Goal: Transaction & Acquisition: Purchase product/service

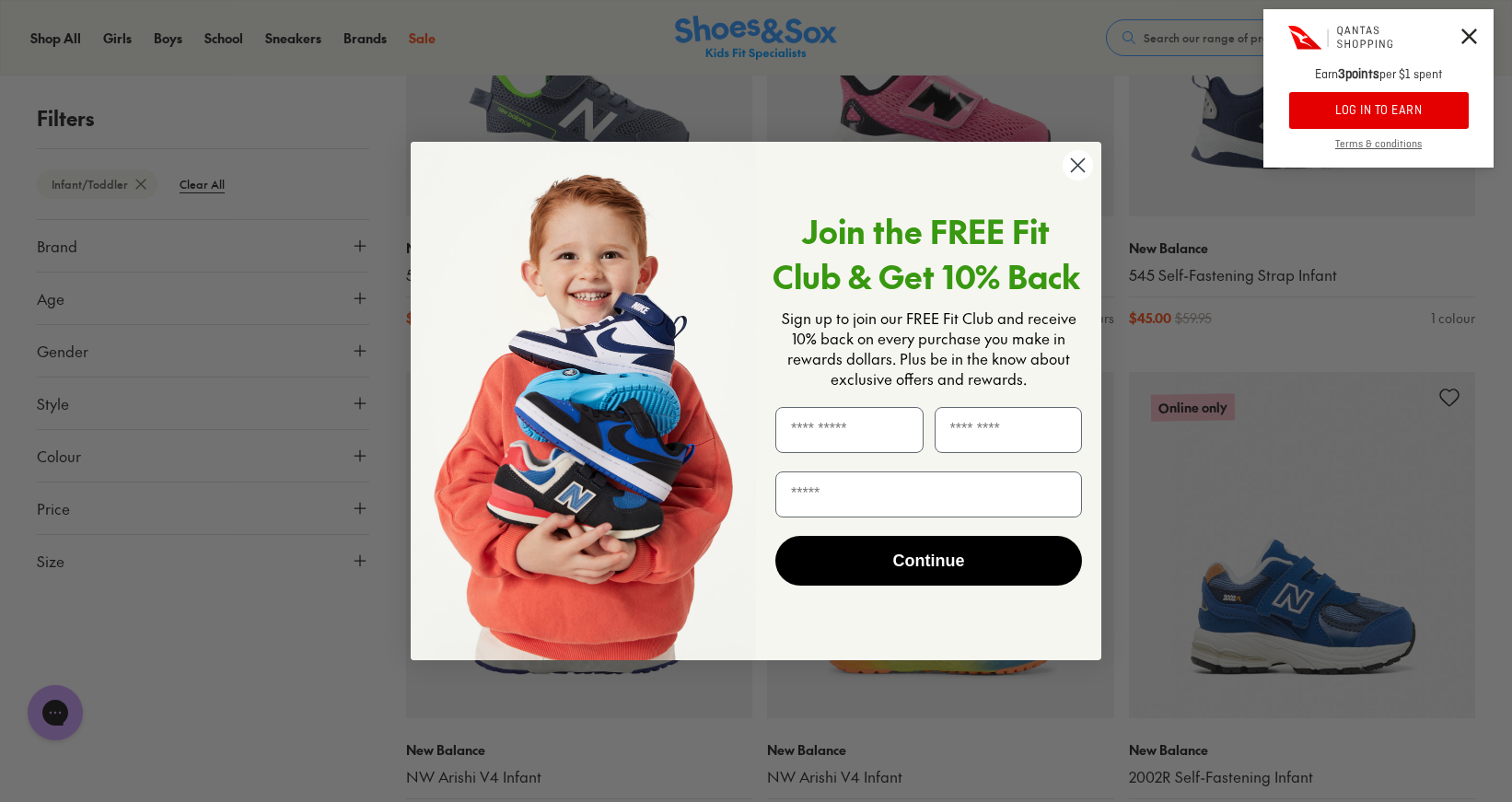
scroll to position [1130, 0]
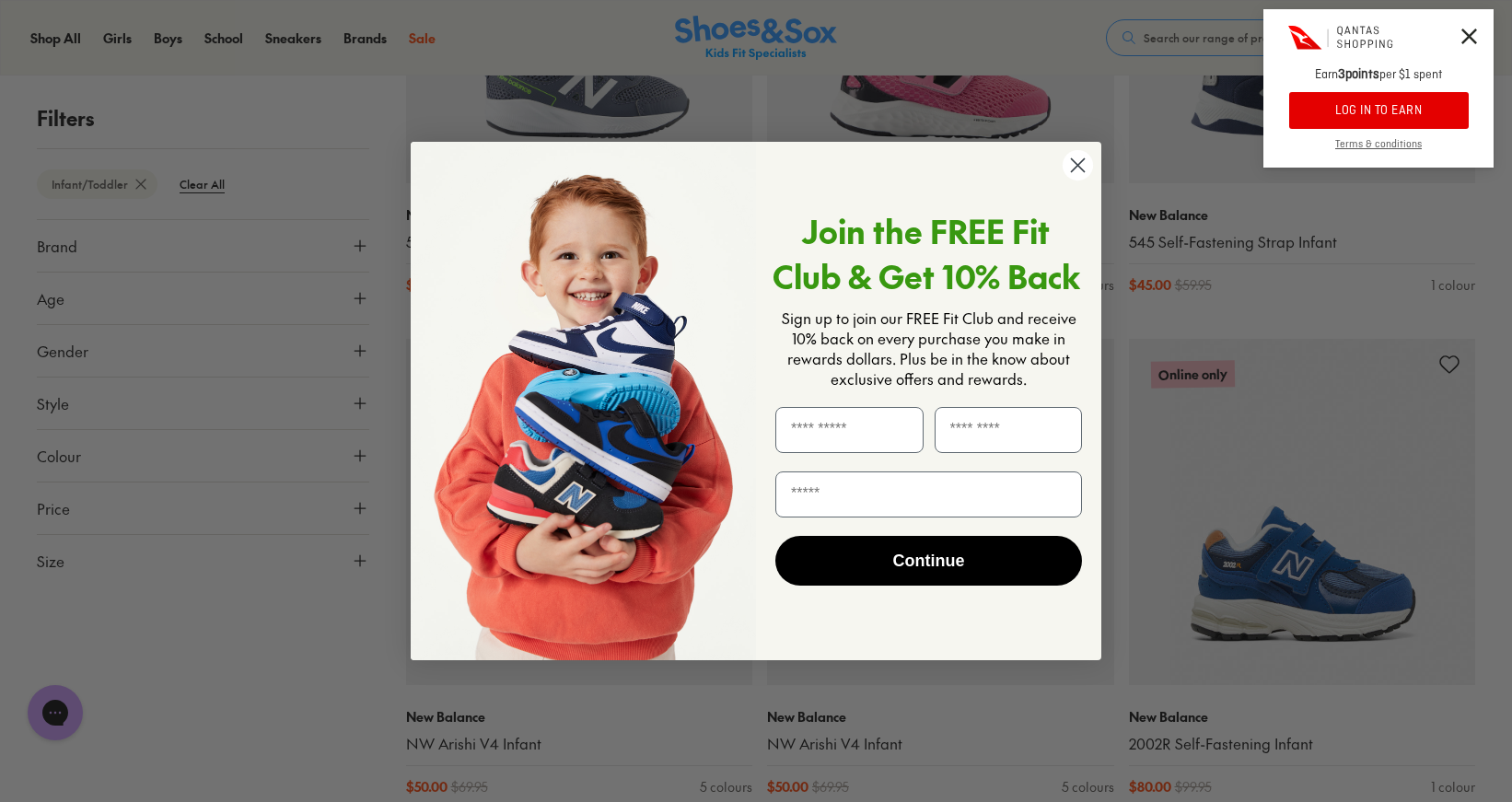
click at [1085, 164] on circle "Close dialog" at bounding box center [1077, 165] width 31 height 31
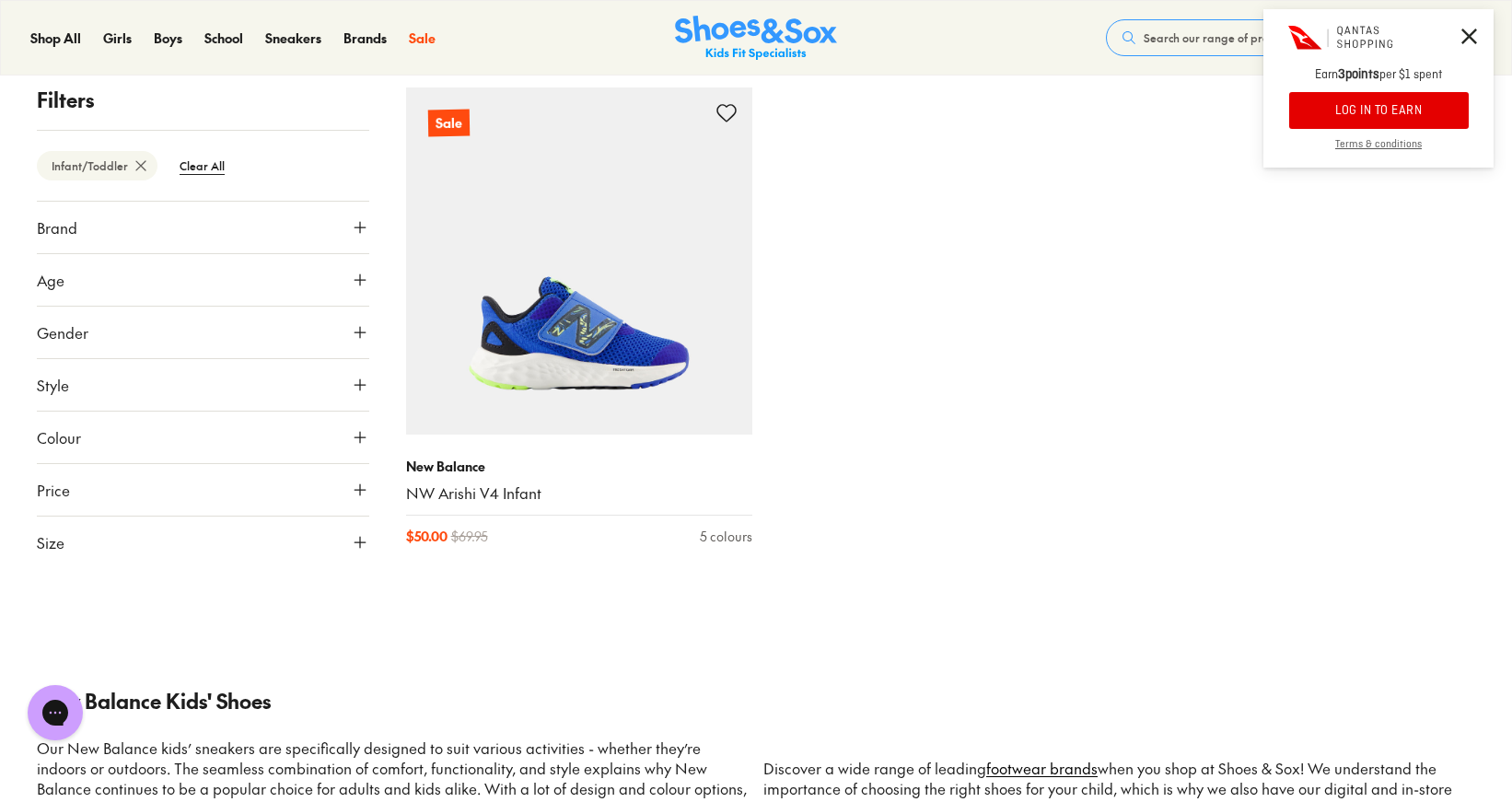
scroll to position [1888, 0]
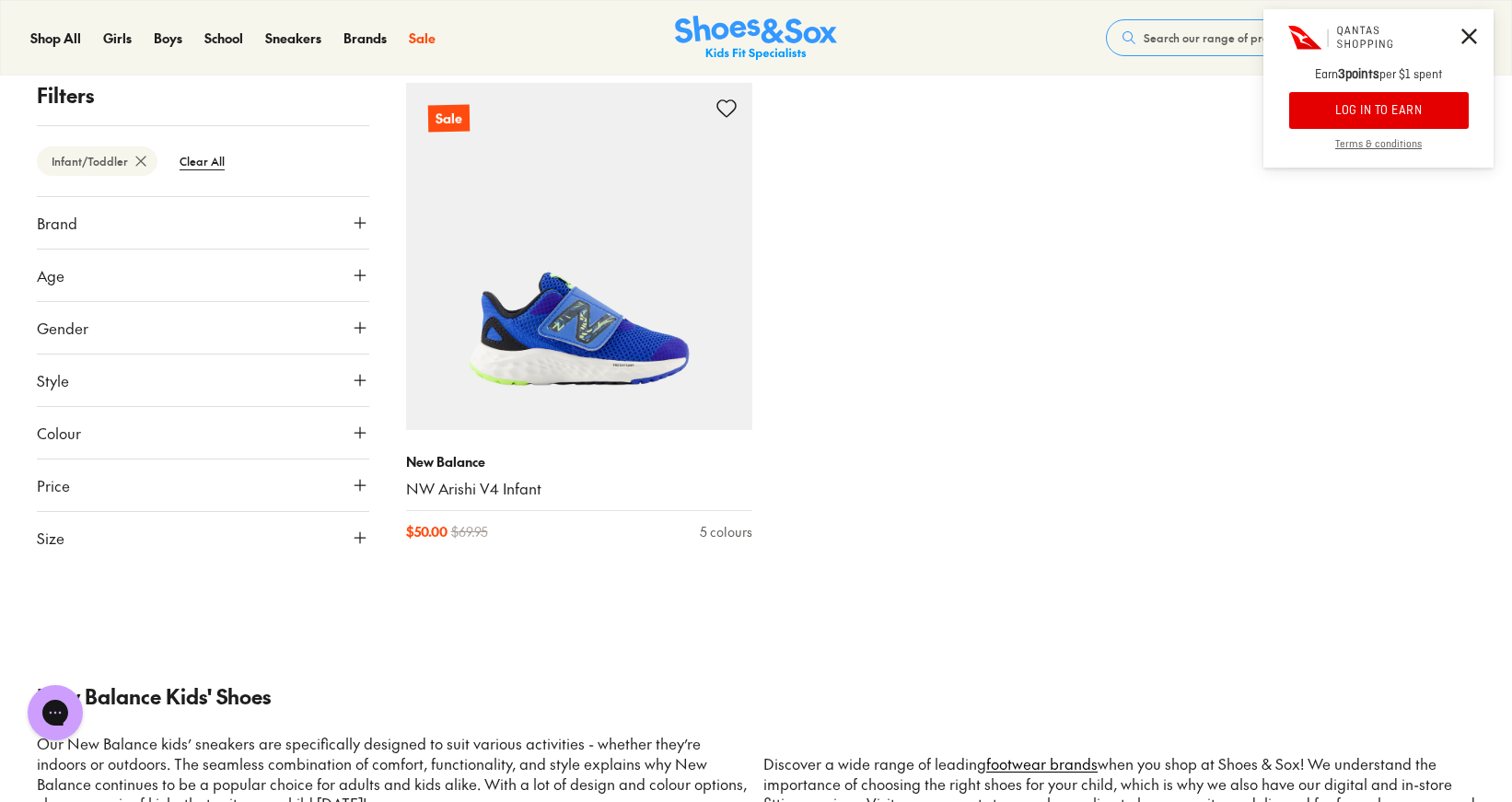
click at [365, 276] on use at bounding box center [360, 276] width 11 height 11
click at [363, 276] on div at bounding box center [203, 283] width 332 height 37
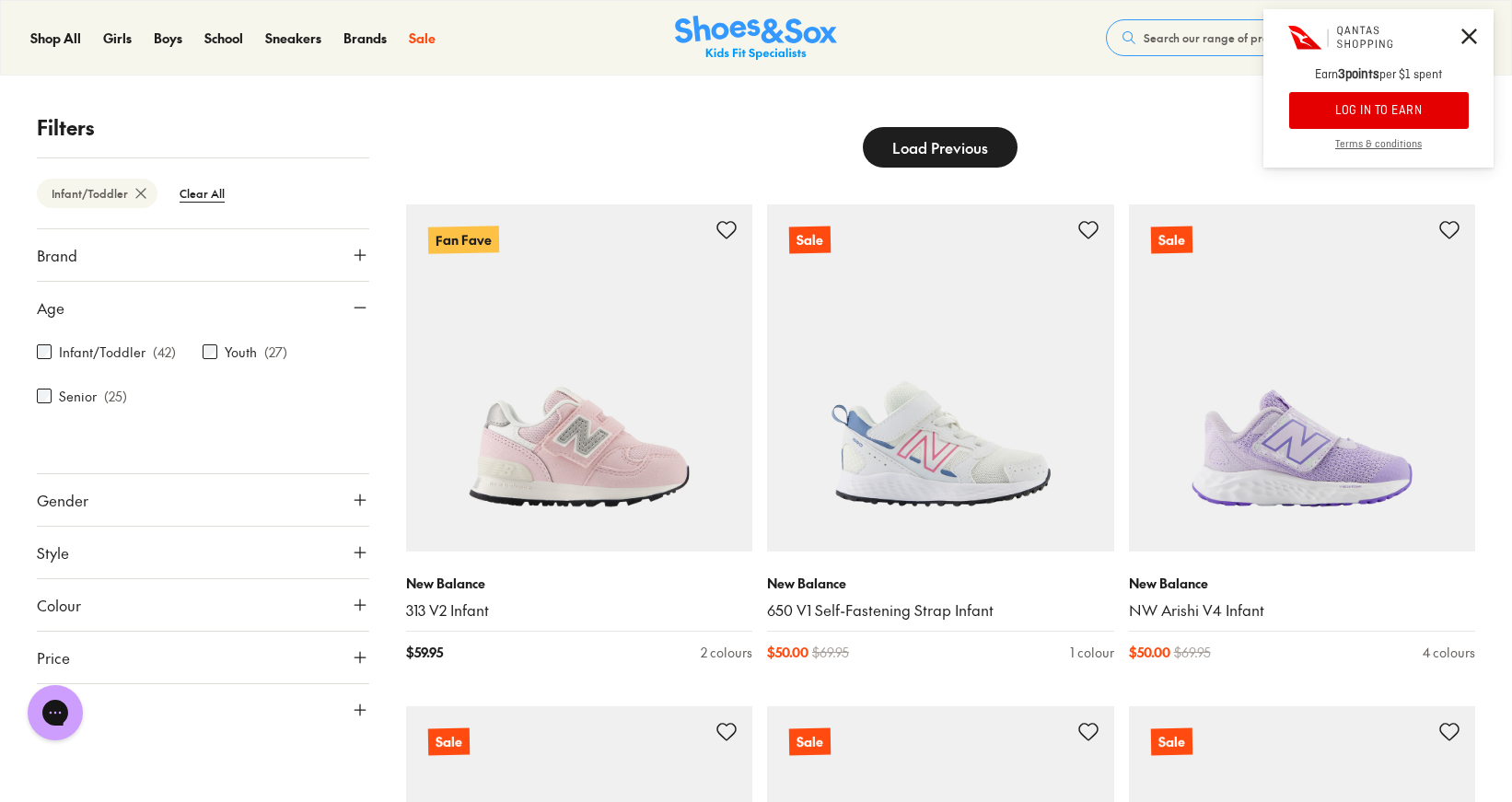
scroll to position [0, 0]
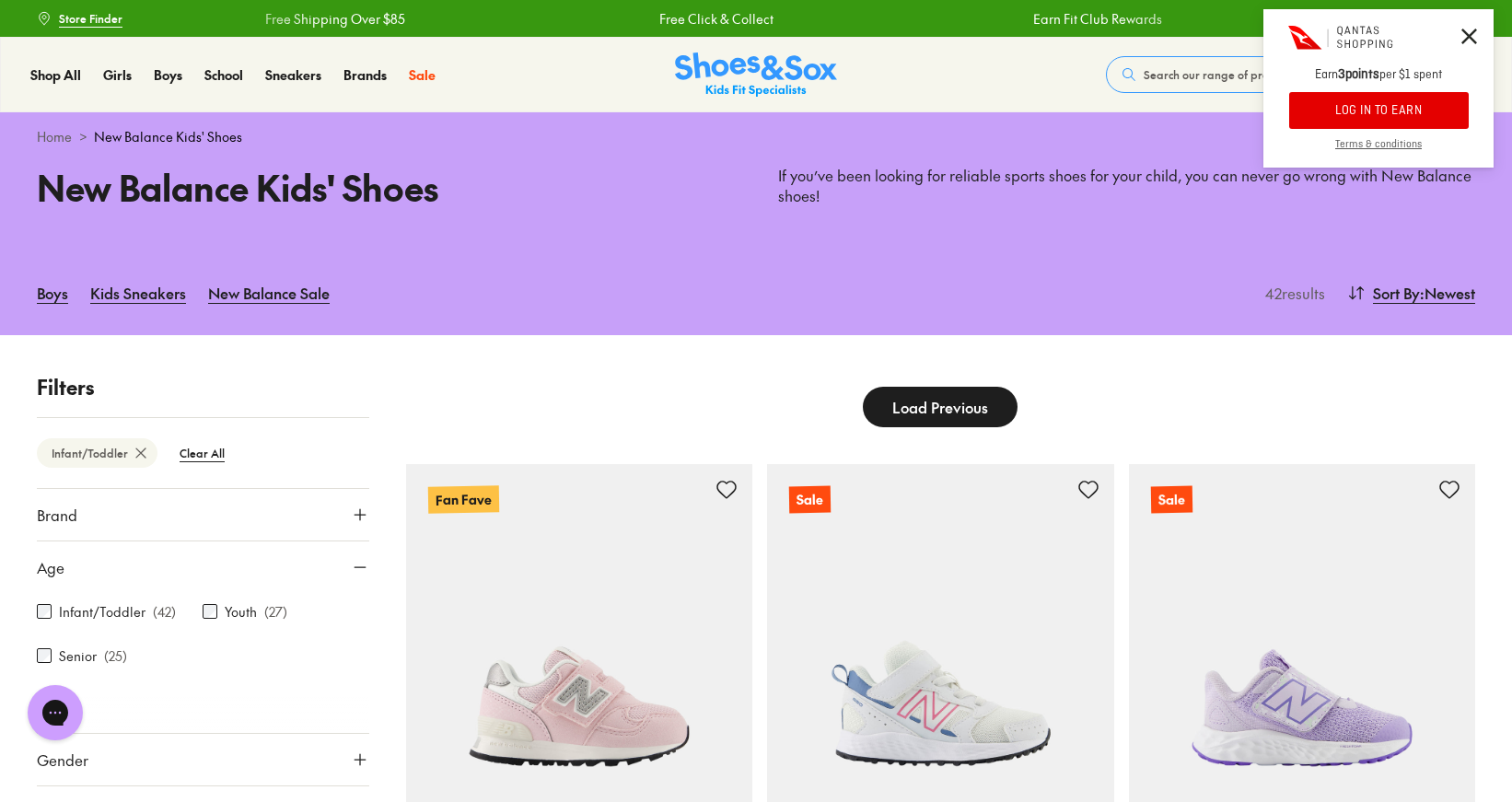
click at [356, 510] on icon at bounding box center [360, 515] width 19 height 19
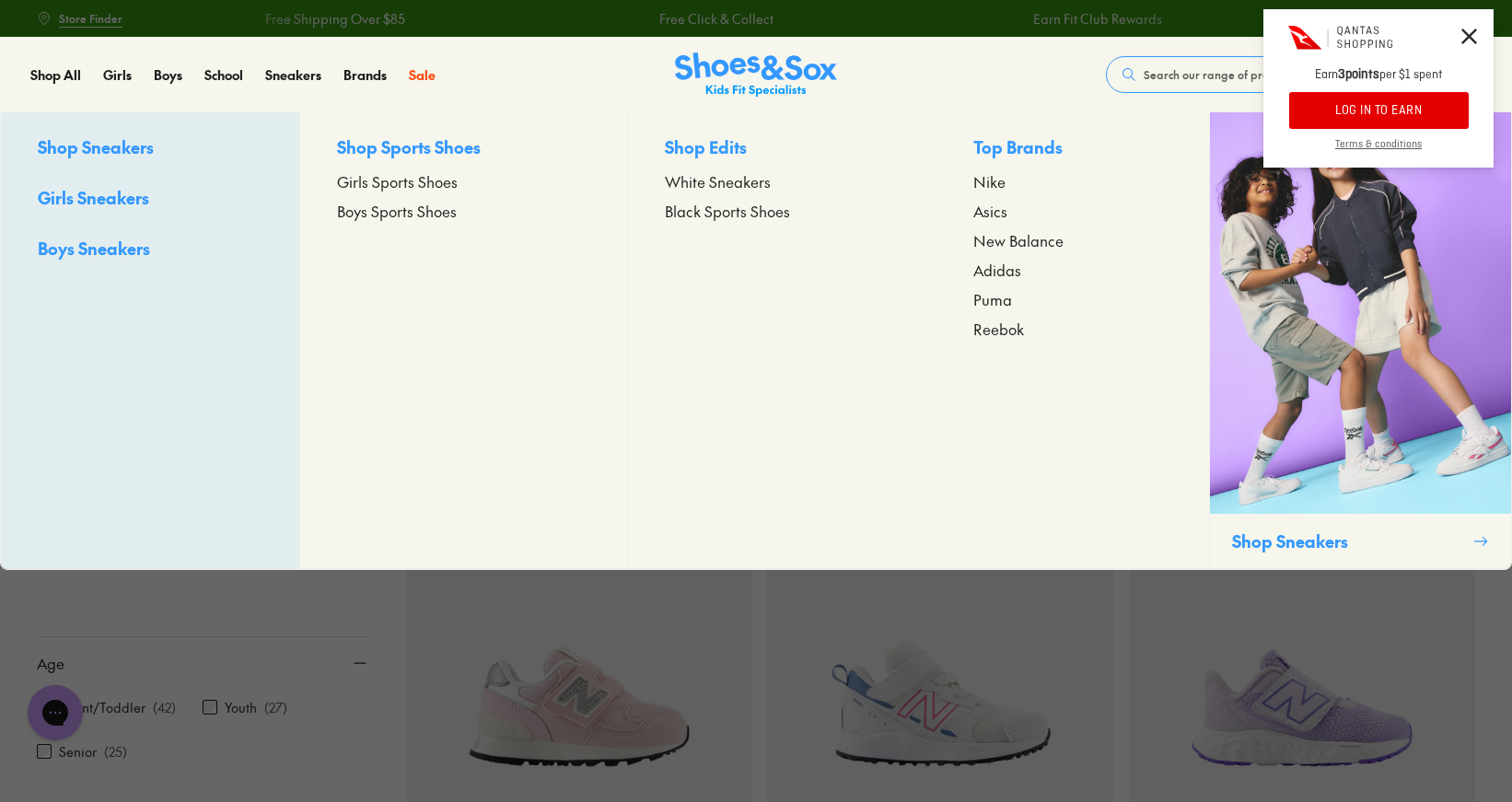
click at [109, 203] on span "Girls Sneakers" at bounding box center [94, 197] width 112 height 23
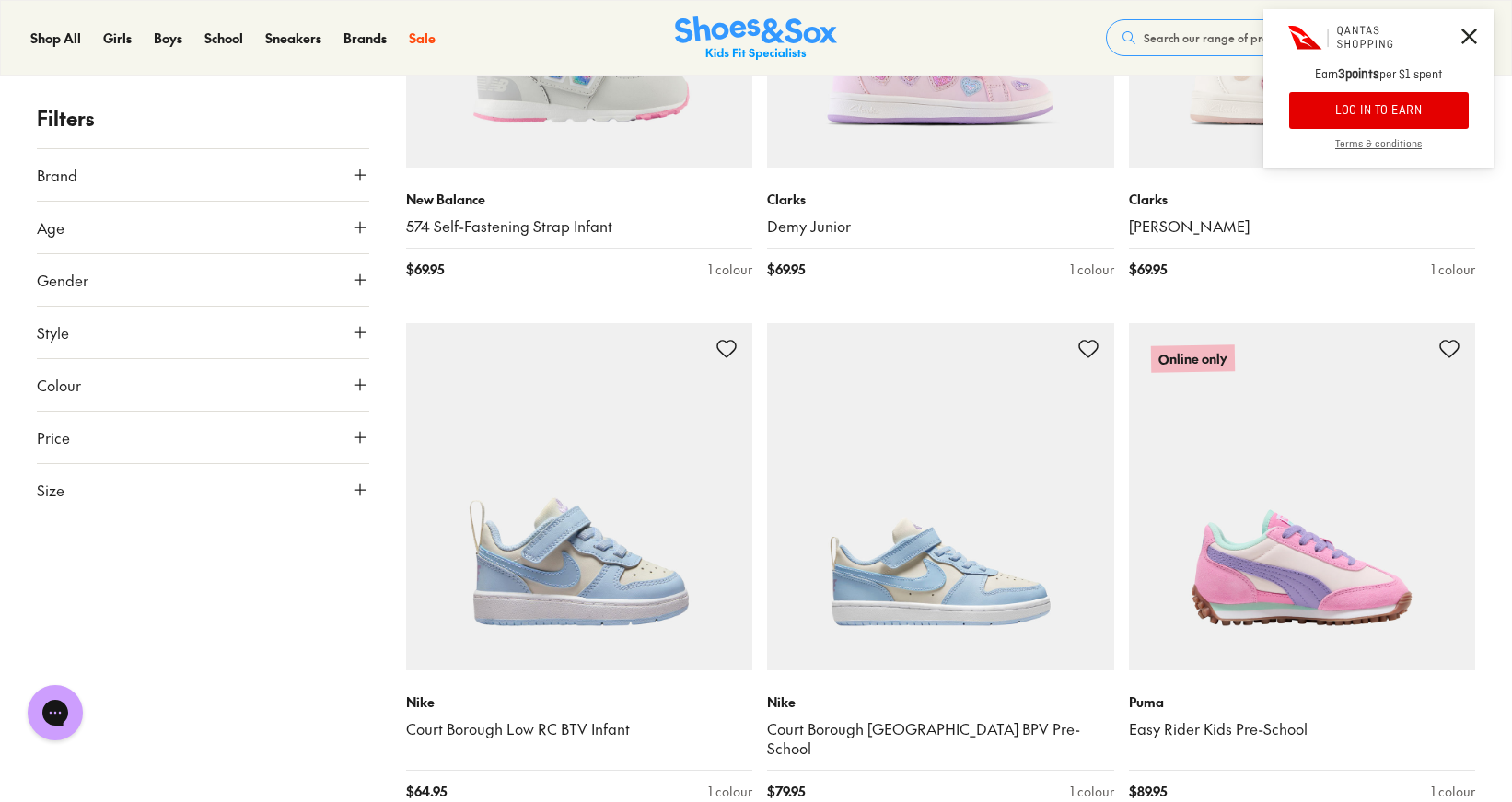
scroll to position [1572, 0]
click at [358, 224] on icon at bounding box center [360, 227] width 19 height 19
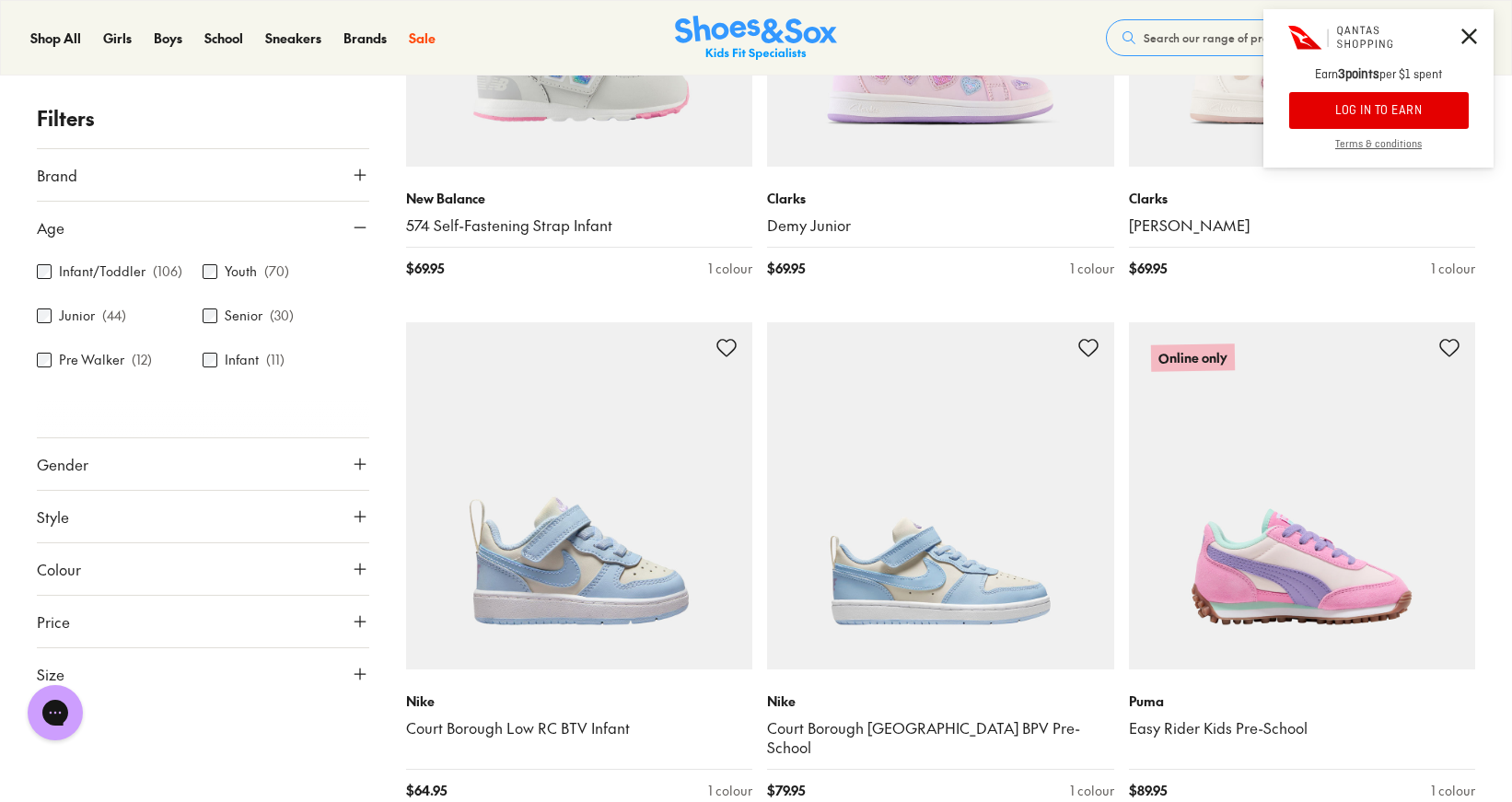
click at [94, 268] on label "Infant/Toddler" at bounding box center [101, 272] width 87 height 20
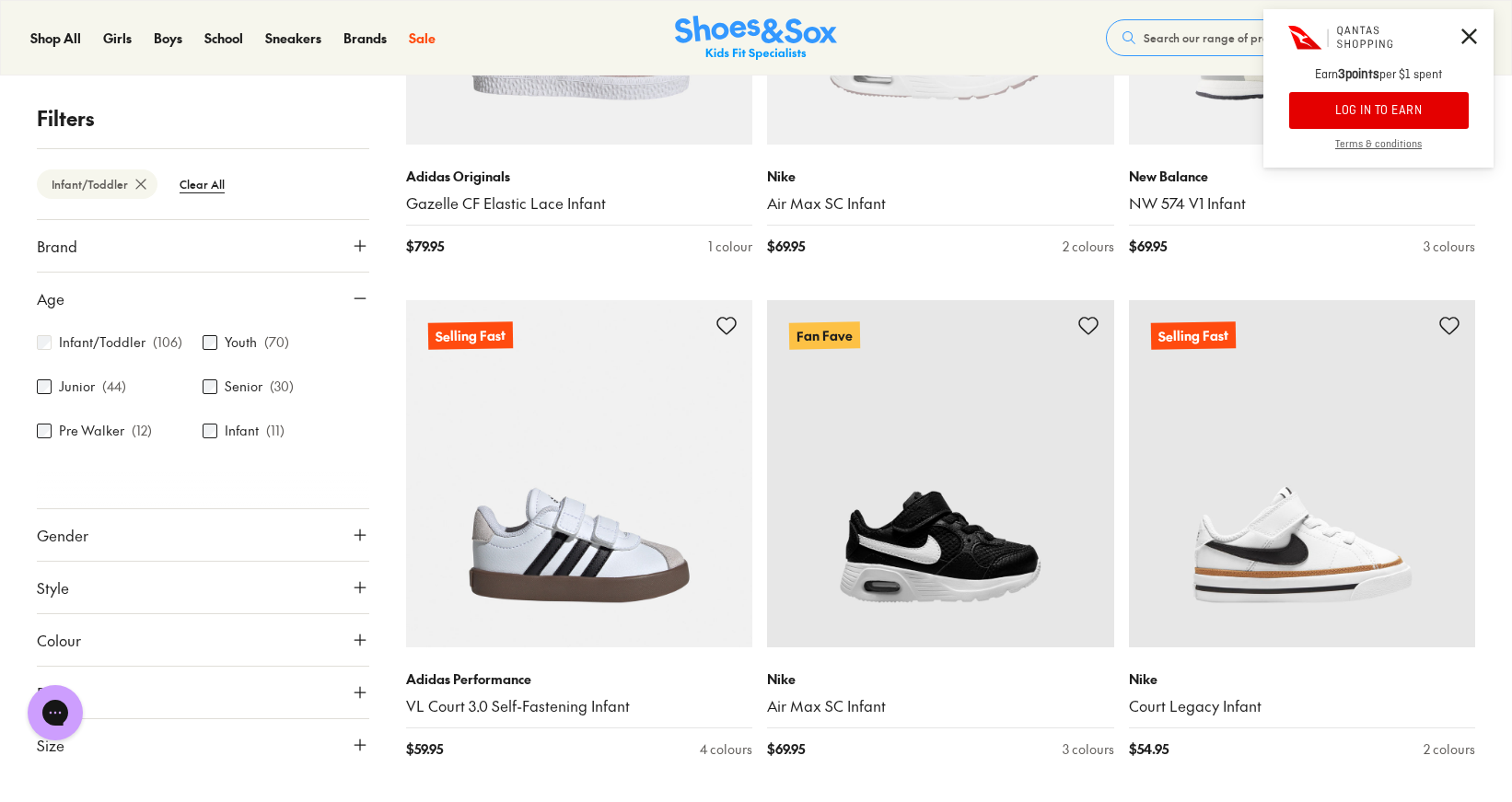
scroll to position [3103, 0]
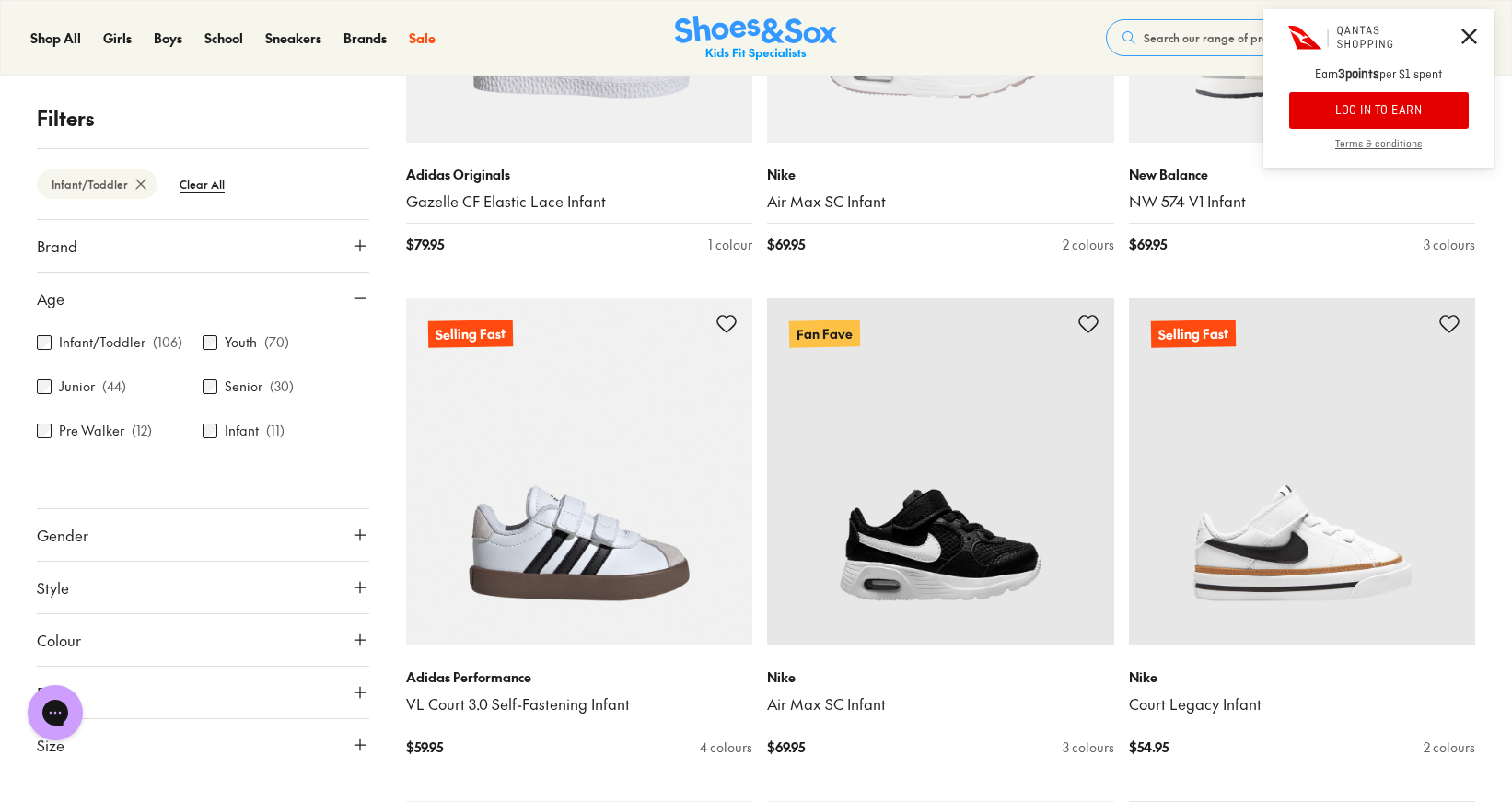
click at [1466, 37] on icon at bounding box center [1468, 36] width 16 height 16
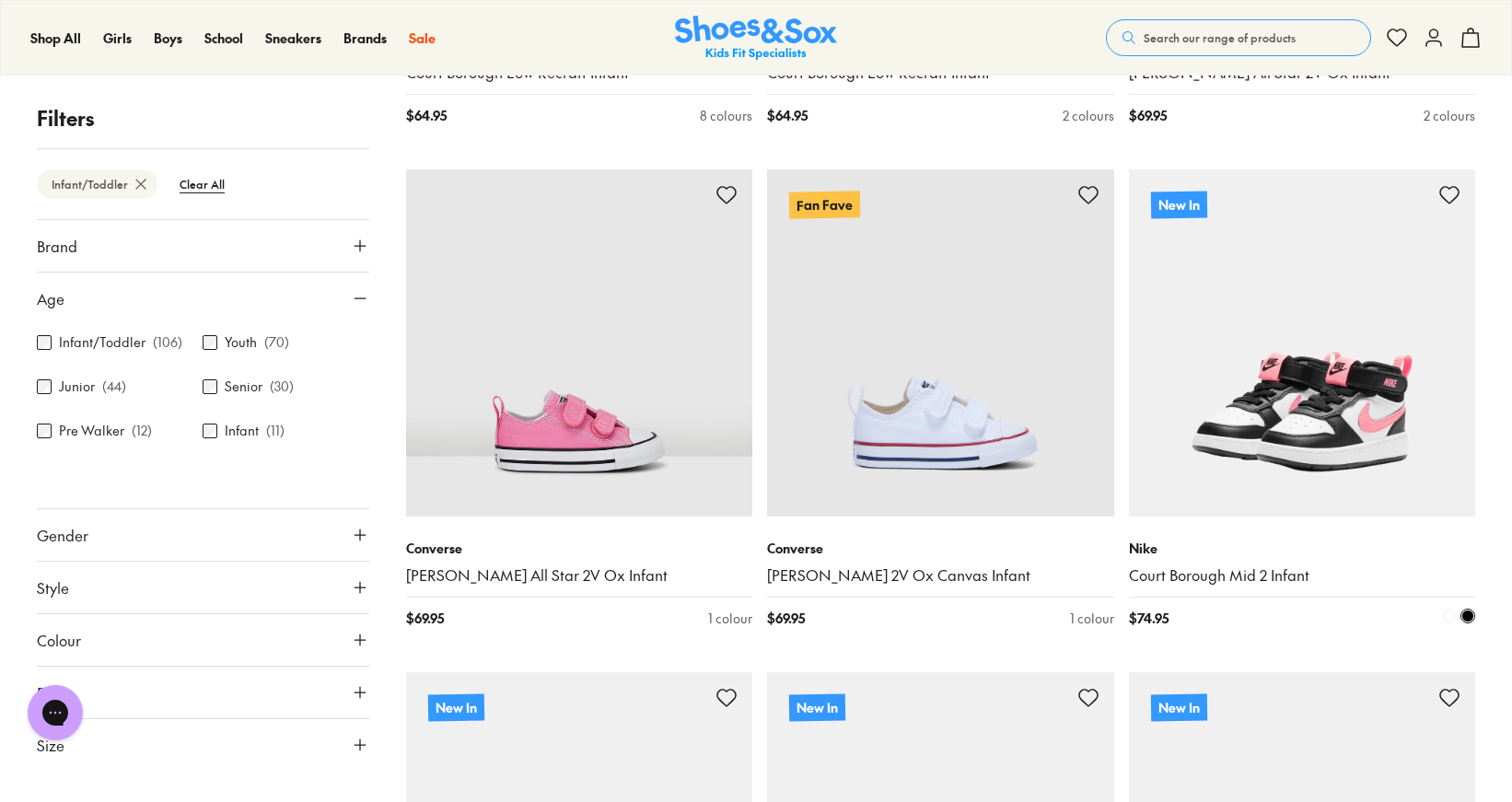
scroll to position [4293, 0]
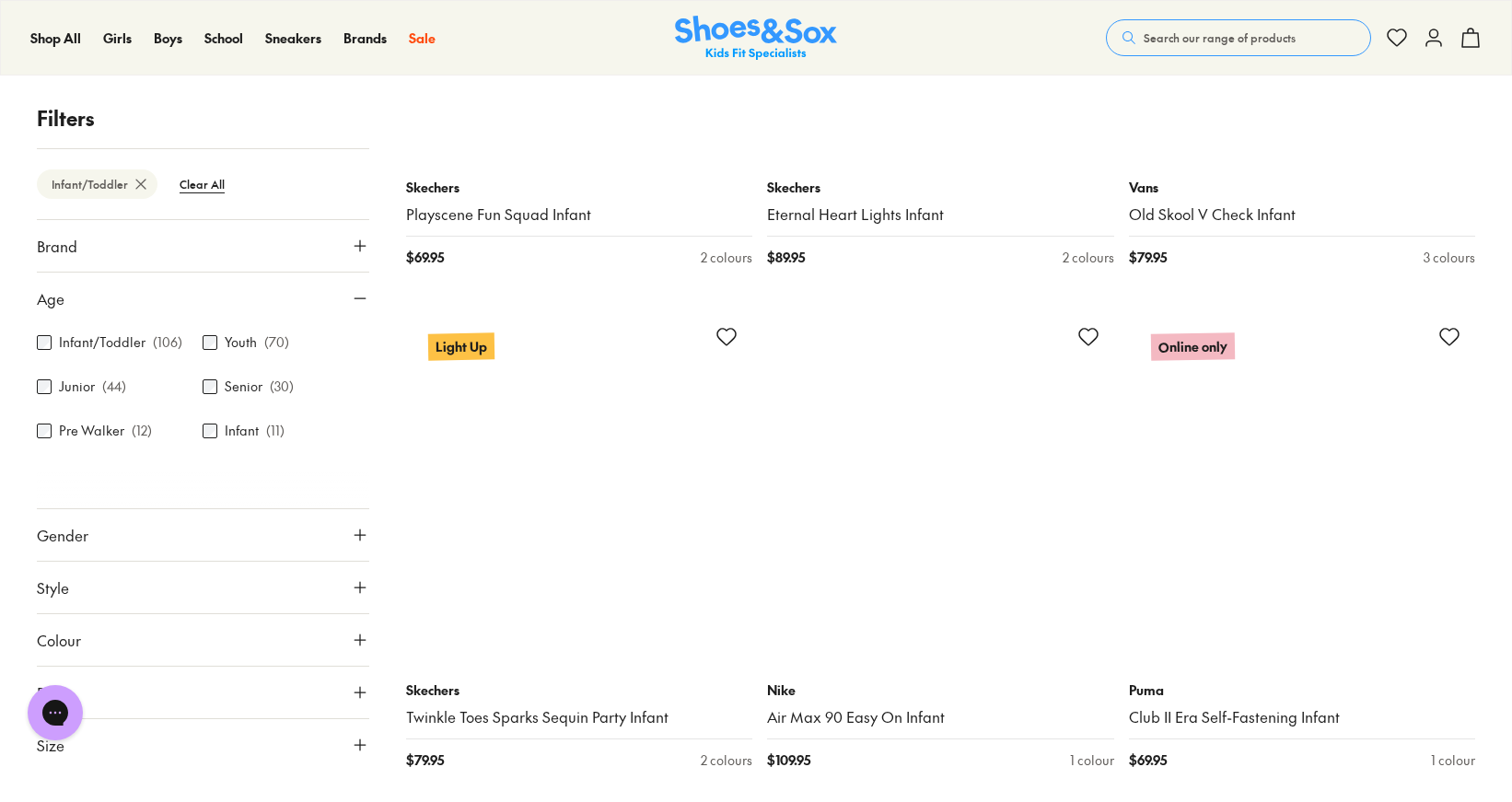
scroll to position [10167, 0]
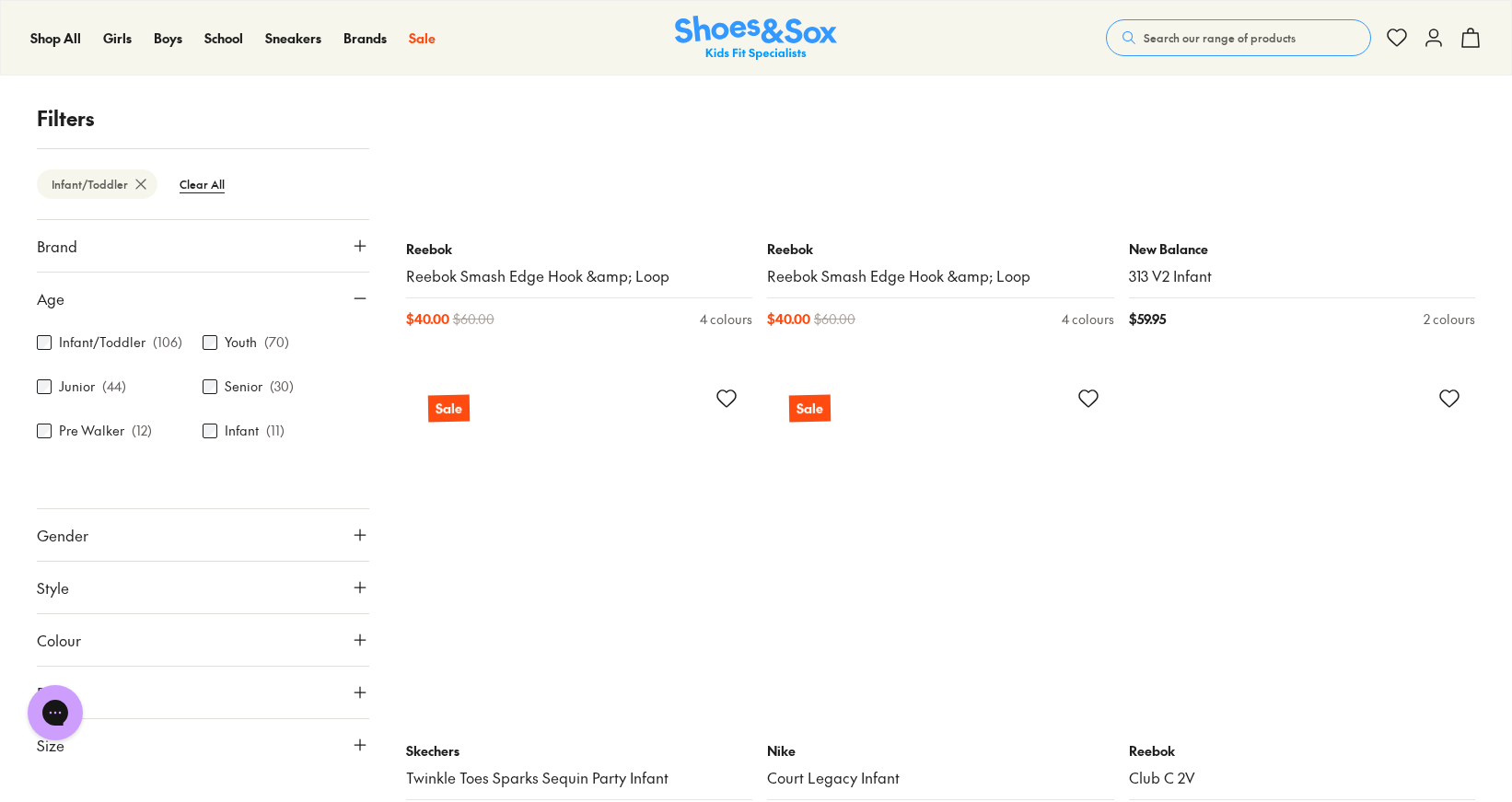
scroll to position [14605, 0]
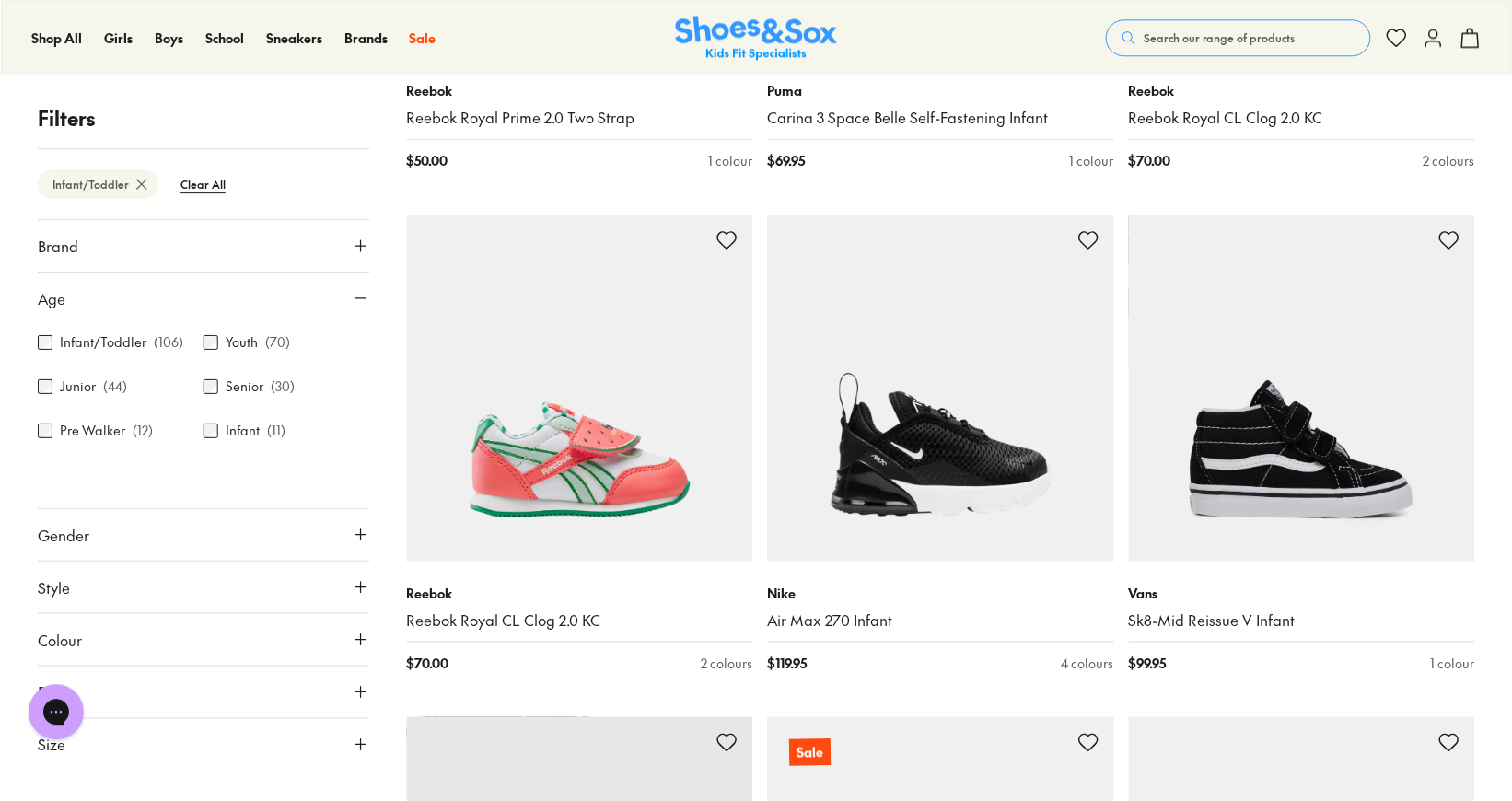
scroll to position [11741, 0]
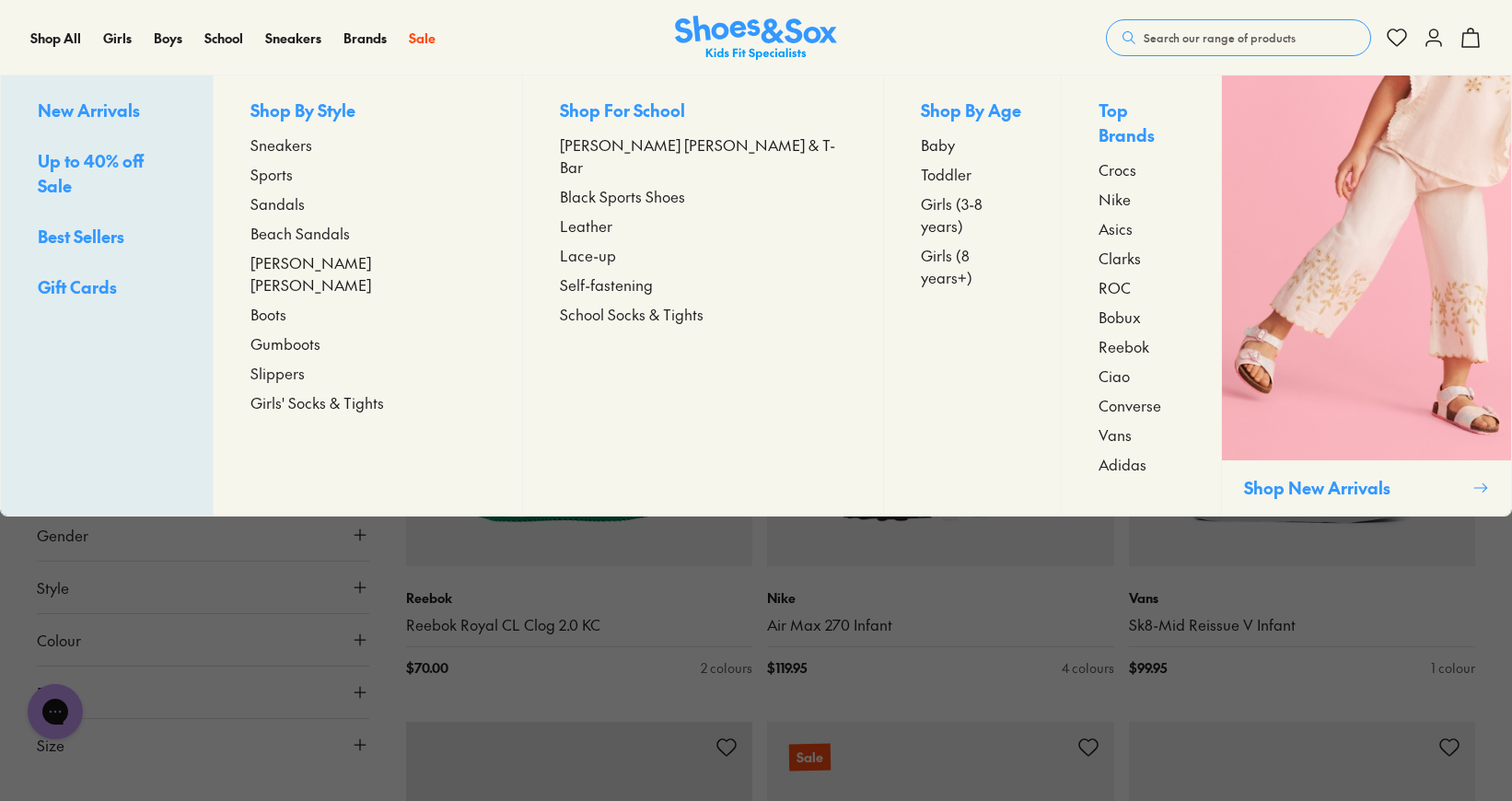
click at [357, 262] on span "[PERSON_NAME] [PERSON_NAME]" at bounding box center [368, 273] width 235 height 44
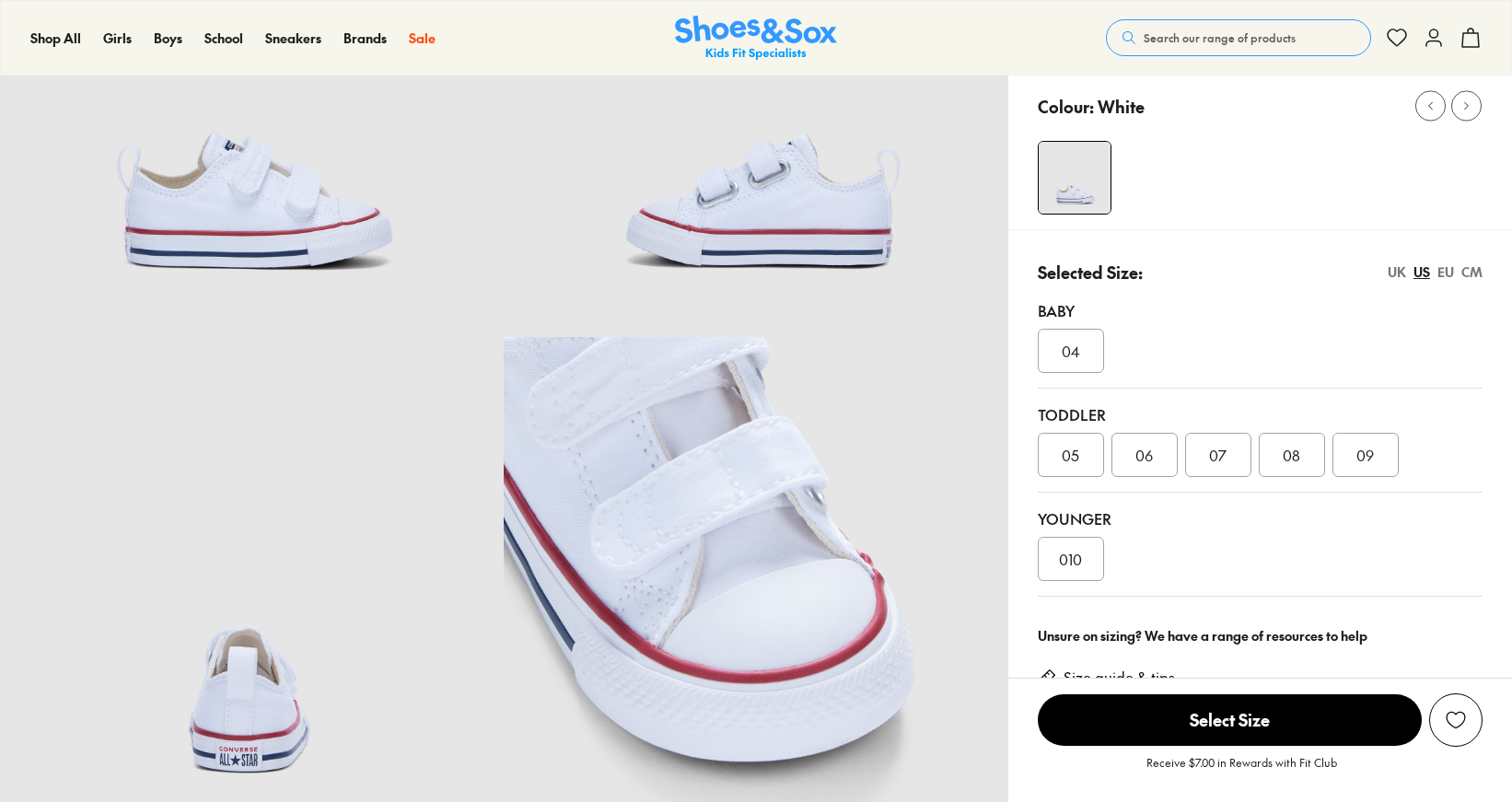
scroll to position [293, 0]
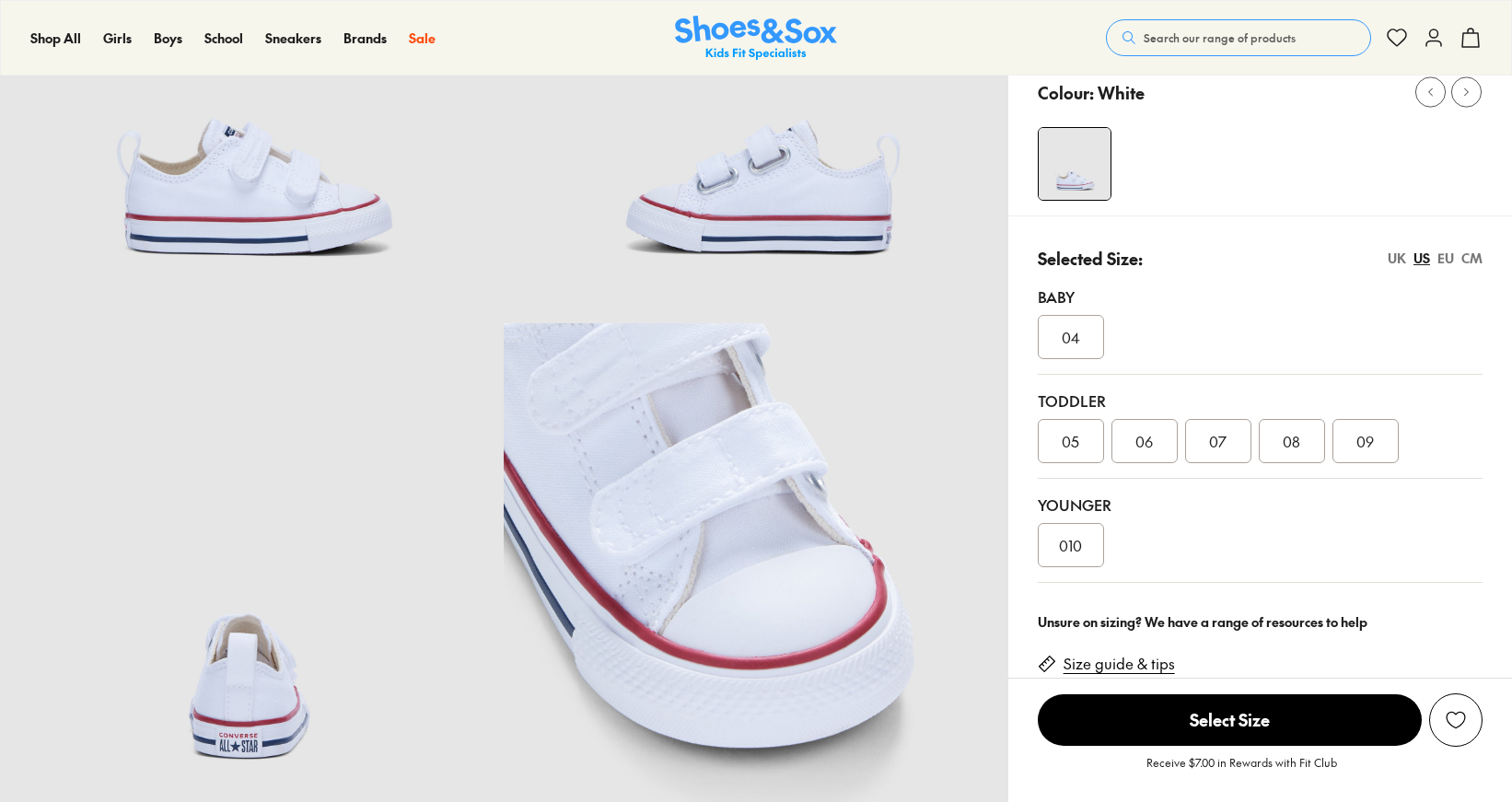
select select "*"
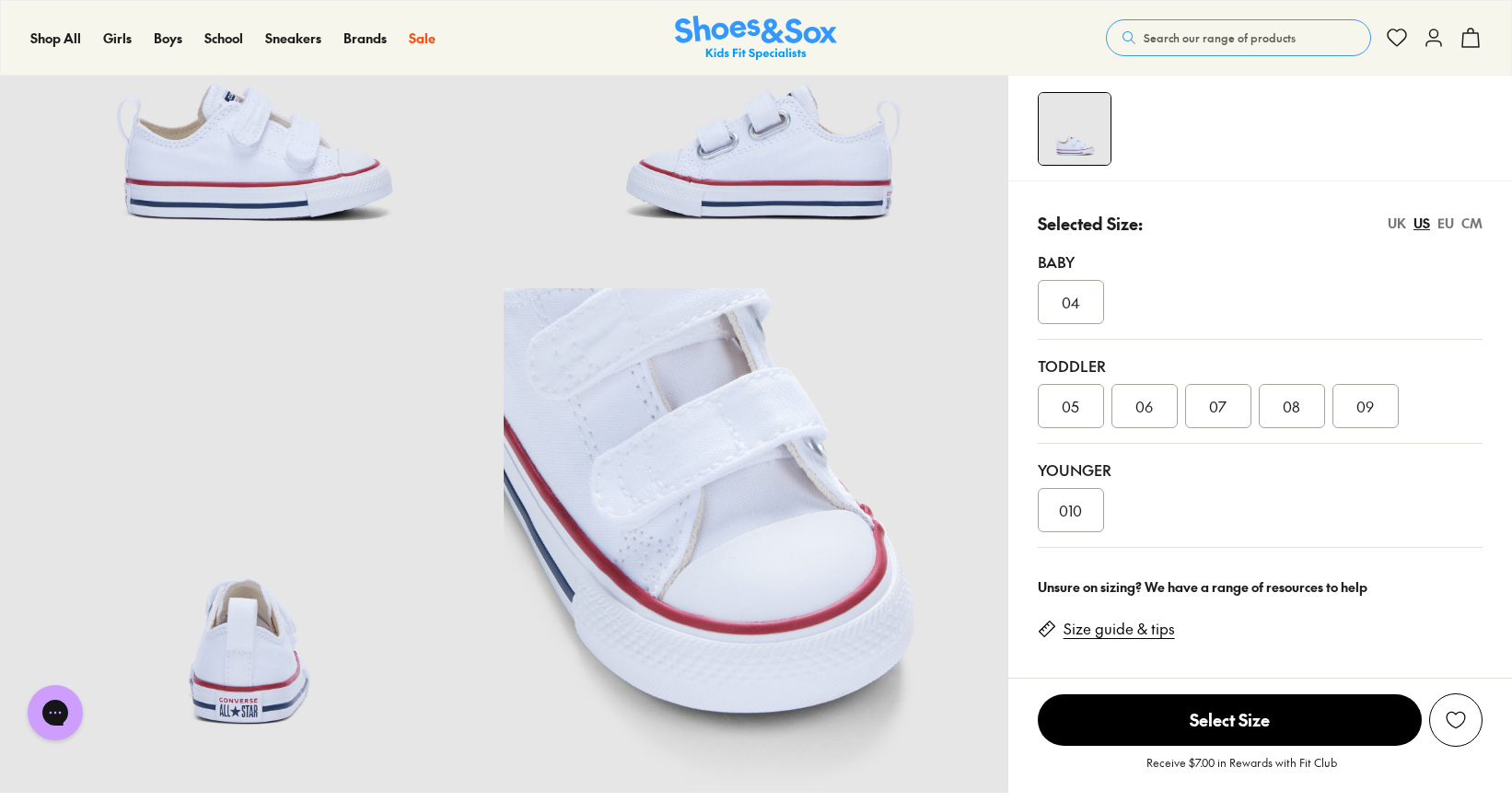
scroll to position [332, 0]
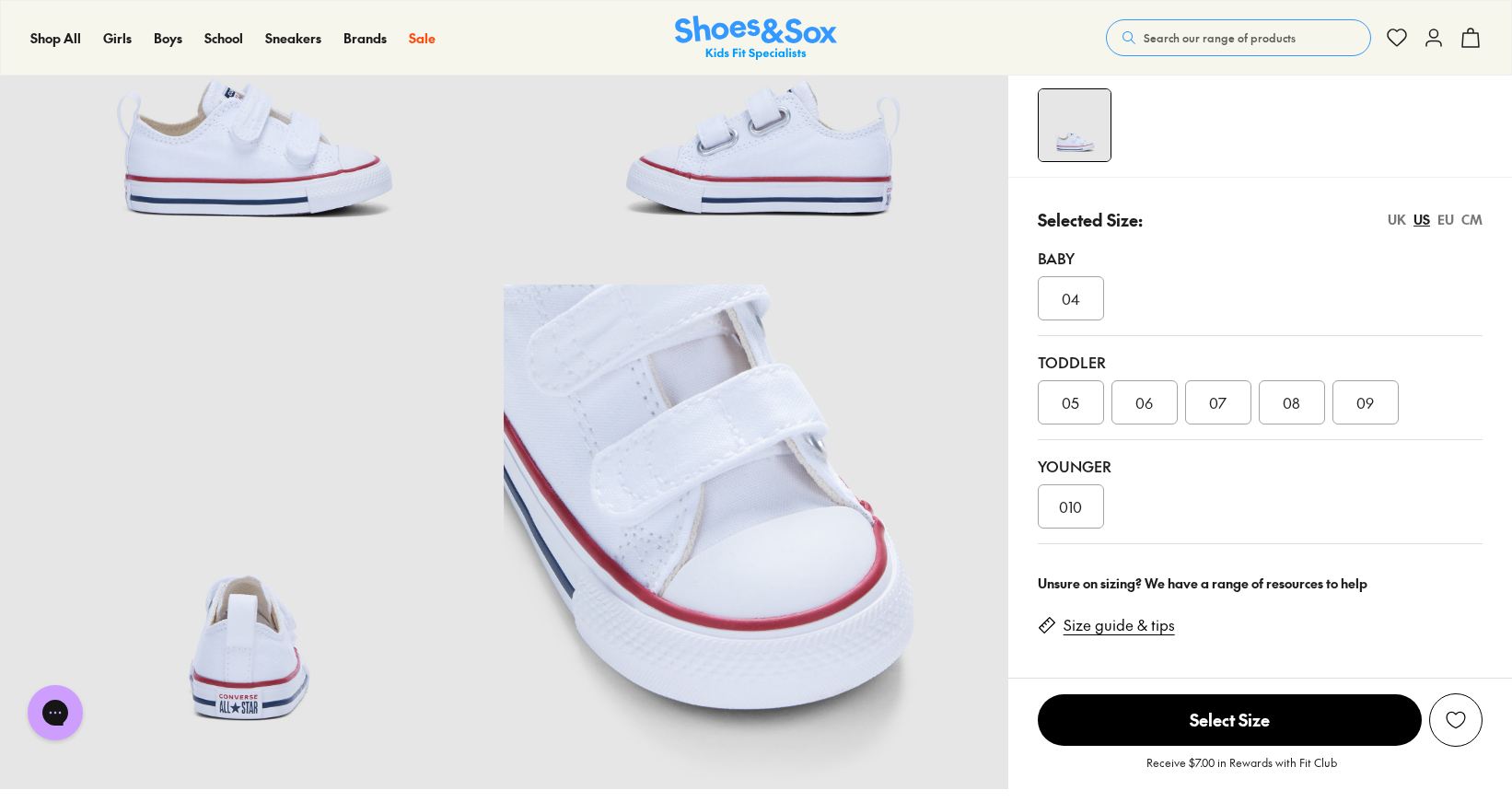
click at [1145, 408] on span "06" at bounding box center [1143, 402] width 18 height 22
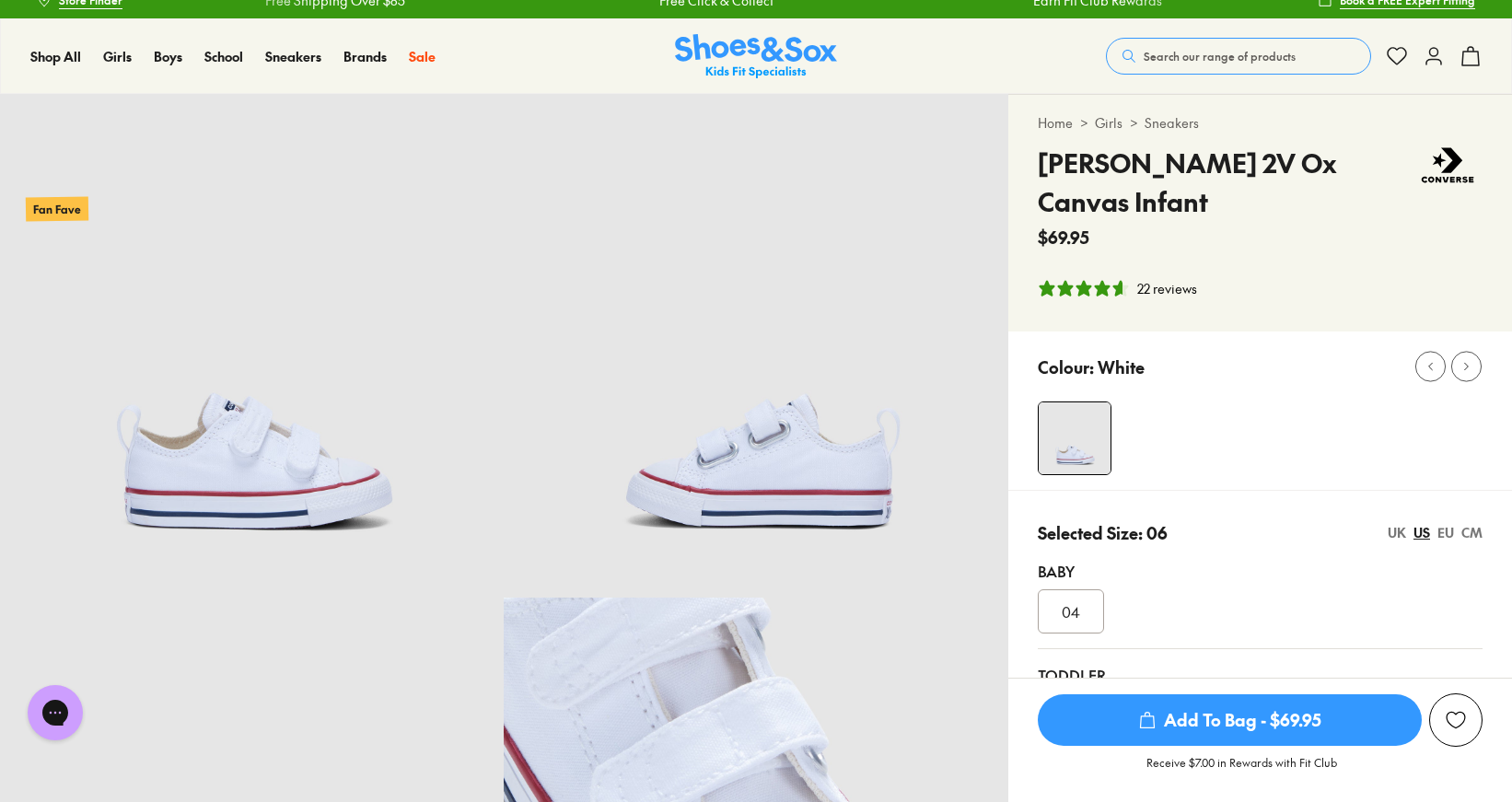
scroll to position [6, 0]
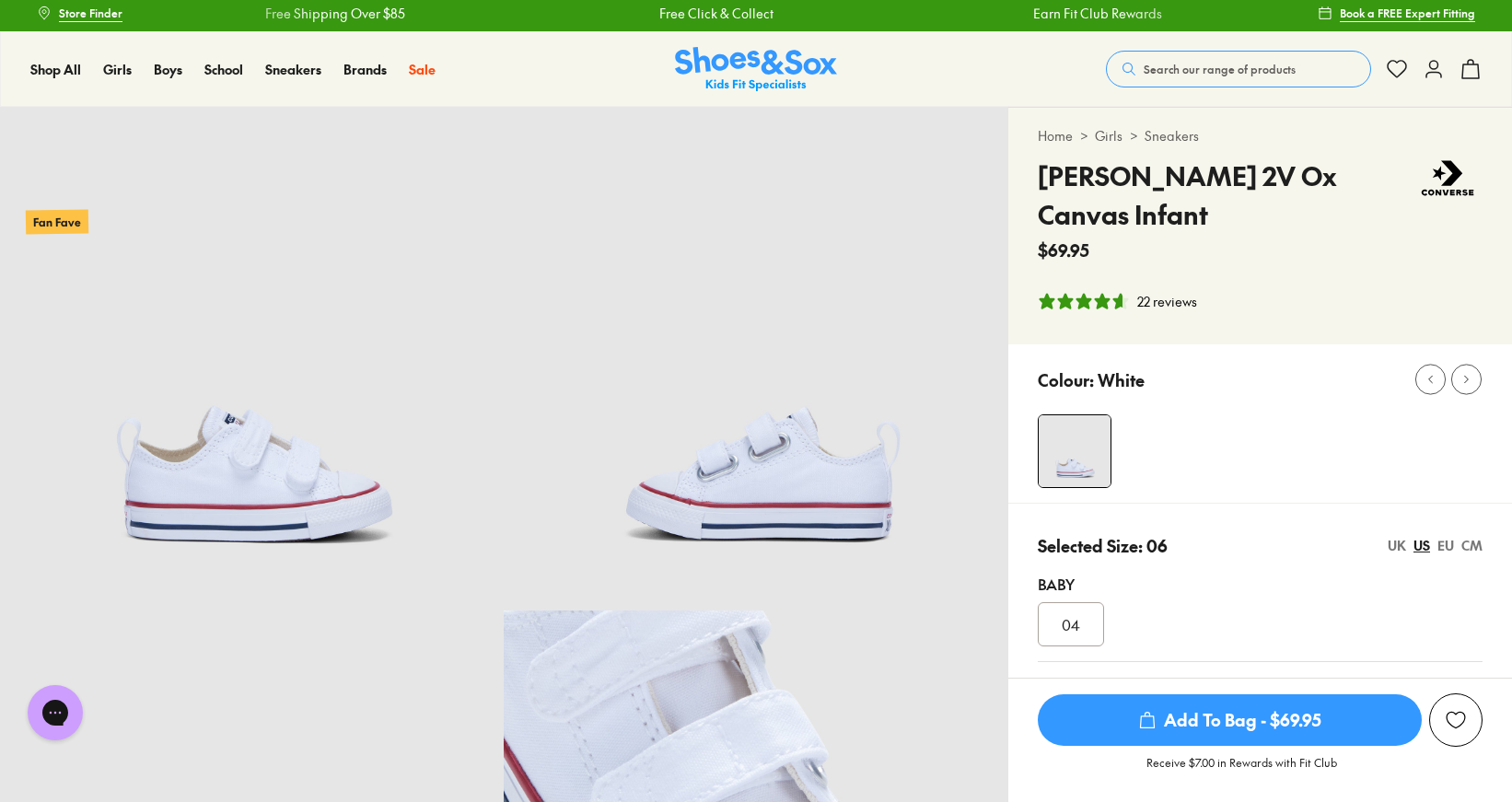
click at [353, 445] on img at bounding box center [251, 359] width 504 height 504
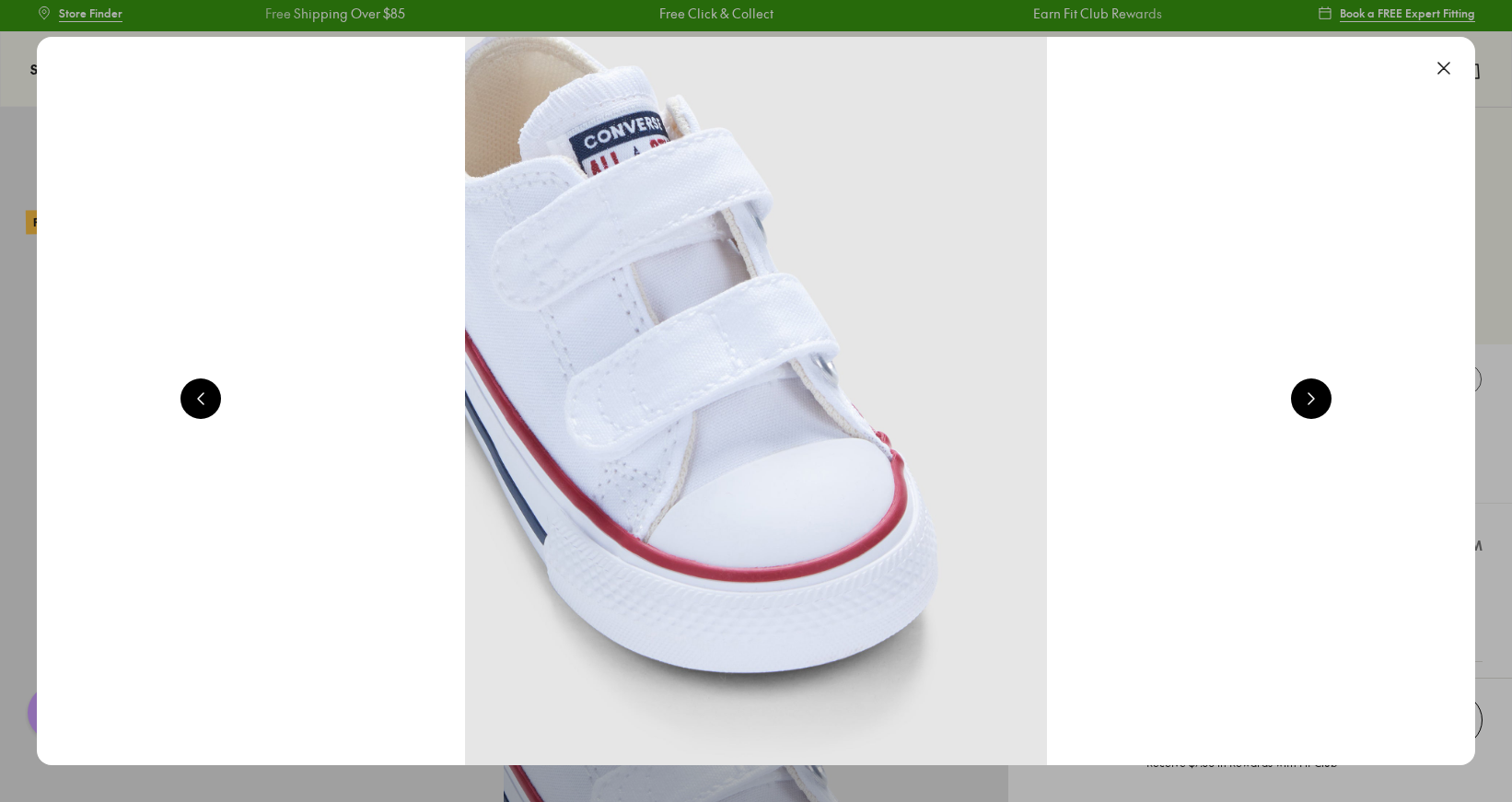
scroll to position [0, 1445]
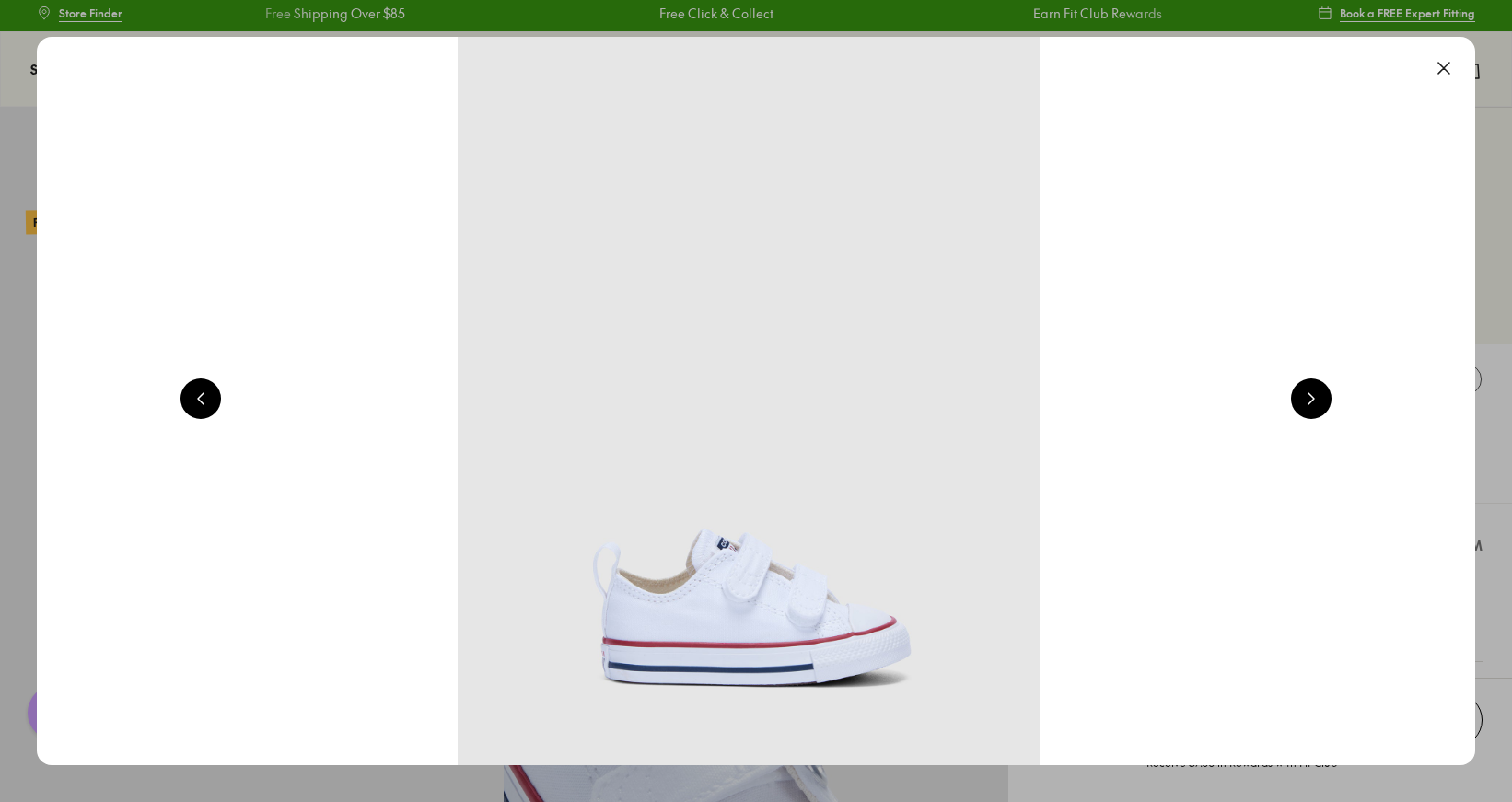
click at [1303, 405] on button at bounding box center [1311, 399] width 41 height 41
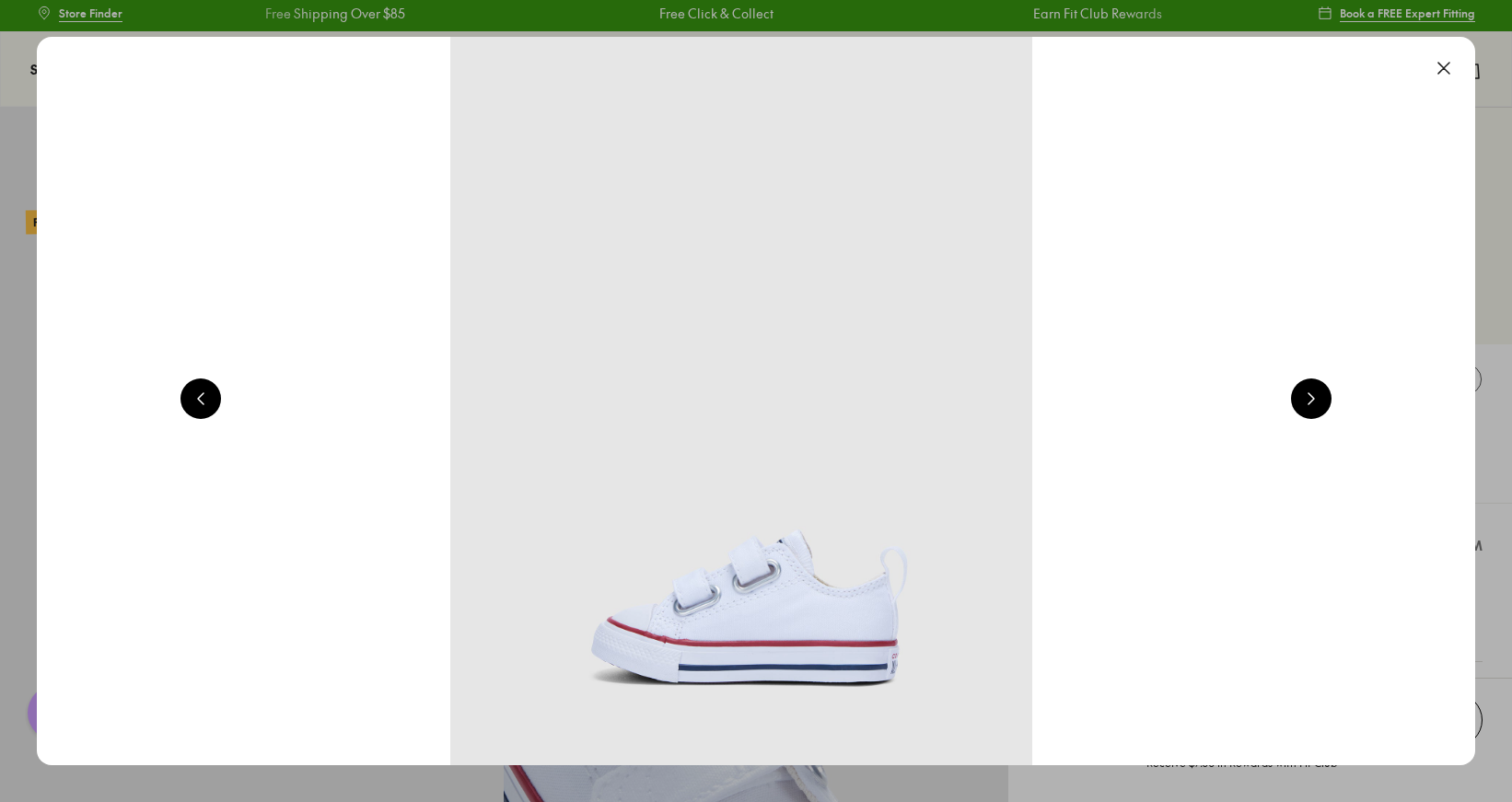
click at [1304, 405] on button at bounding box center [1311, 399] width 41 height 41
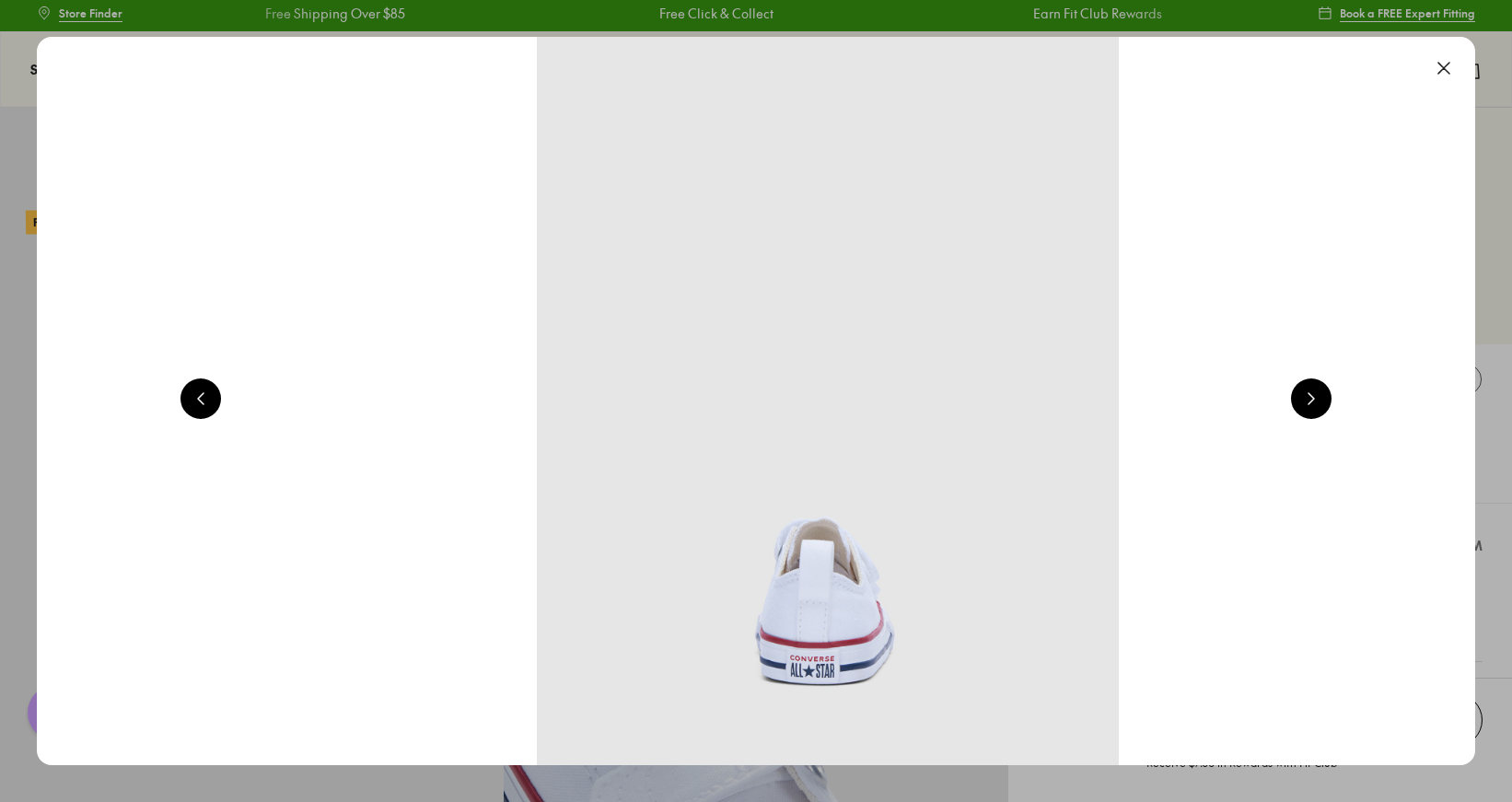
scroll to position [0, 4336]
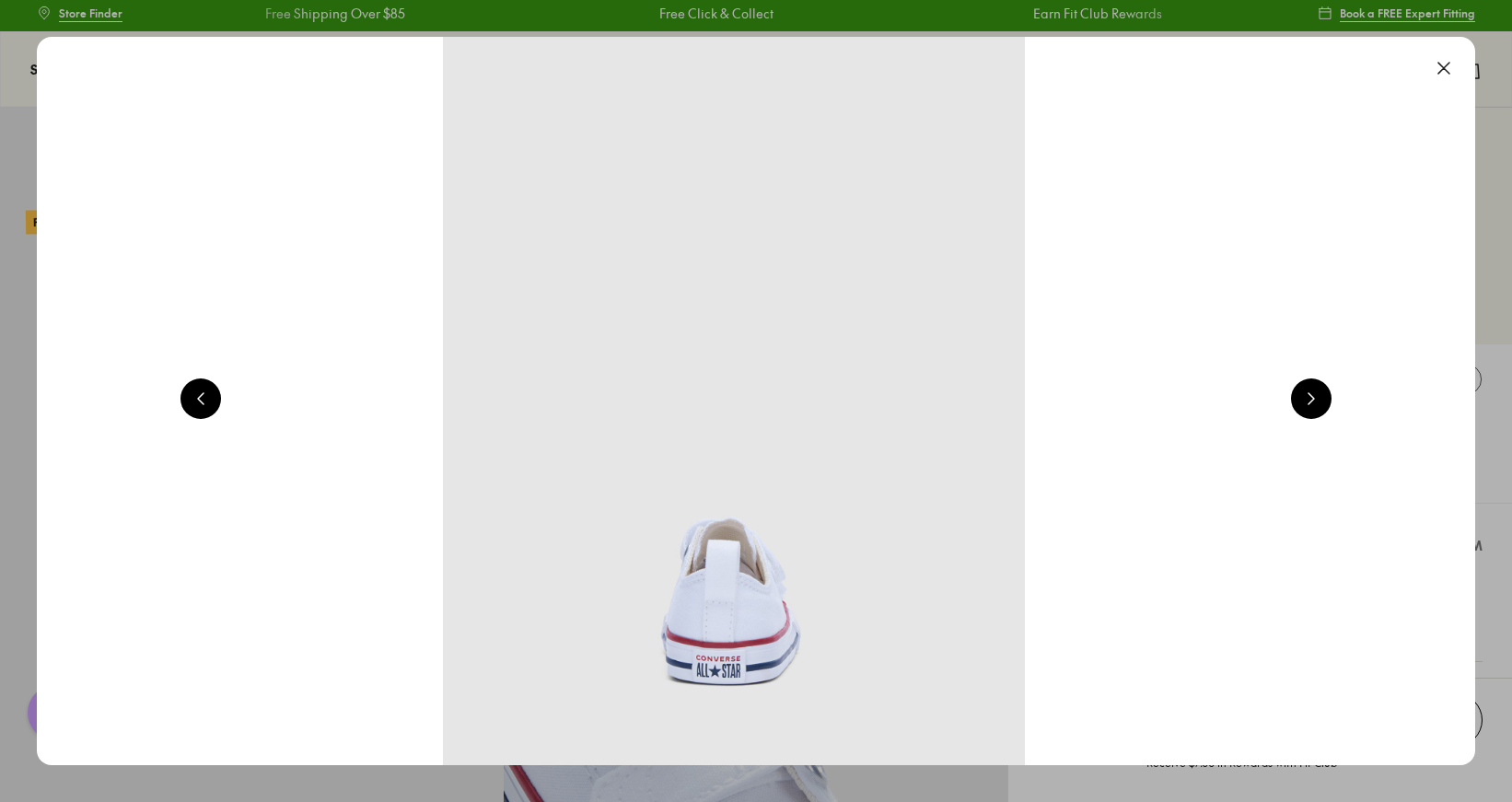
click at [1298, 412] on div at bounding box center [1311, 401] width 41 height 45
click at [1315, 406] on button at bounding box center [1311, 399] width 41 height 41
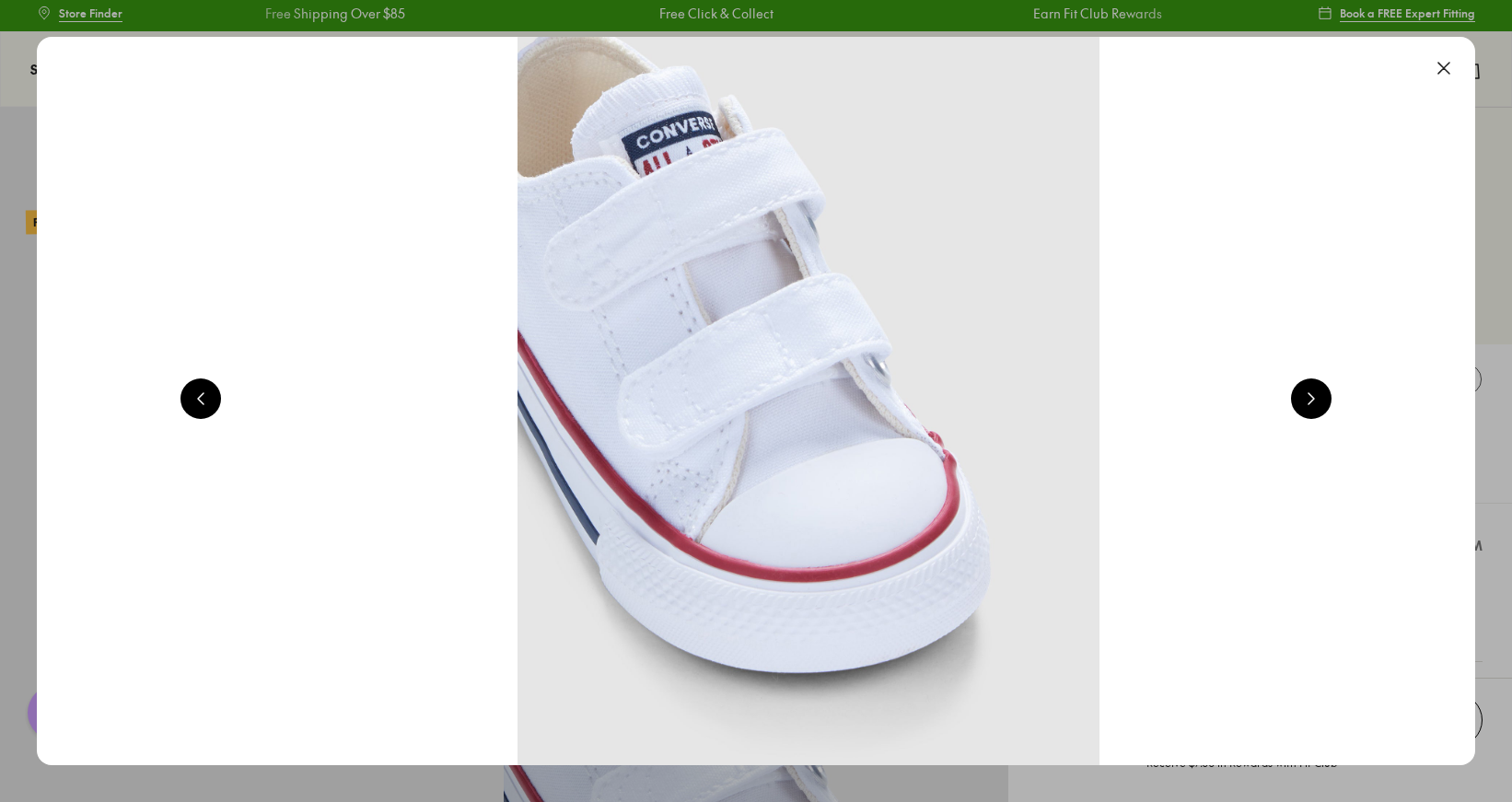
scroll to position [0, 5782]
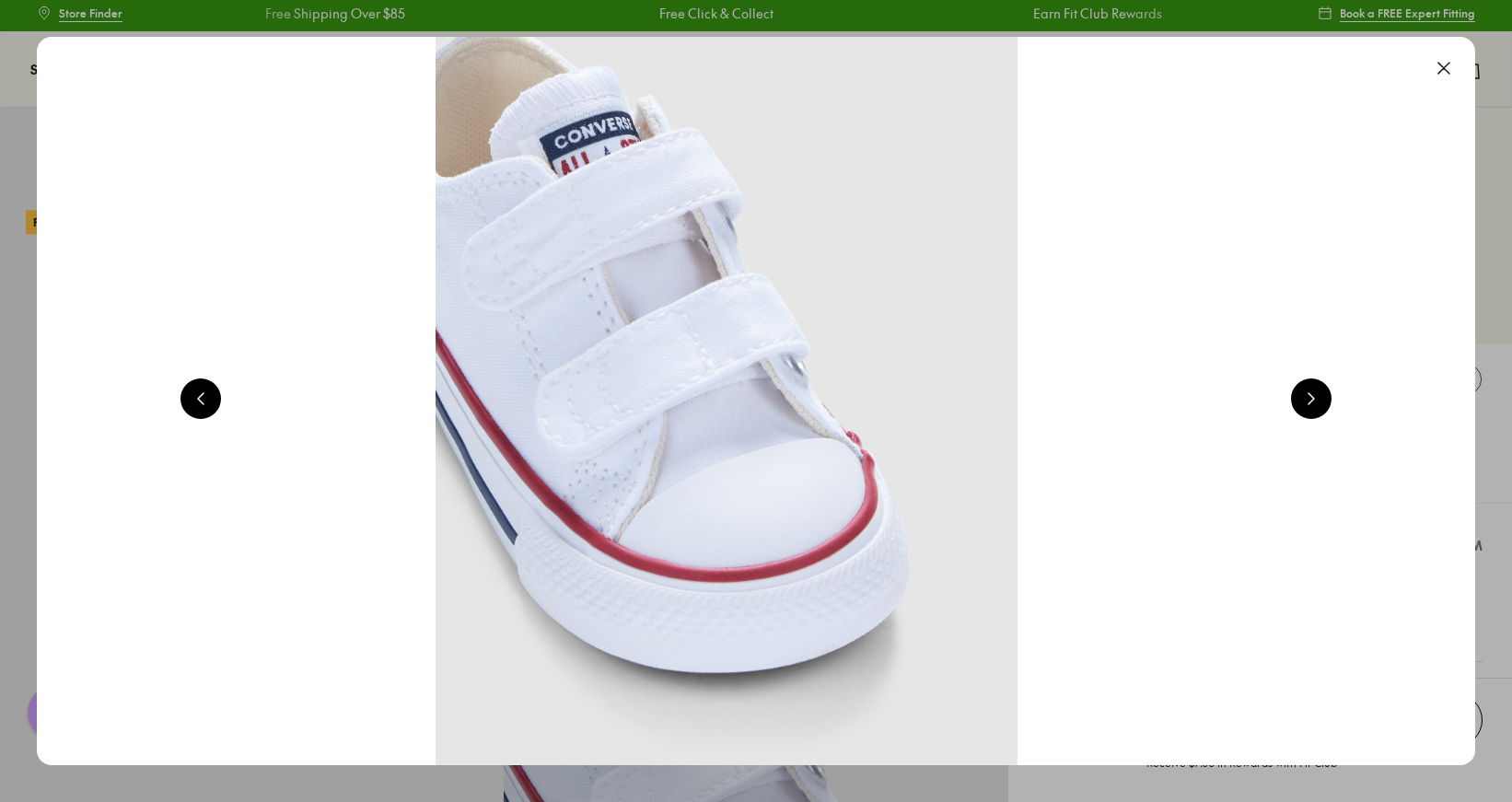
click at [1447, 73] on button at bounding box center [1444, 68] width 41 height 41
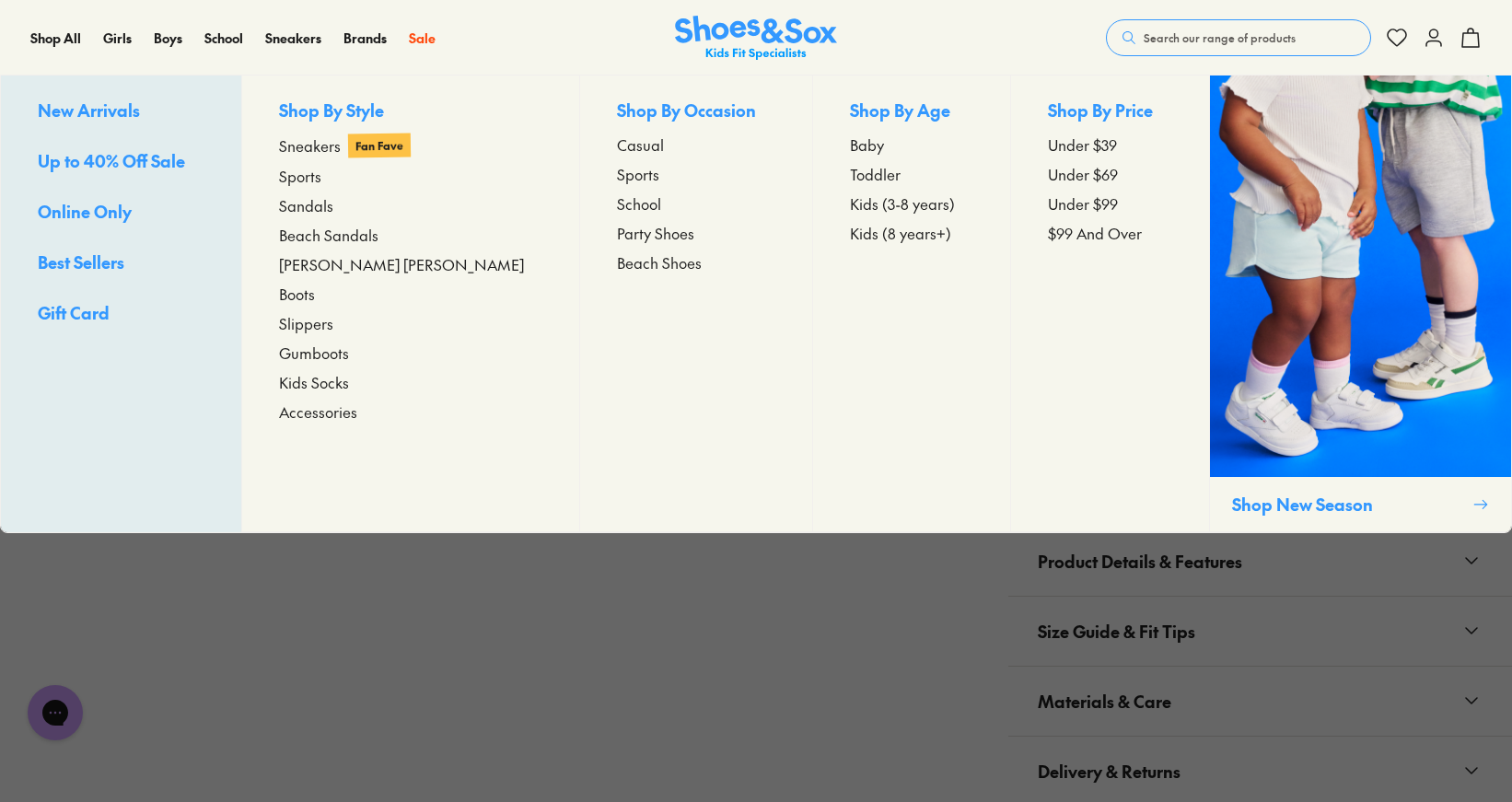
scroll to position [1040, 0]
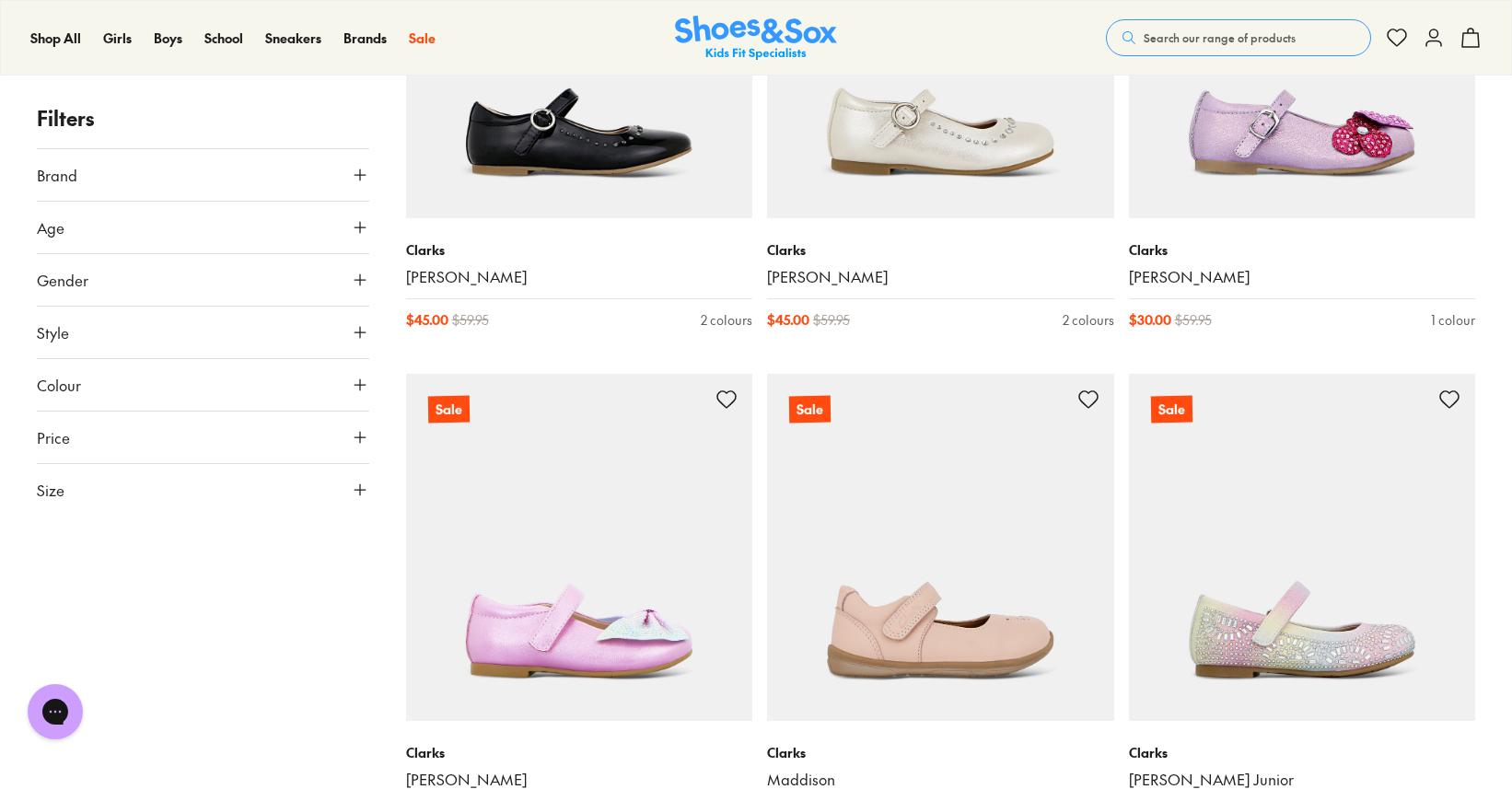
scroll to position [4058, 0]
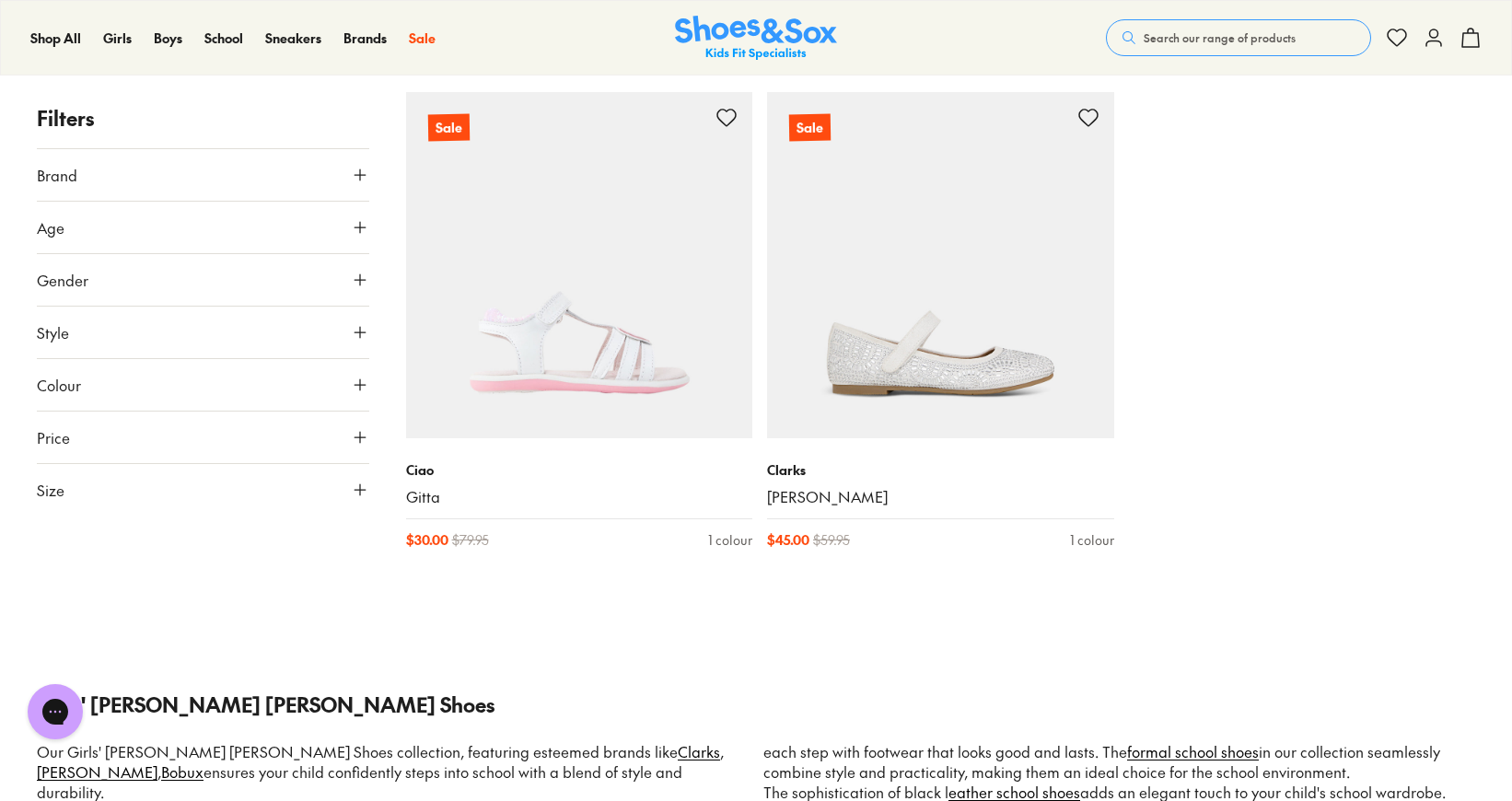
scroll to position [7365, 0]
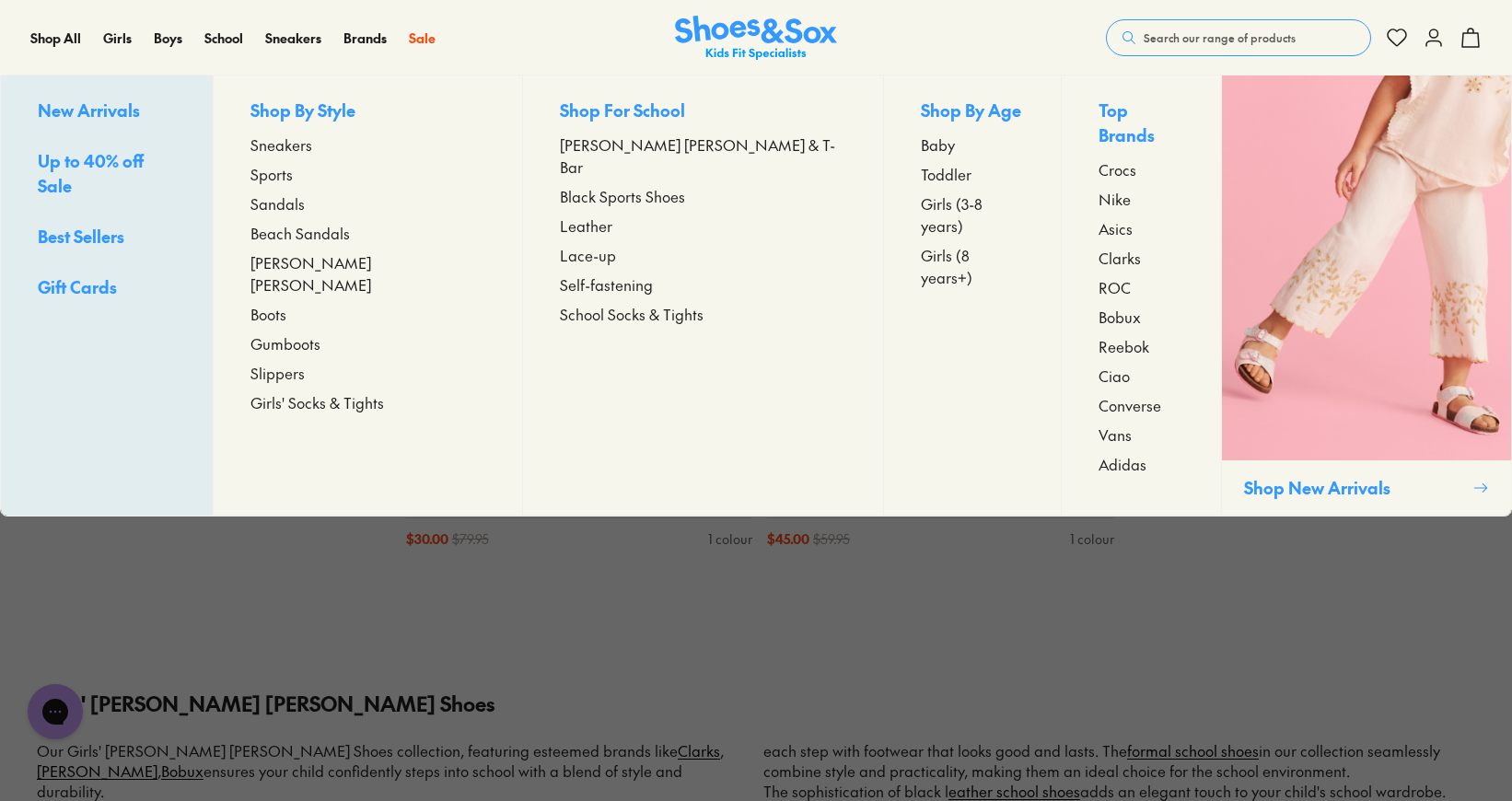
click at [304, 205] on span "Sandals" at bounding box center [277, 204] width 54 height 22
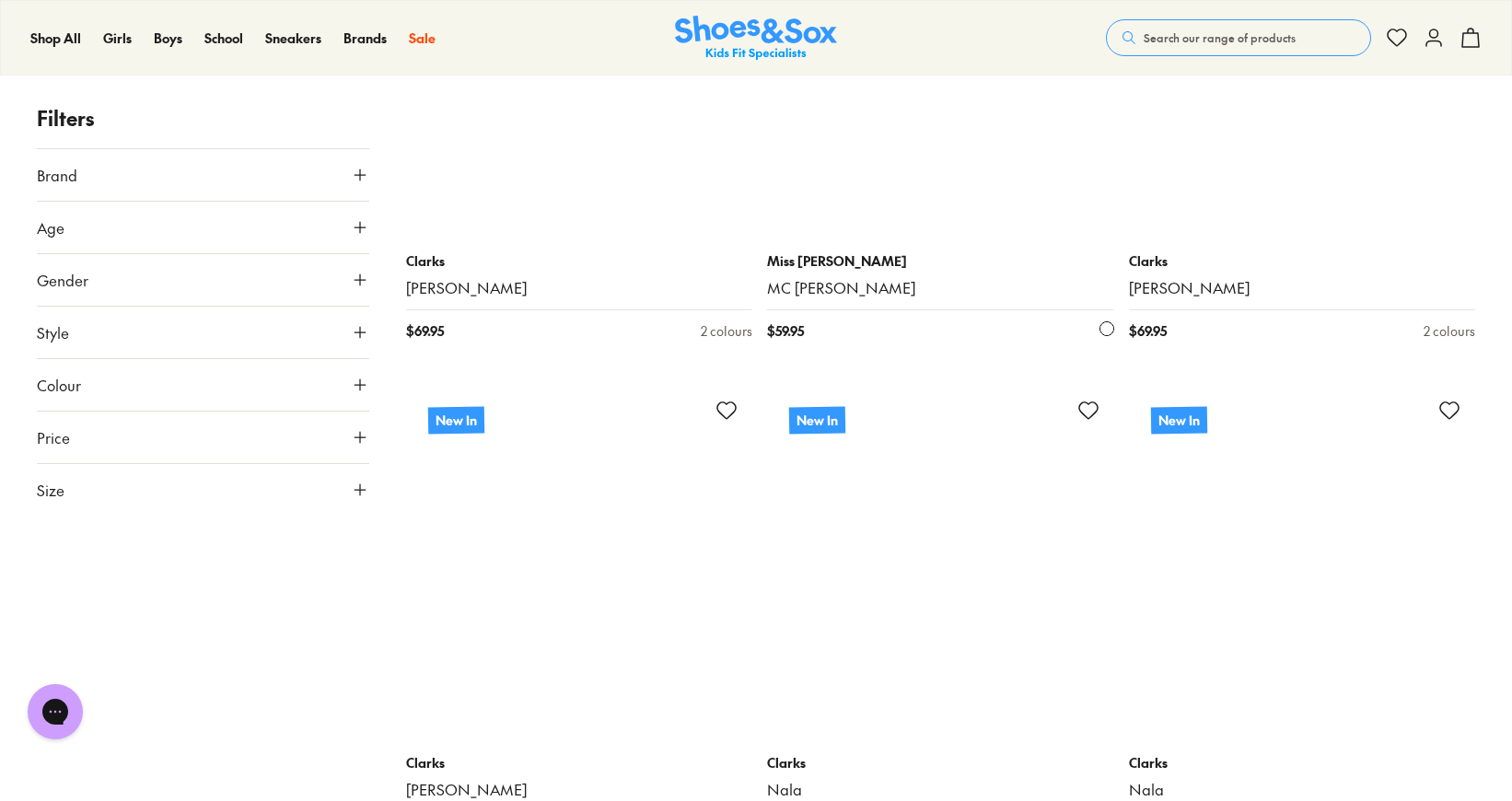
scroll to position [3521, 0]
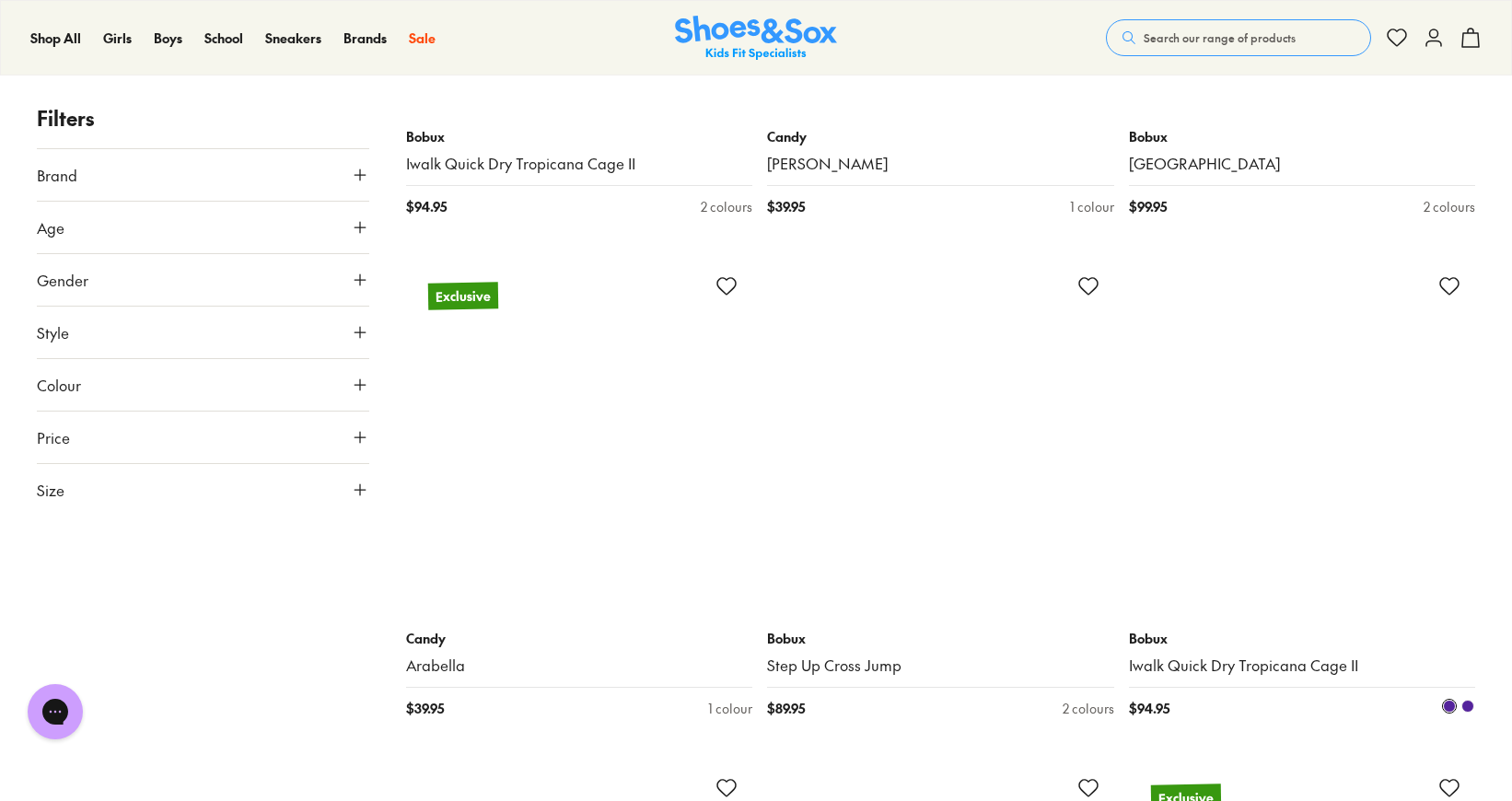
scroll to position [8684, 0]
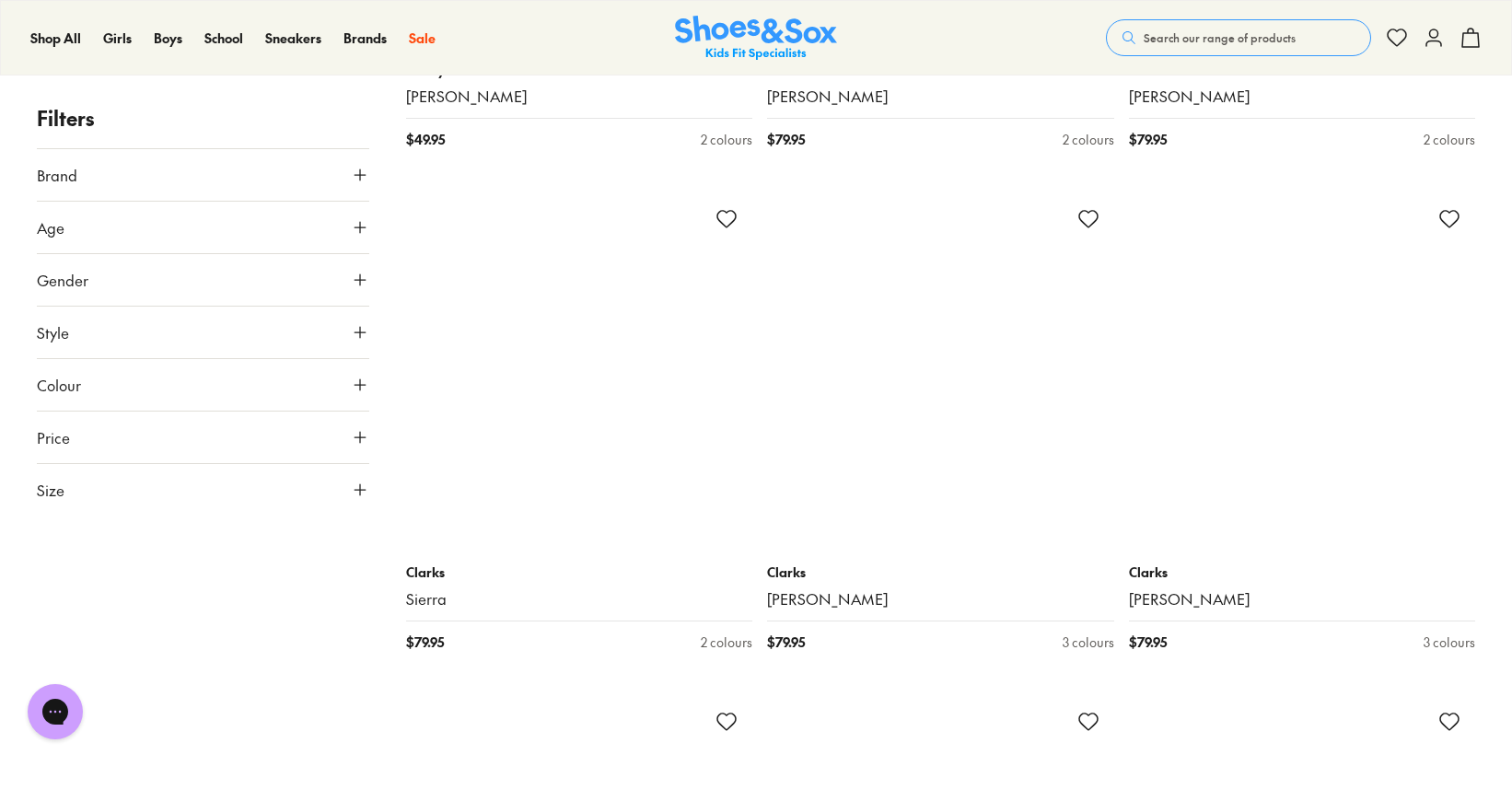
scroll to position [13755, 0]
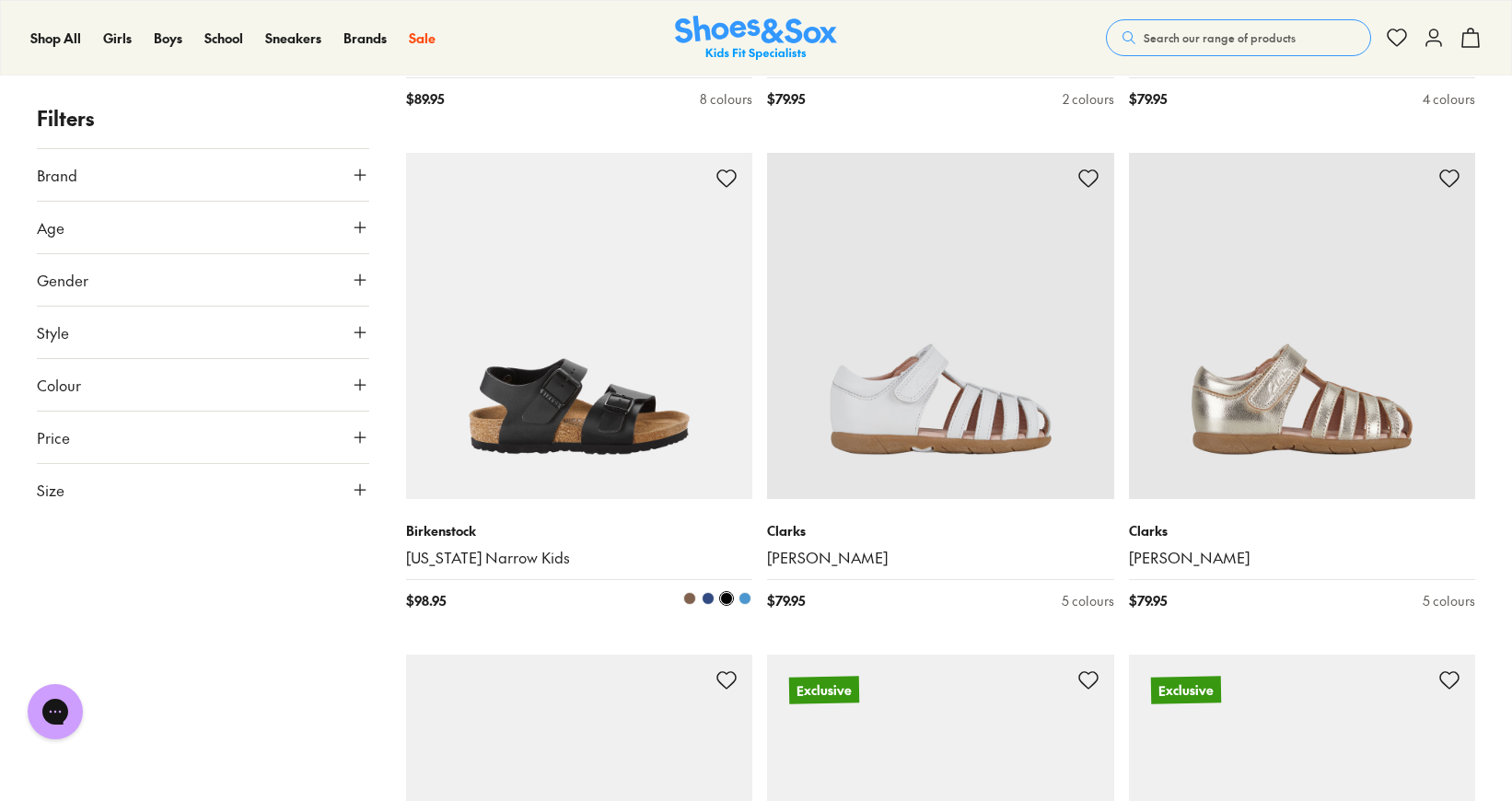
scroll to position [17817, 0]
click at [537, 406] on img at bounding box center [579, 325] width 347 height 347
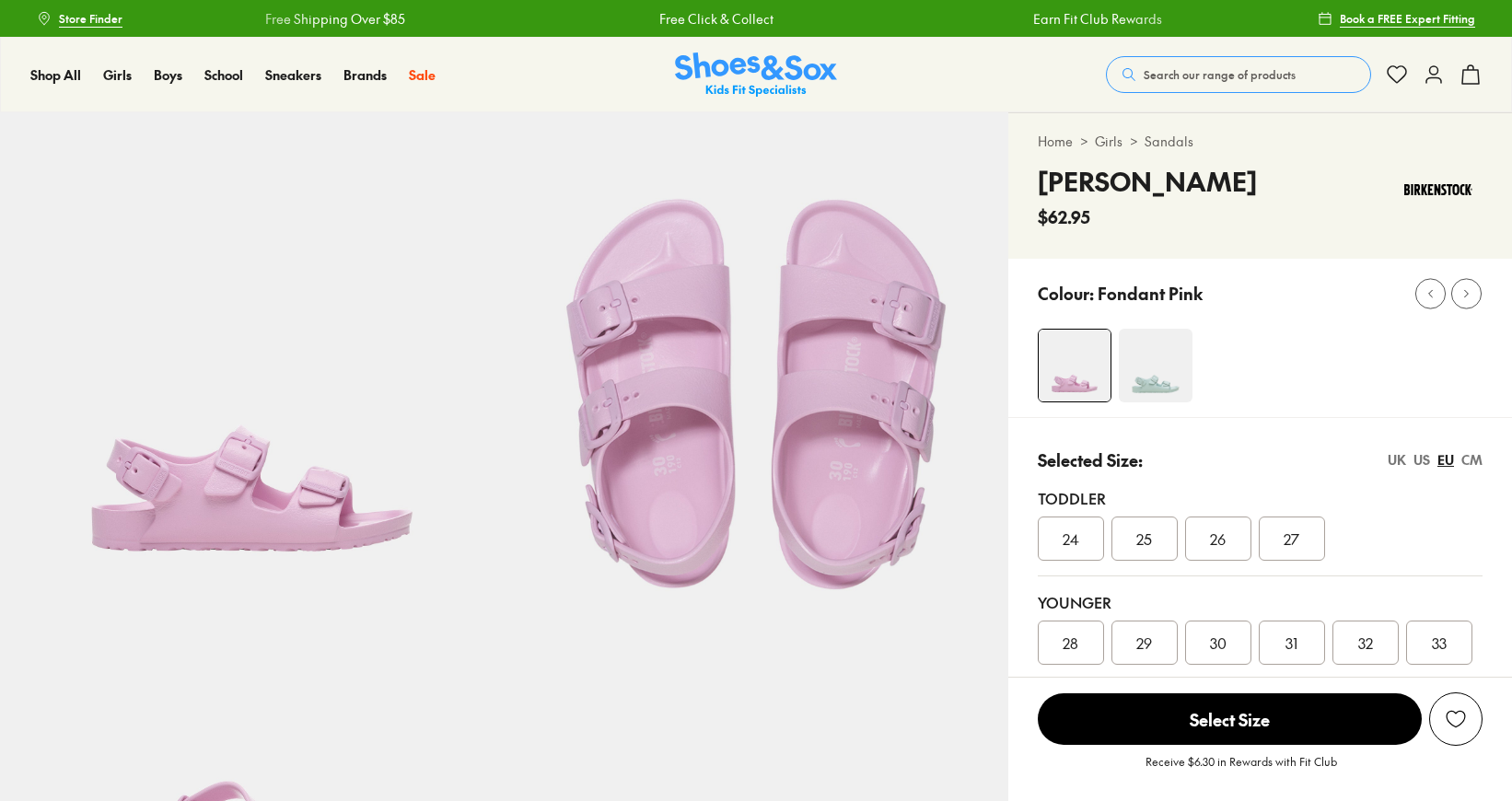
select select "*"
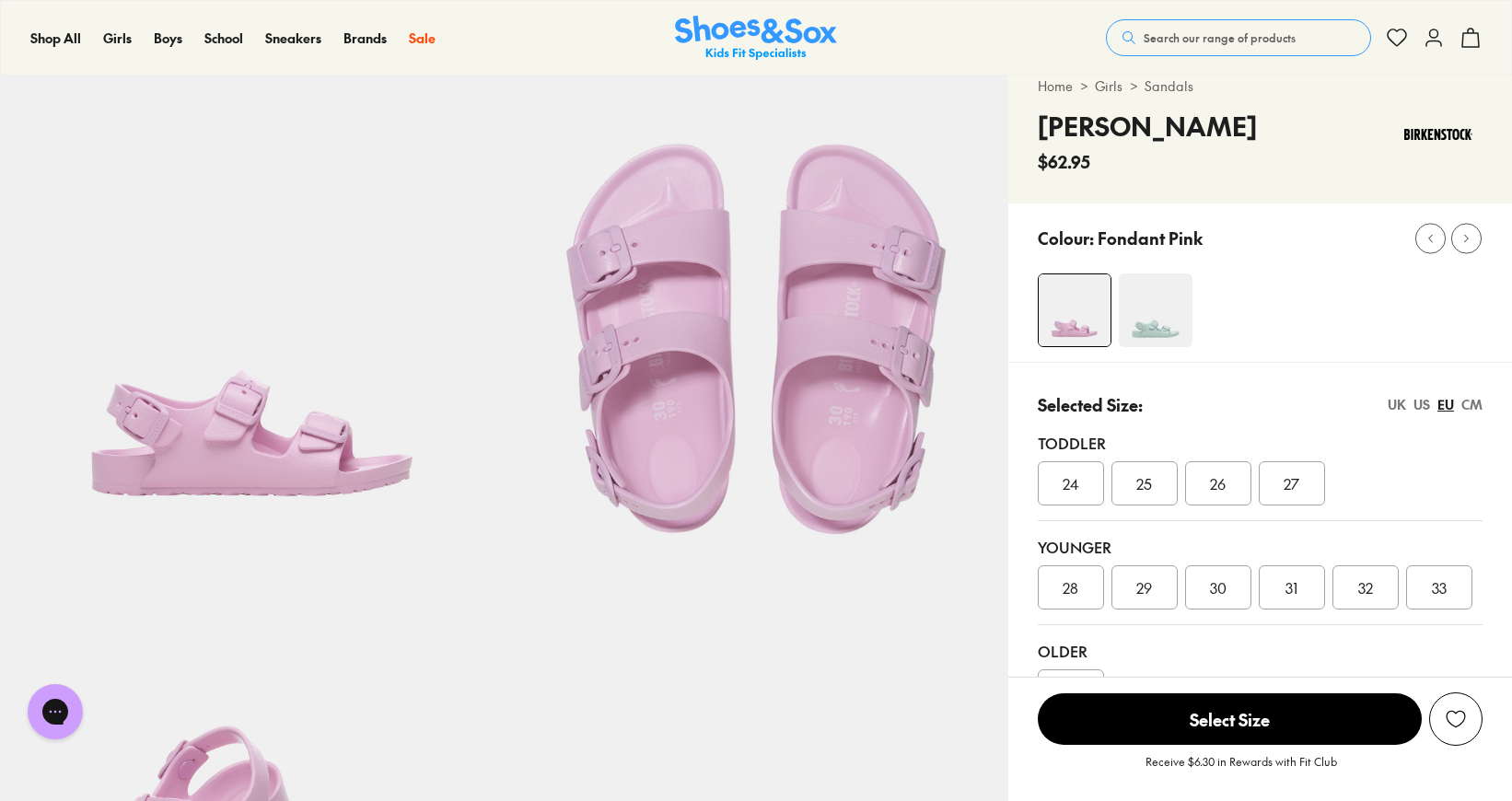
scroll to position [58, 0]
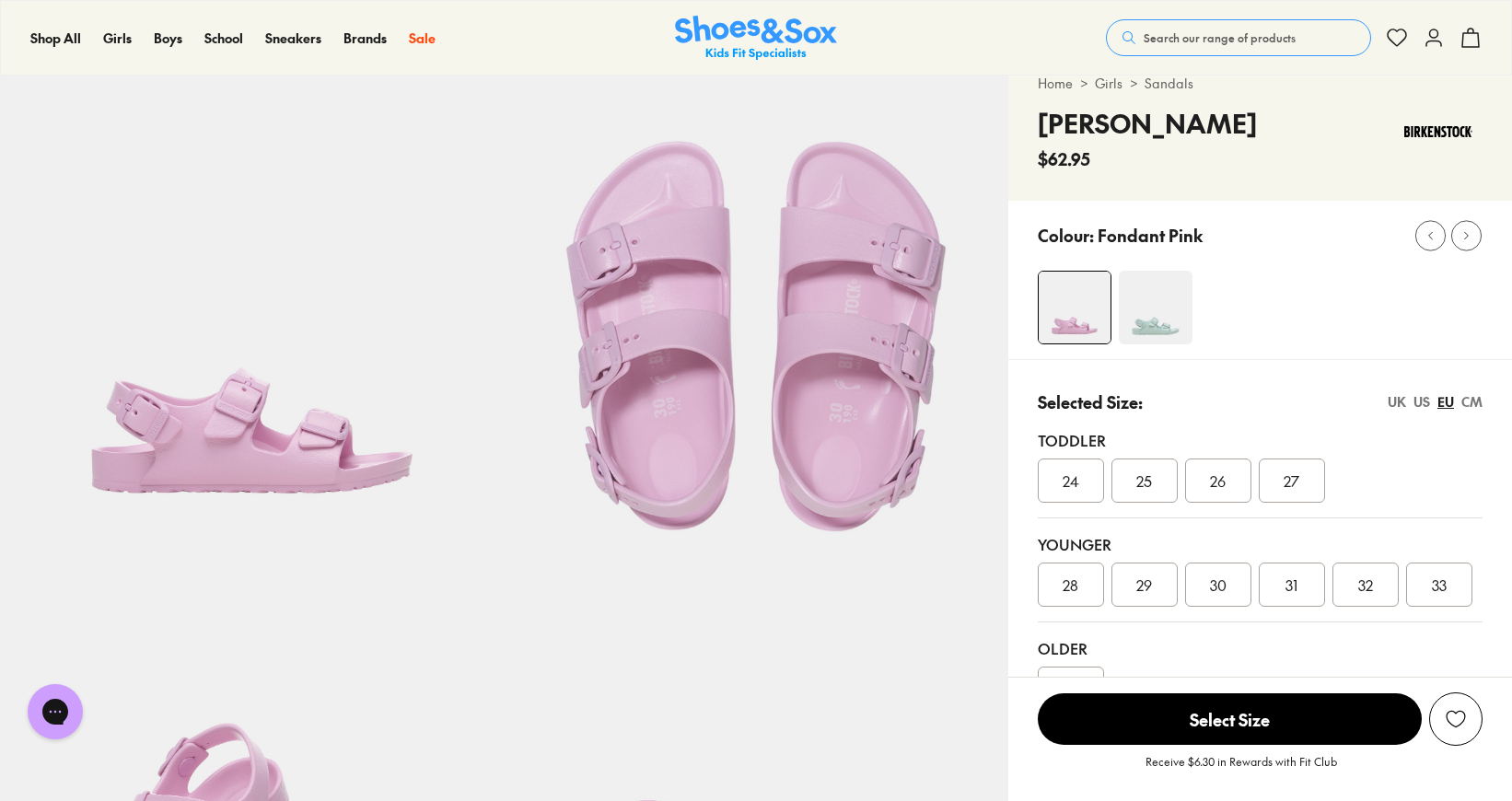
click at [1392, 401] on div "UK" at bounding box center [1397, 401] width 19 height 20
click at [1424, 404] on div "US" at bounding box center [1422, 401] width 17 height 20
click at [1478, 405] on div "CM" at bounding box center [1471, 401] width 21 height 20
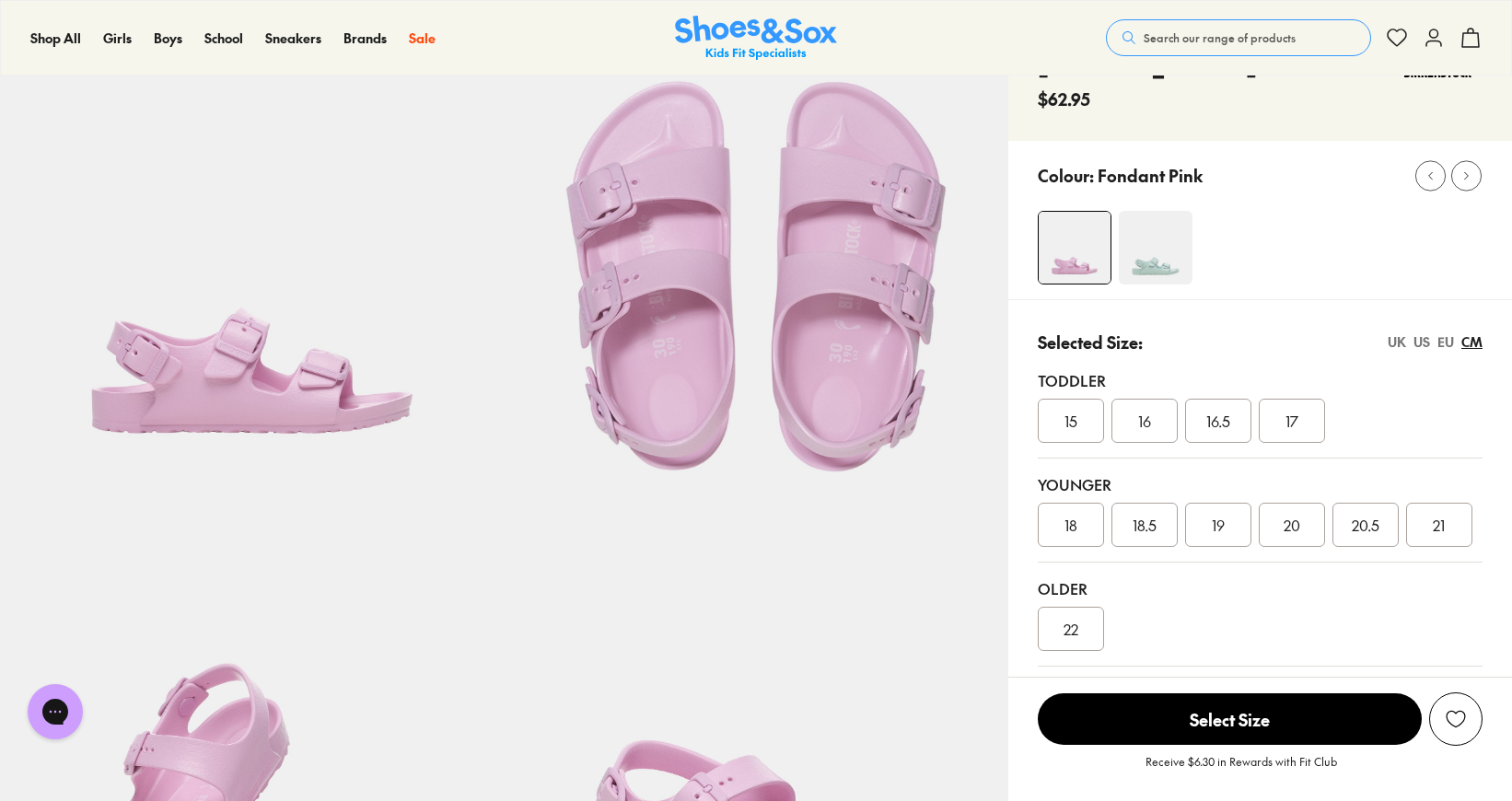
scroll to position [120, 0]
click at [1440, 335] on div "EU" at bounding box center [1446, 340] width 17 height 20
click at [1442, 341] on div "EU" at bounding box center [1446, 340] width 17 height 20
click at [1417, 343] on div "US" at bounding box center [1422, 340] width 17 height 20
click at [1395, 343] on div "UK" at bounding box center [1397, 340] width 19 height 20
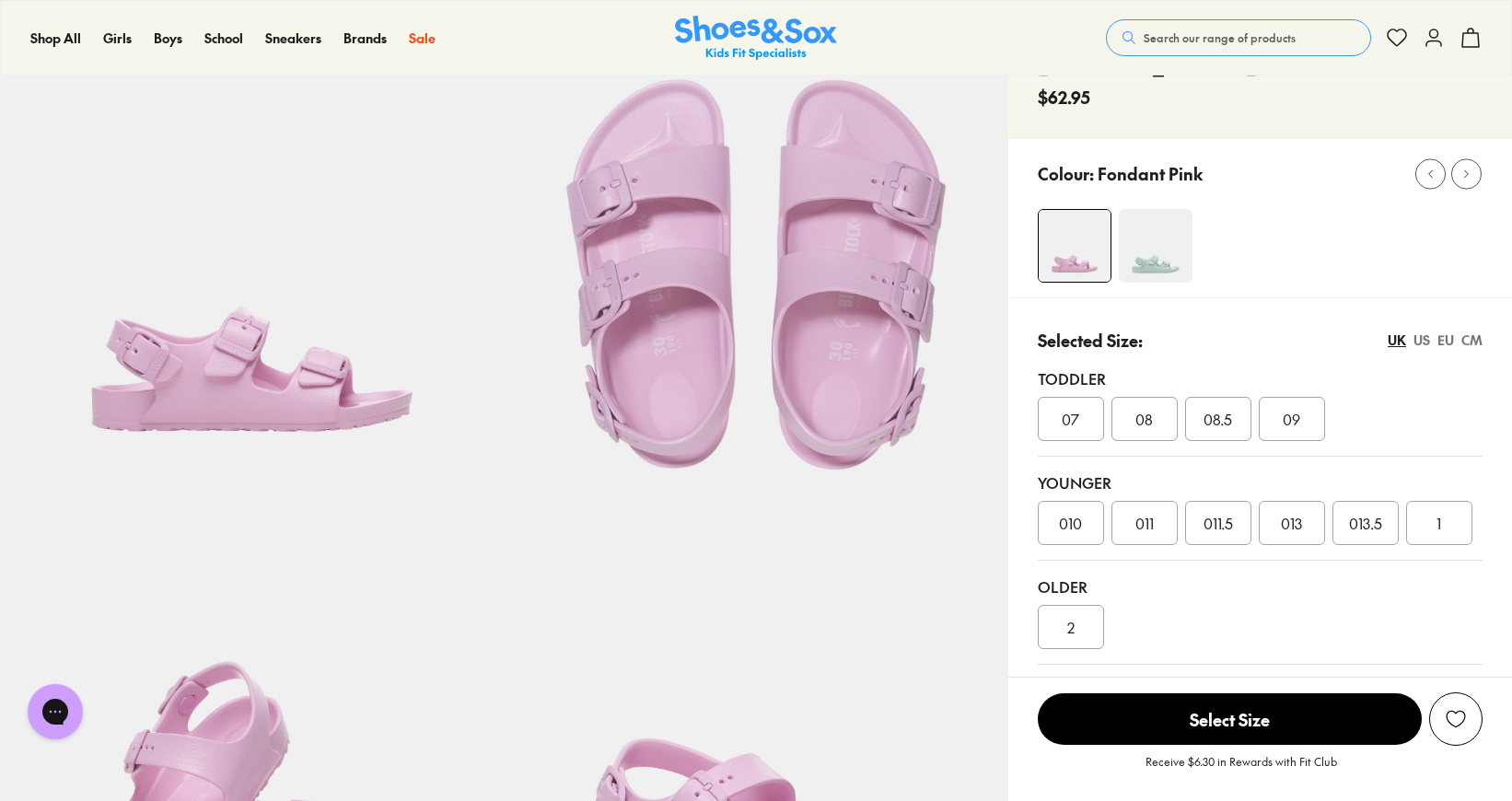
click at [1424, 341] on div "US" at bounding box center [1422, 340] width 17 height 20
click at [1443, 341] on div "EU" at bounding box center [1446, 340] width 17 height 20
click at [1419, 340] on div "US" at bounding box center [1422, 340] width 17 height 20
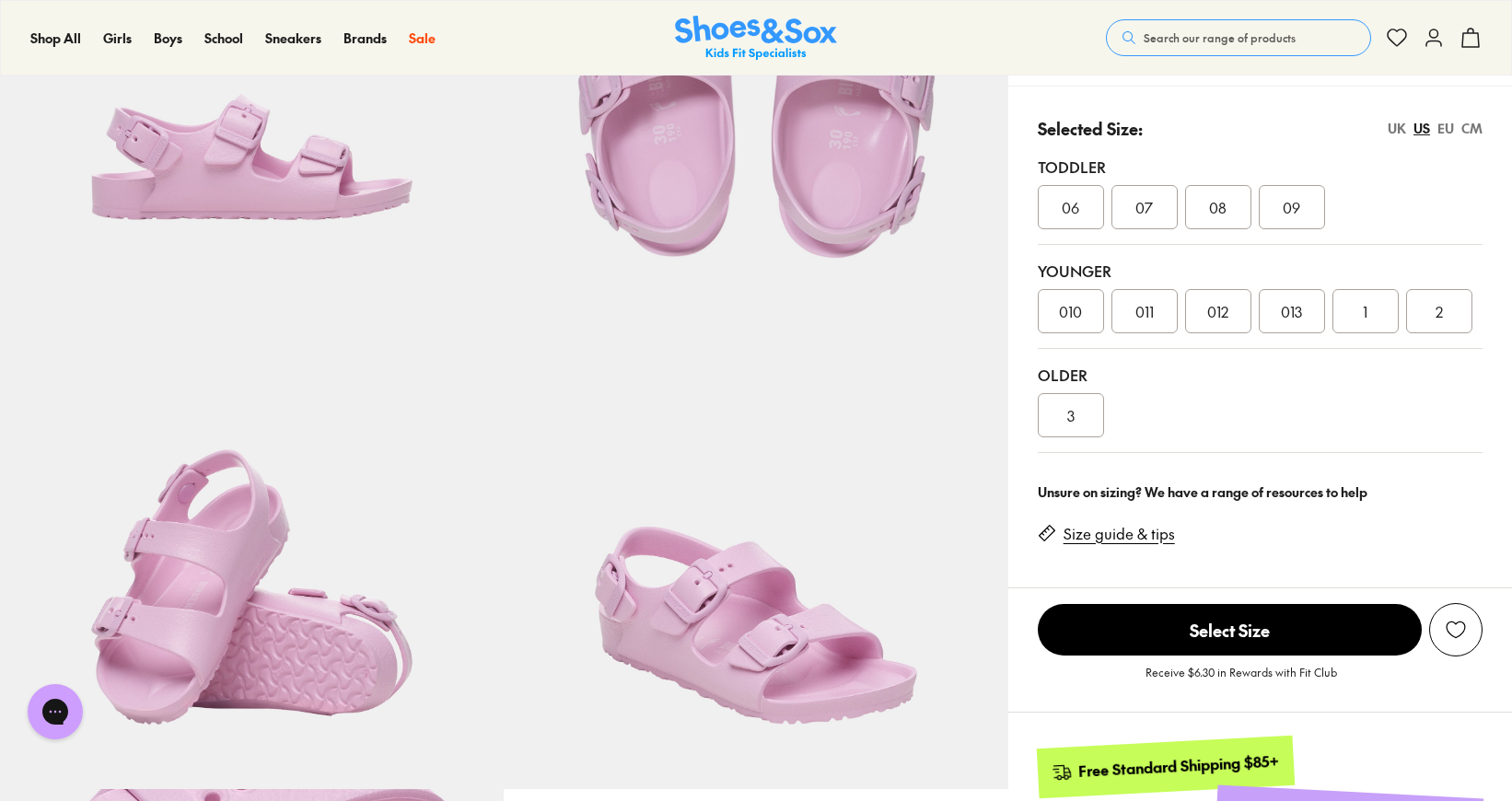
scroll to position [0, 0]
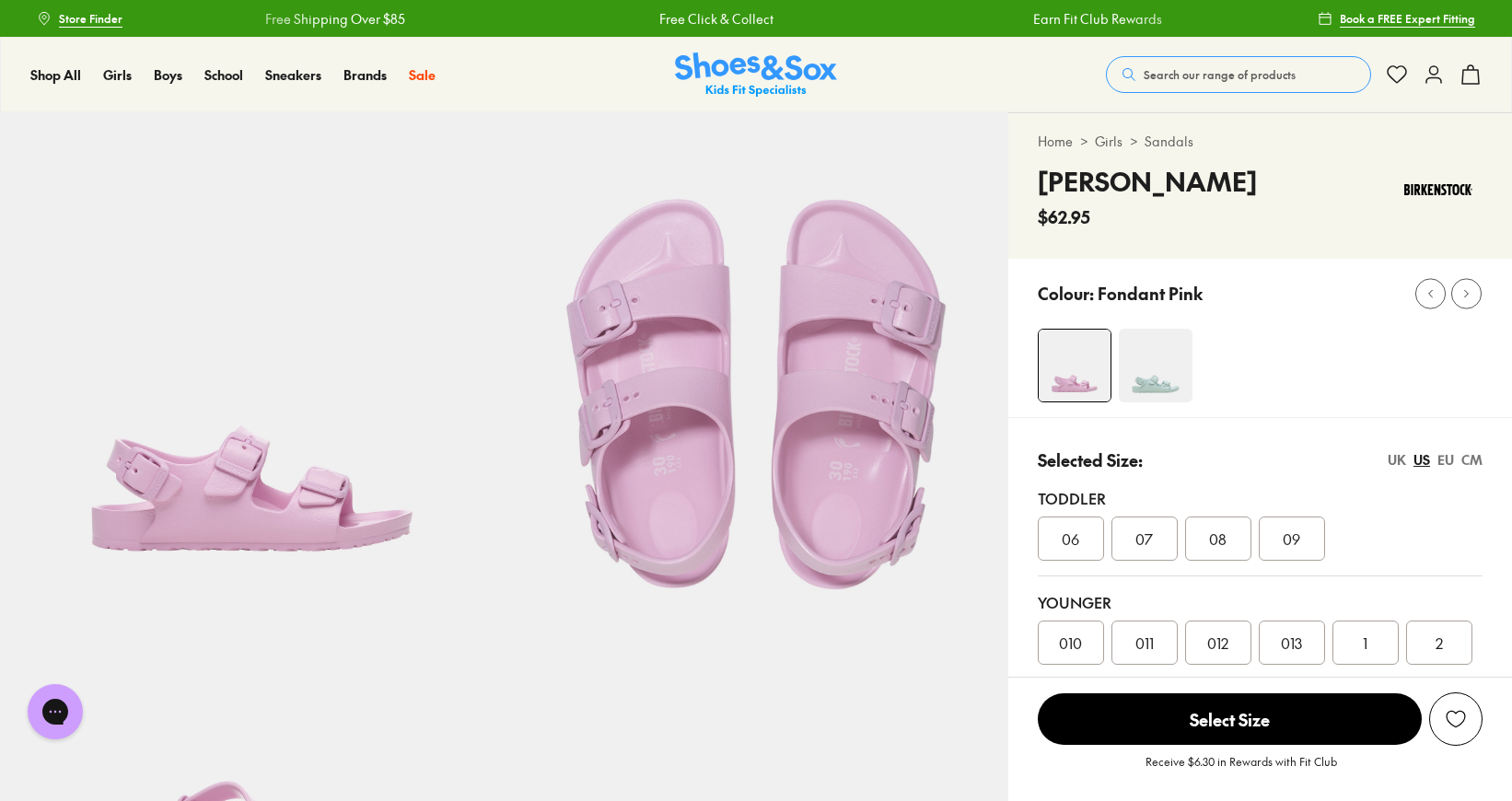
click at [814, 440] on img at bounding box center [755, 364] width 504 height 504
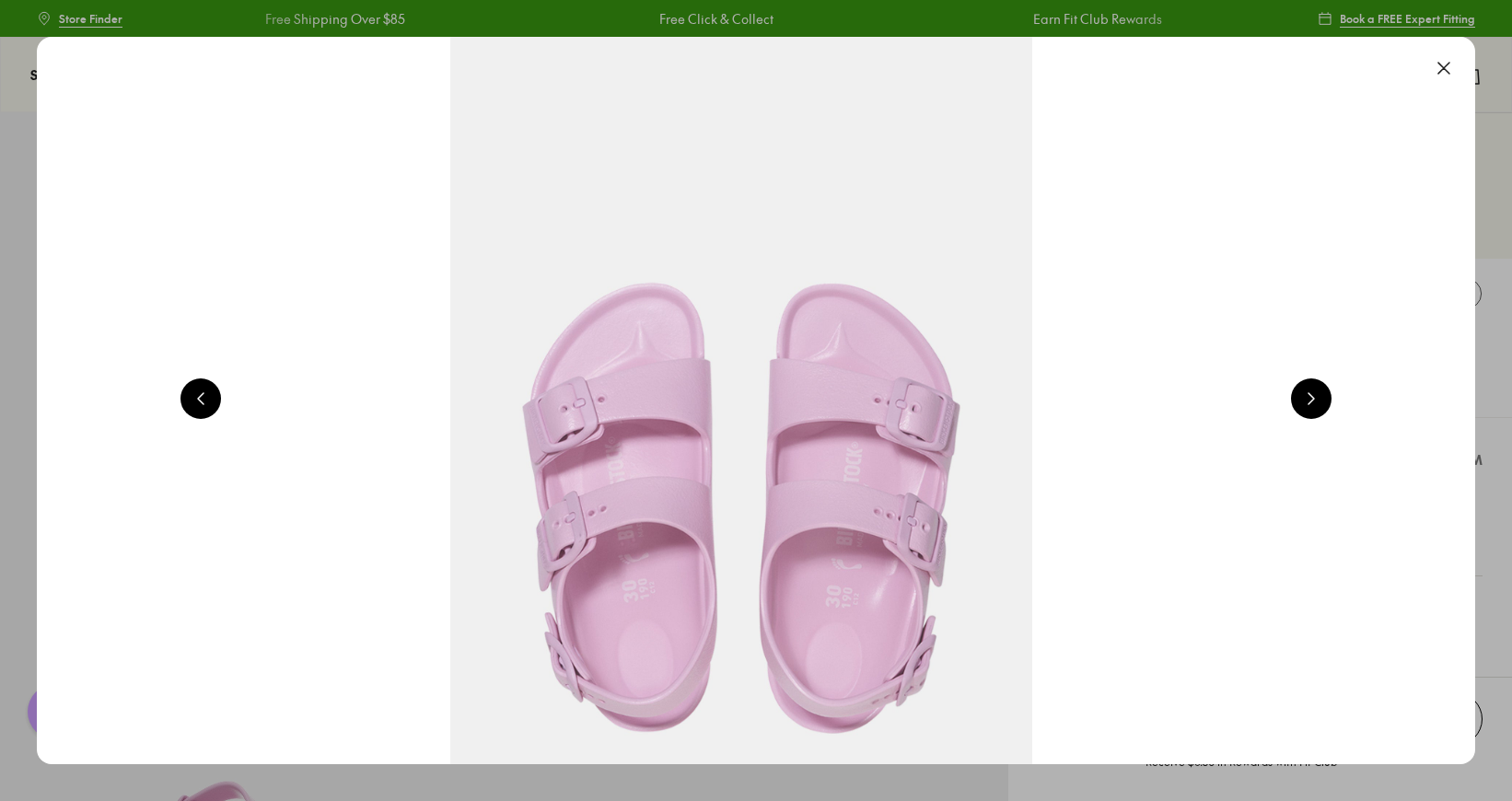
click at [216, 397] on button at bounding box center [201, 399] width 41 height 41
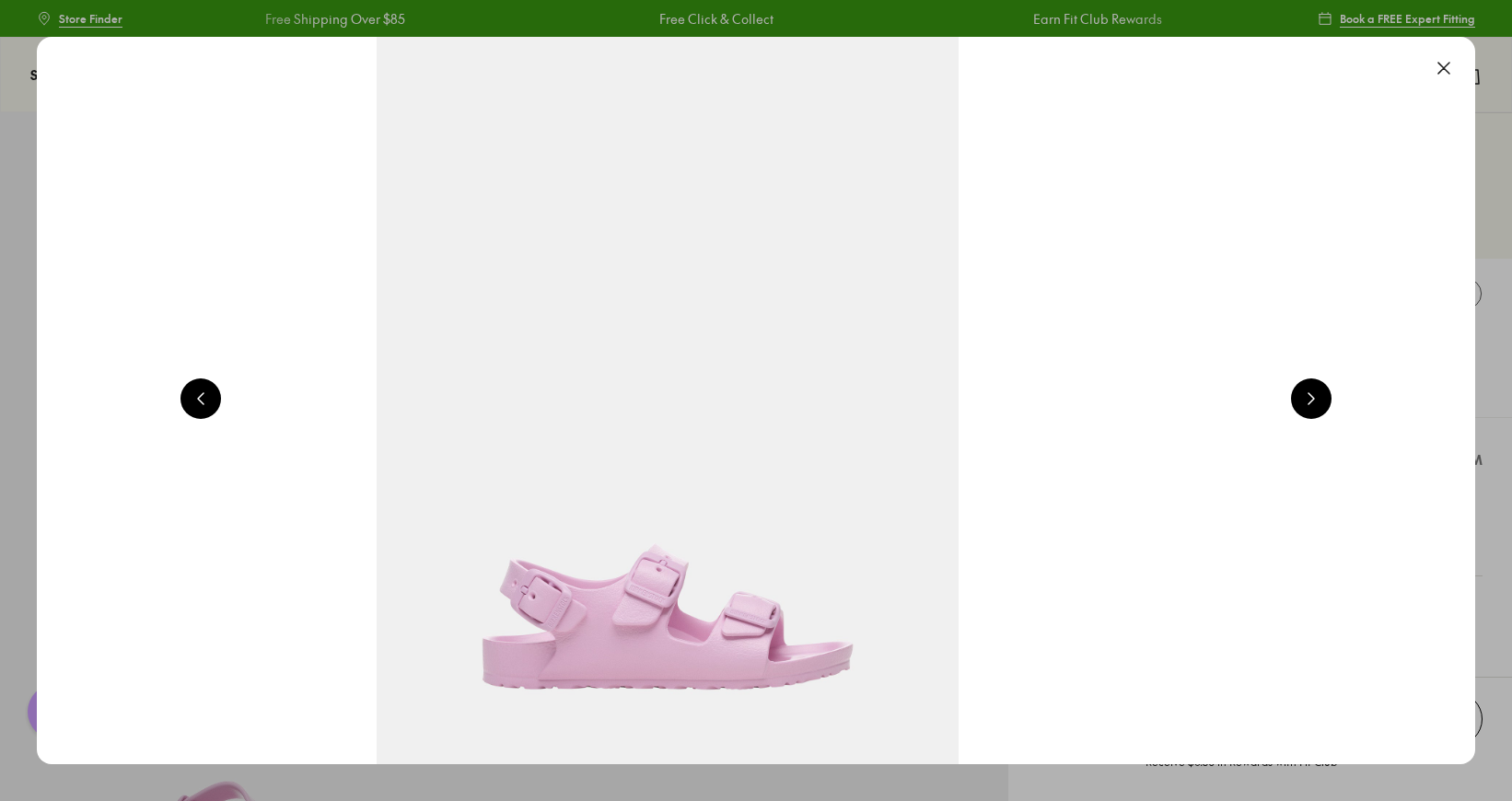
scroll to position [0, 1445]
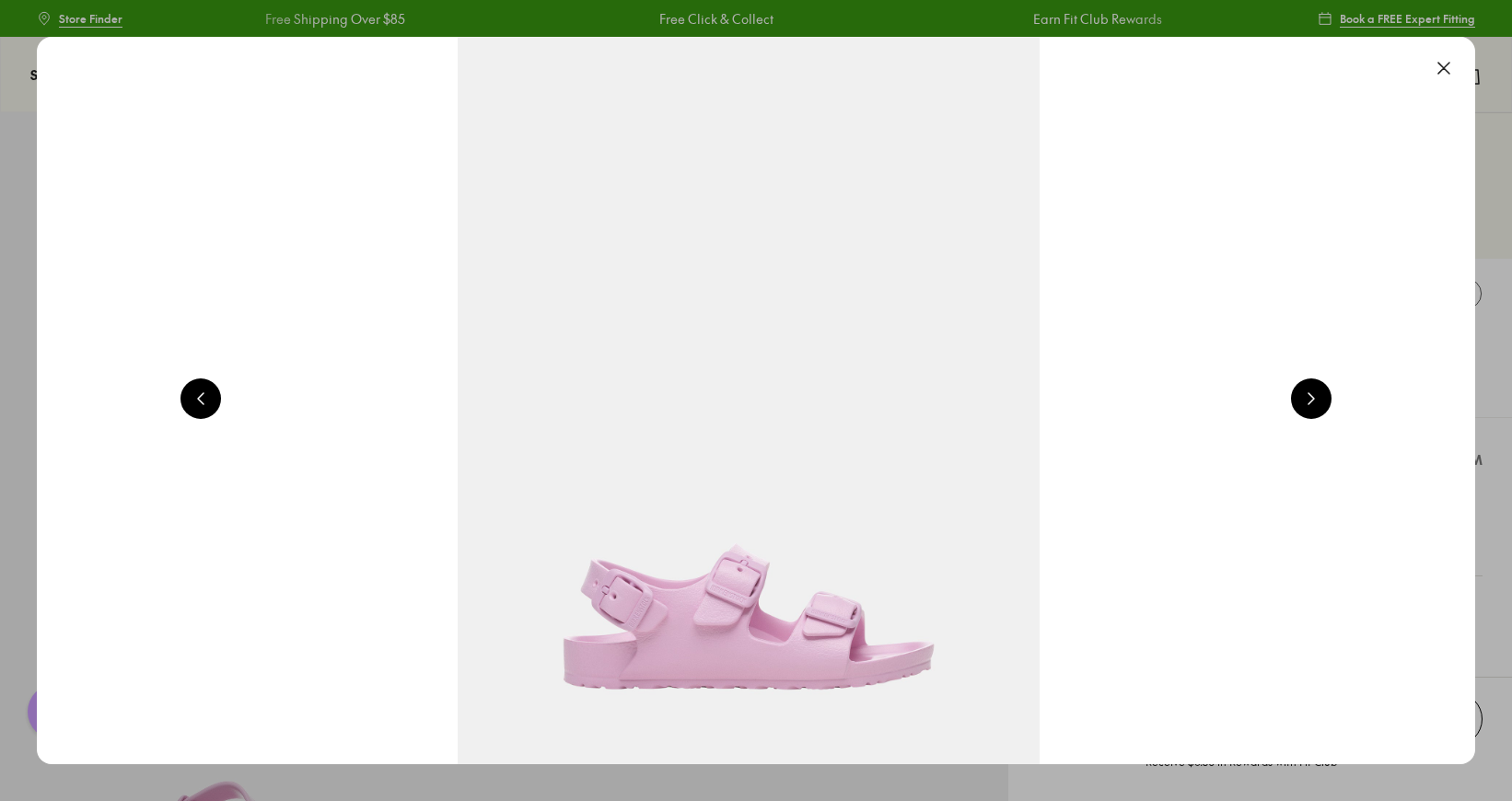
click at [1440, 70] on button at bounding box center [1444, 68] width 41 height 41
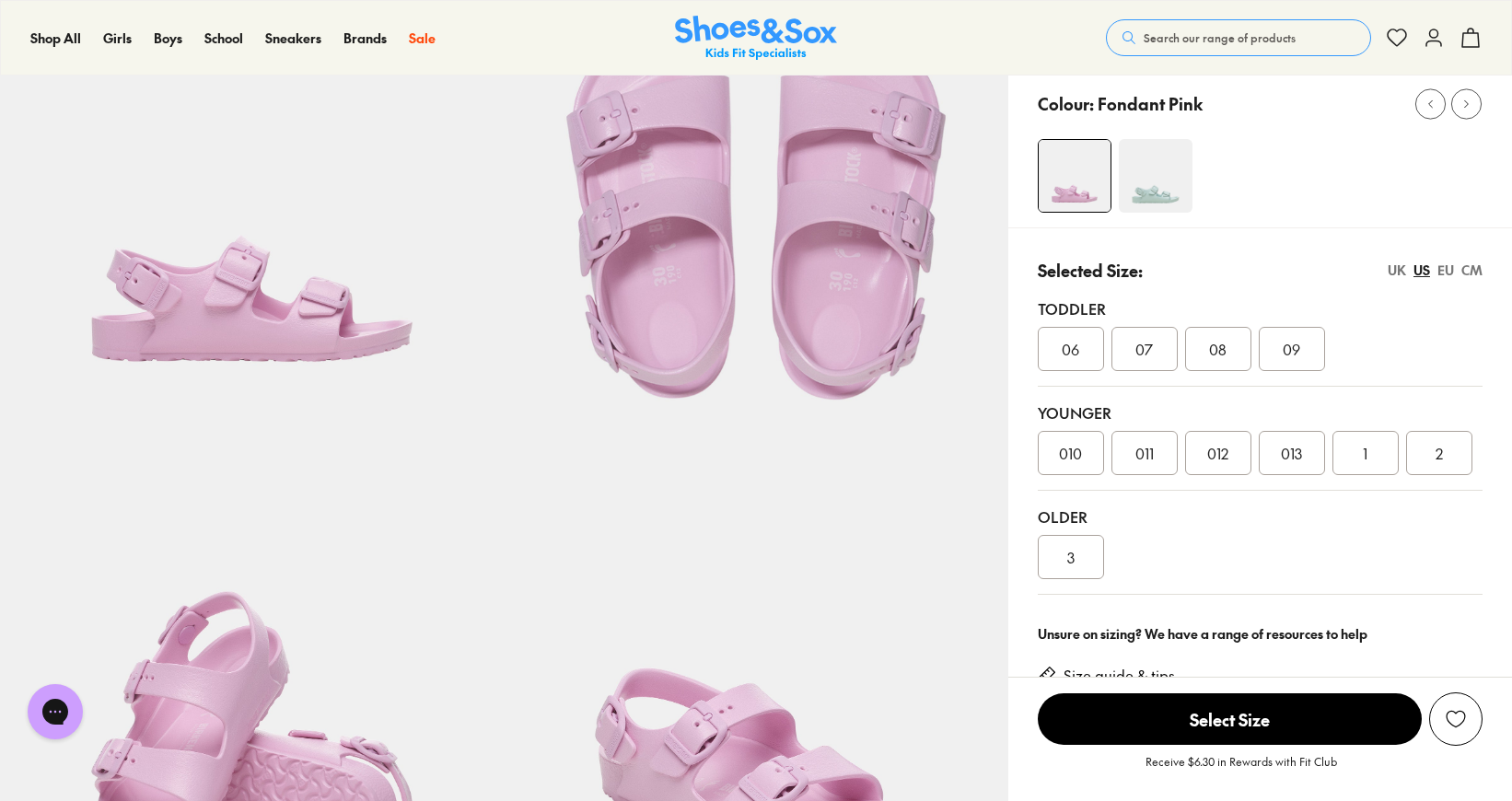
scroll to position [193, 0]
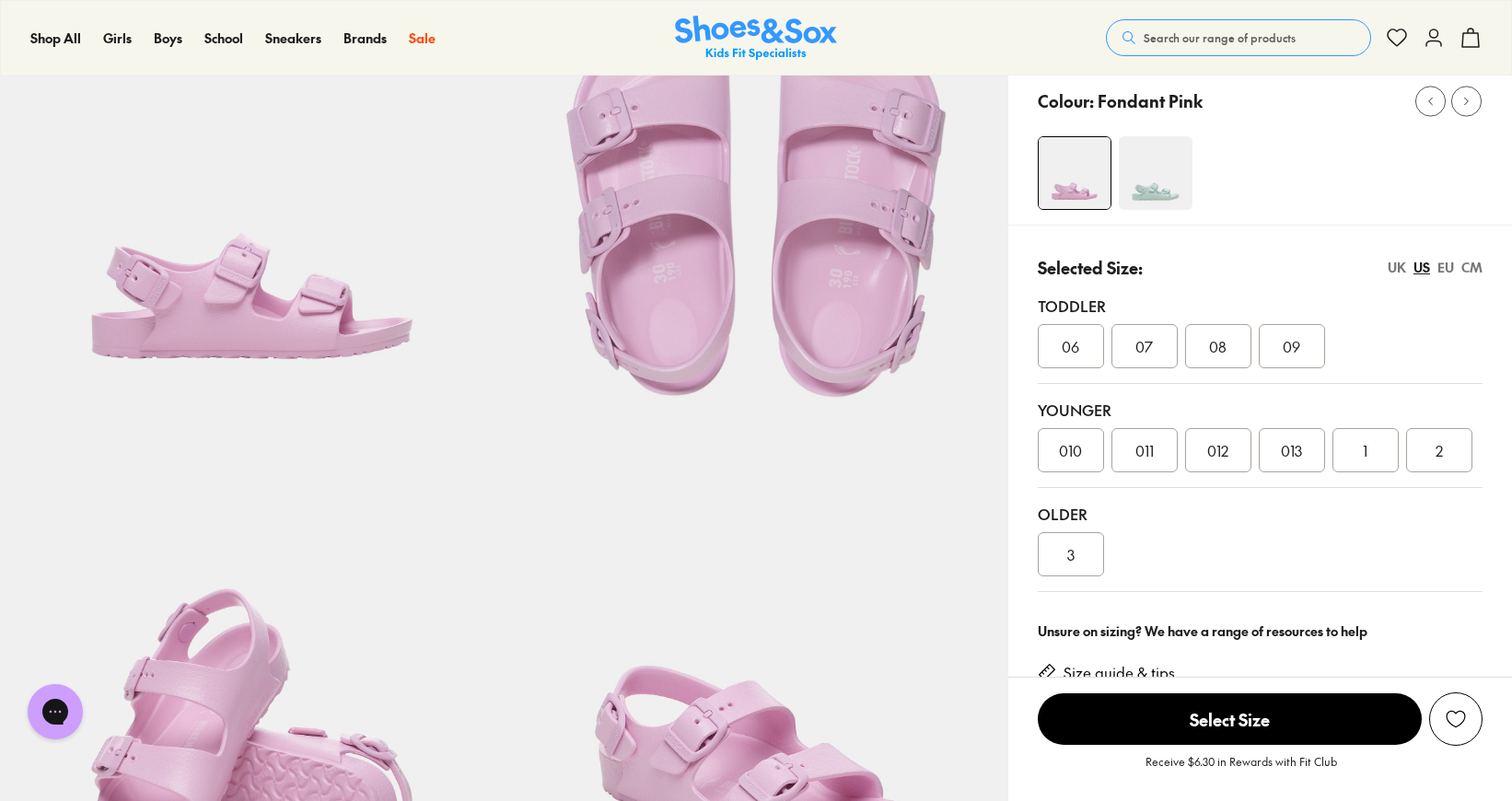
click at [309, 377] on img at bounding box center [251, 171] width 504 height 504
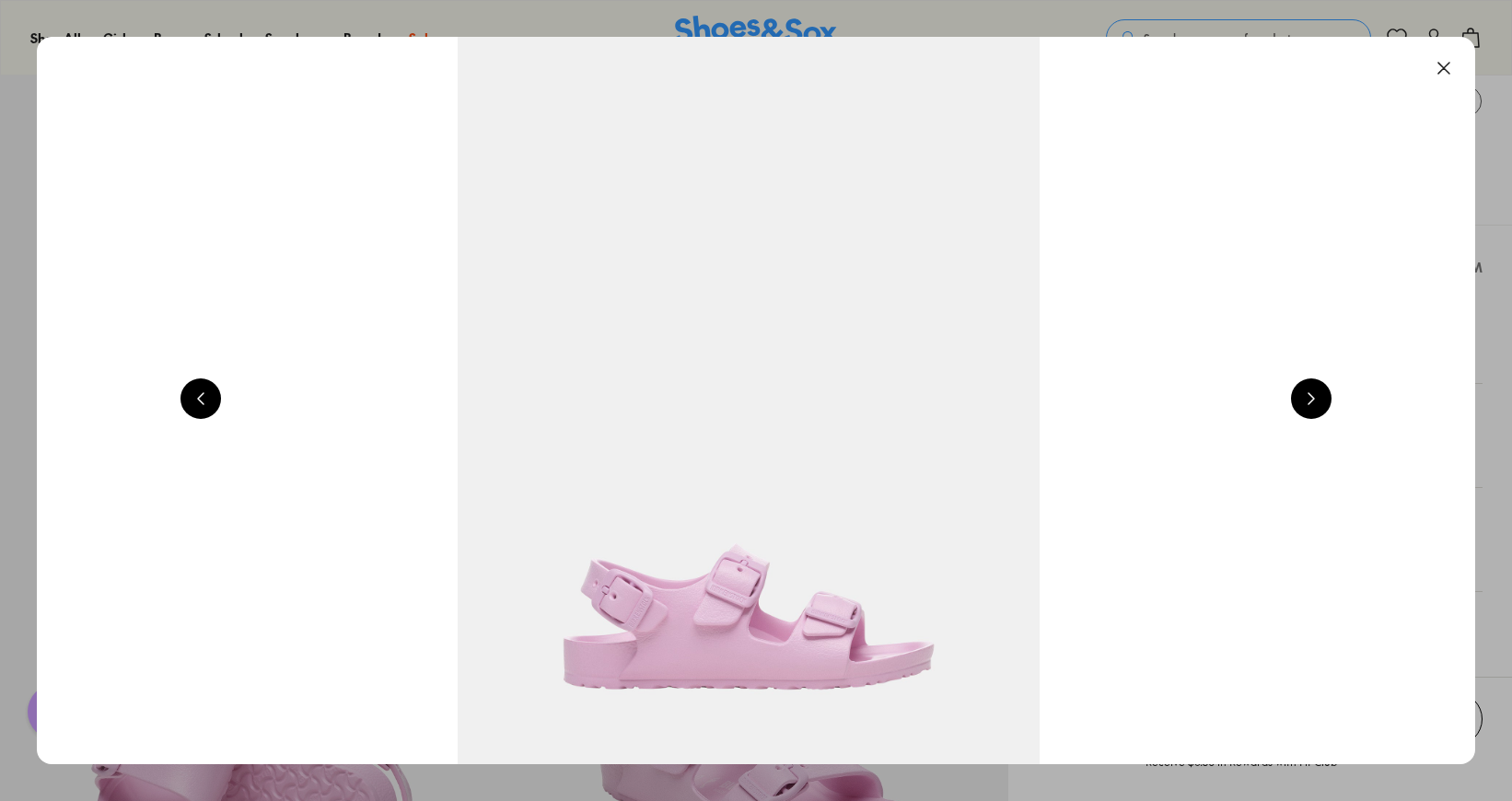
click at [1331, 403] on button at bounding box center [1311, 399] width 41 height 41
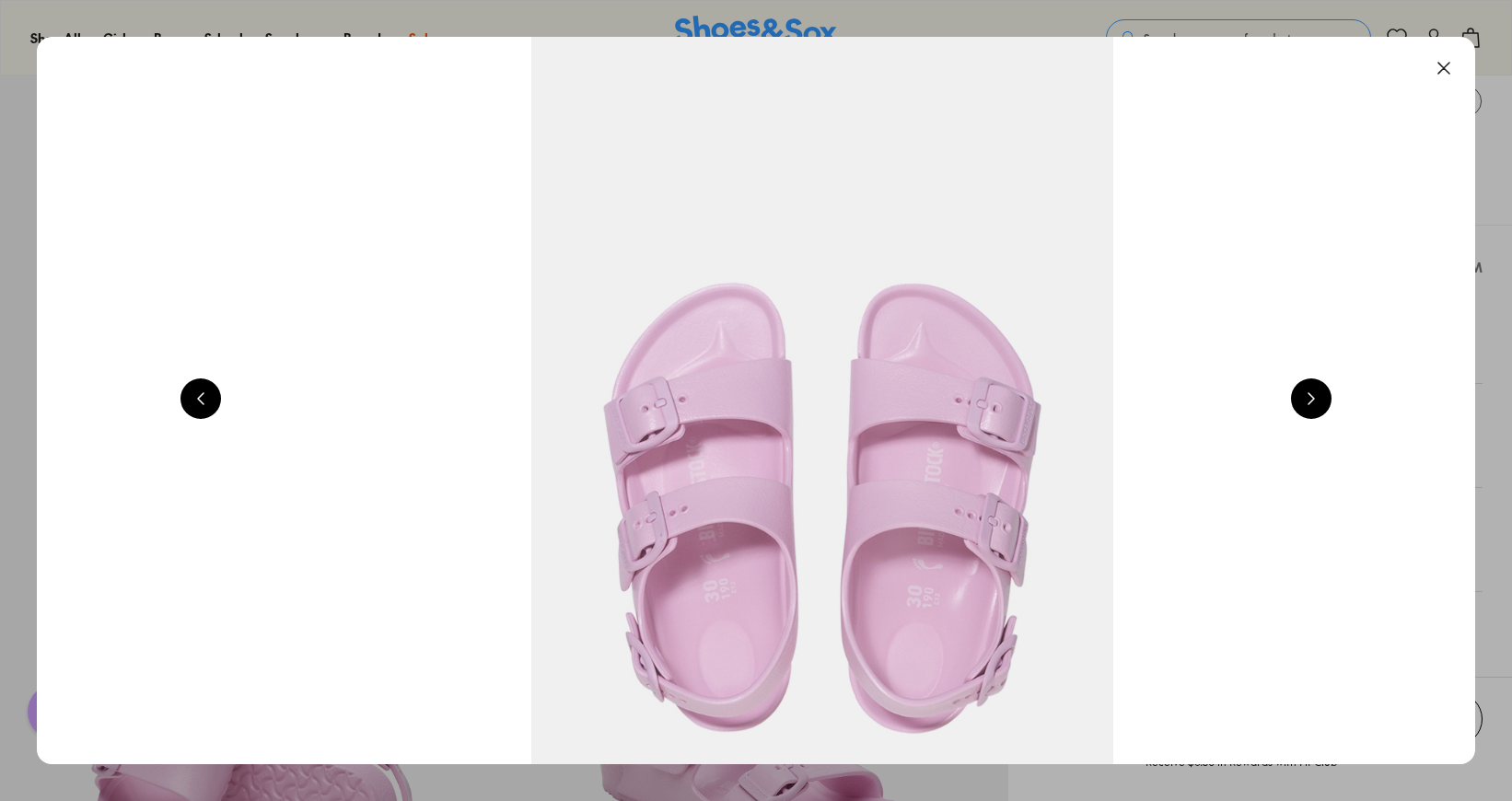
scroll to position [0, 2891]
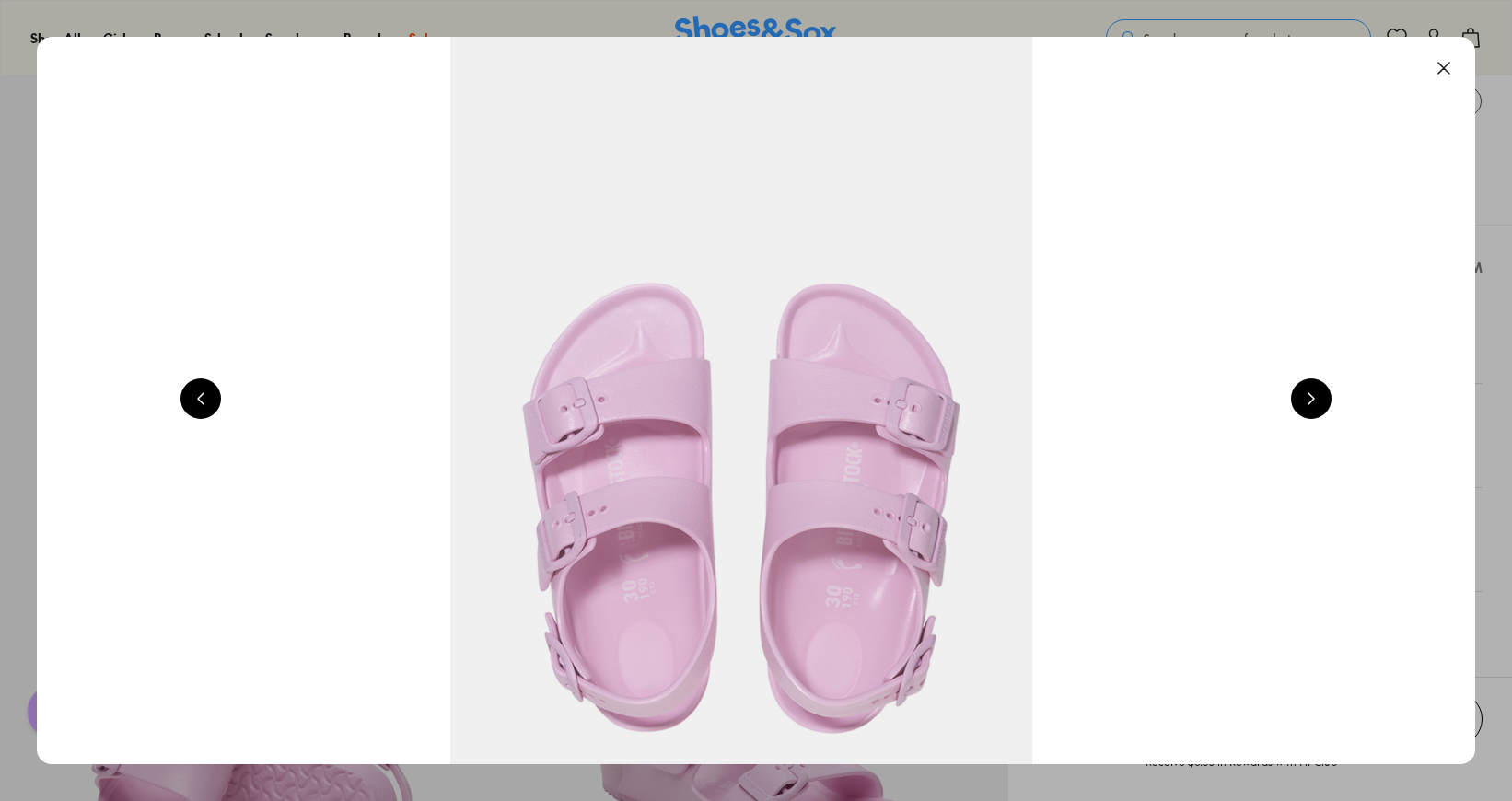
click at [1457, 62] on button at bounding box center [1444, 68] width 41 height 41
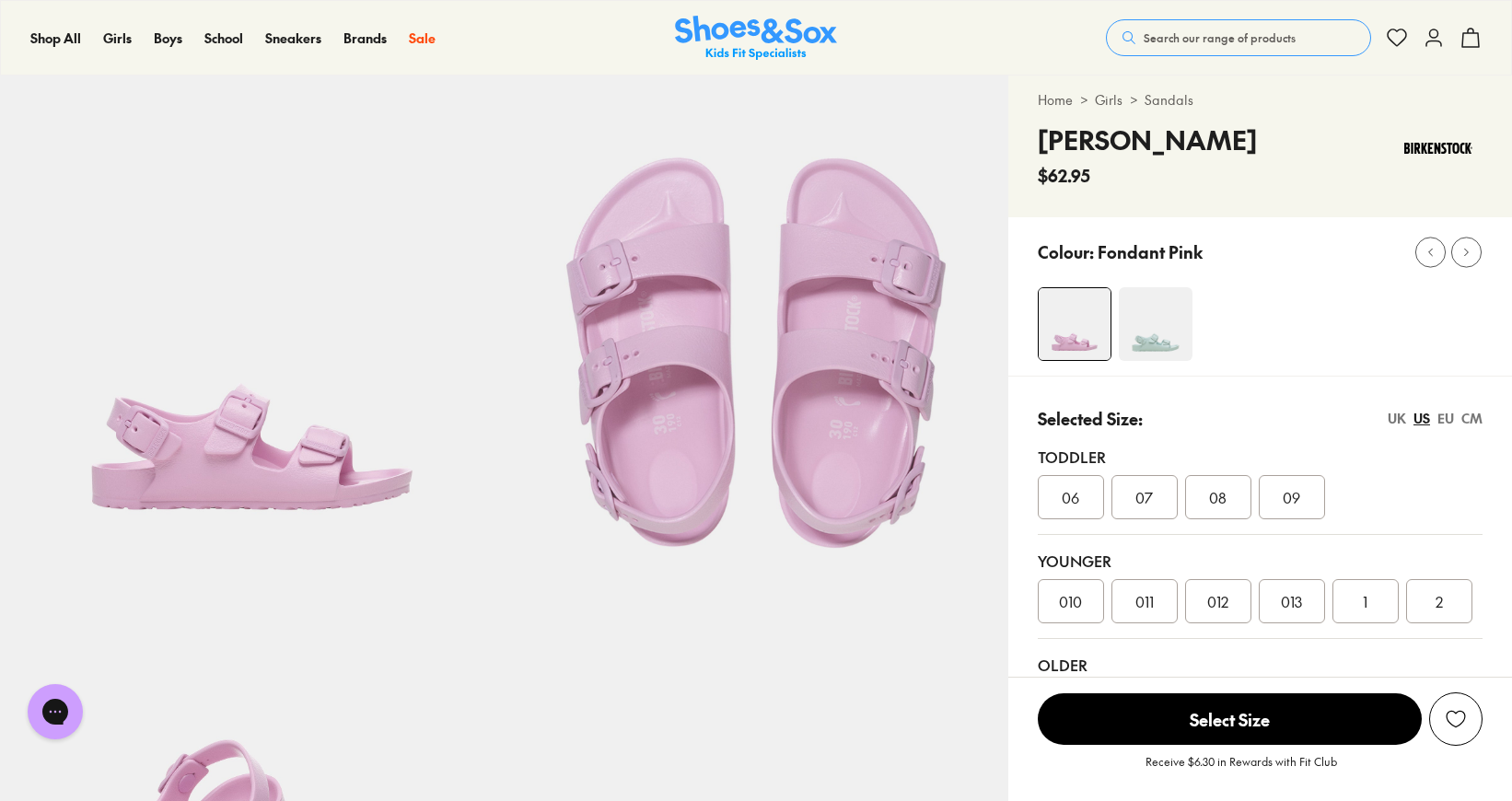
scroll to position [0, 0]
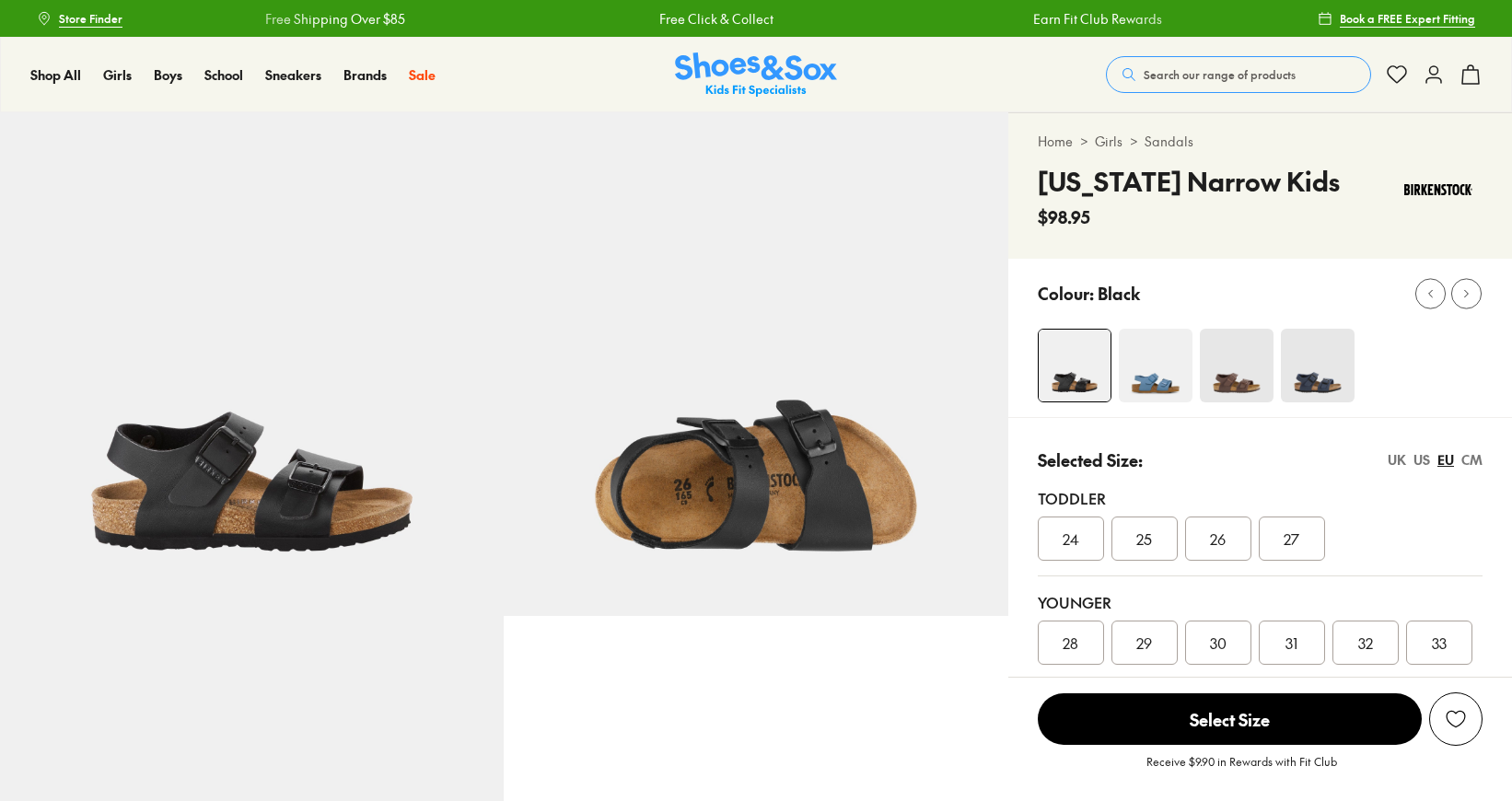
click at [1238, 388] on img at bounding box center [1235, 365] width 74 height 74
select select "*"
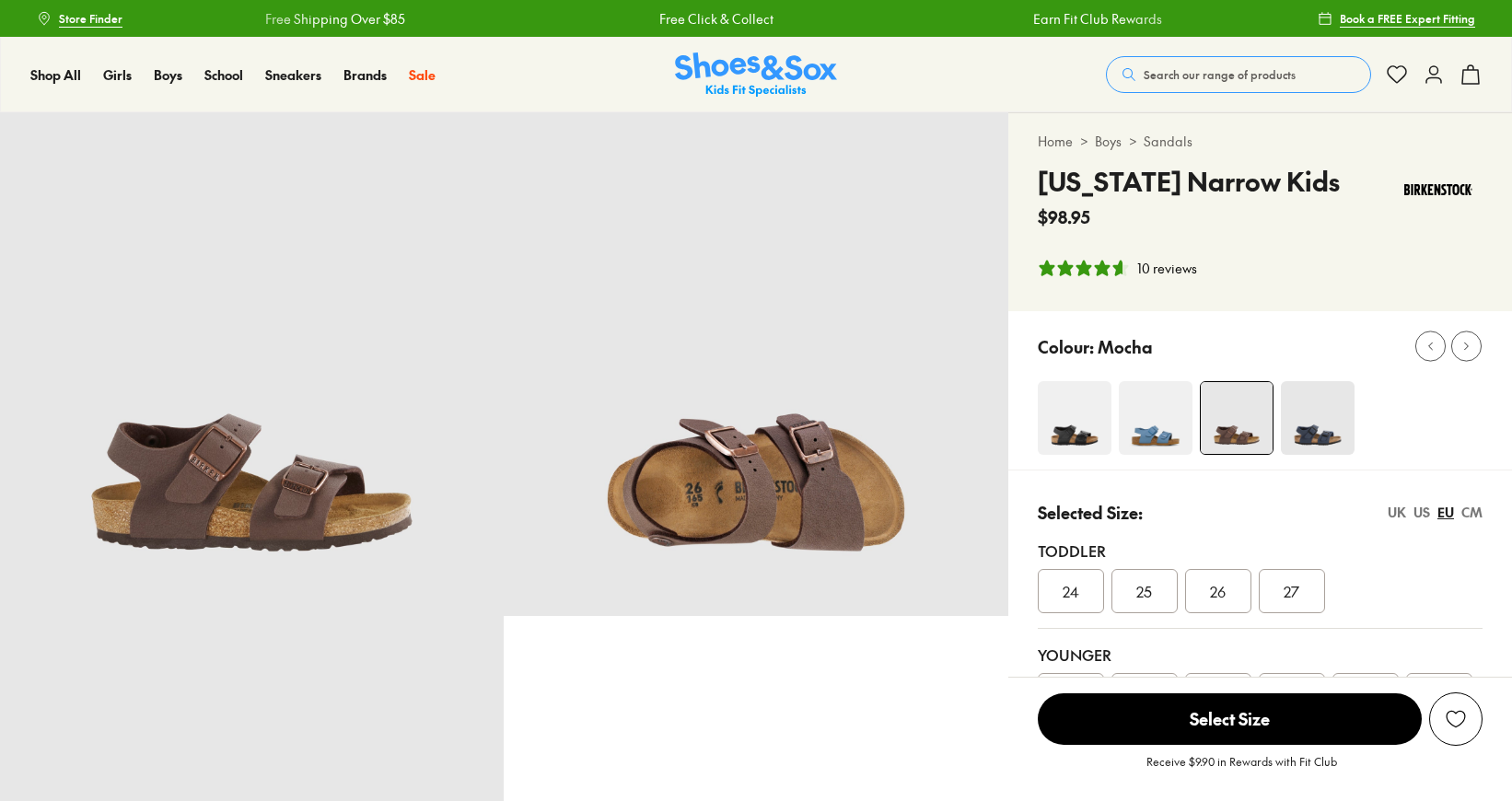
select select "*"
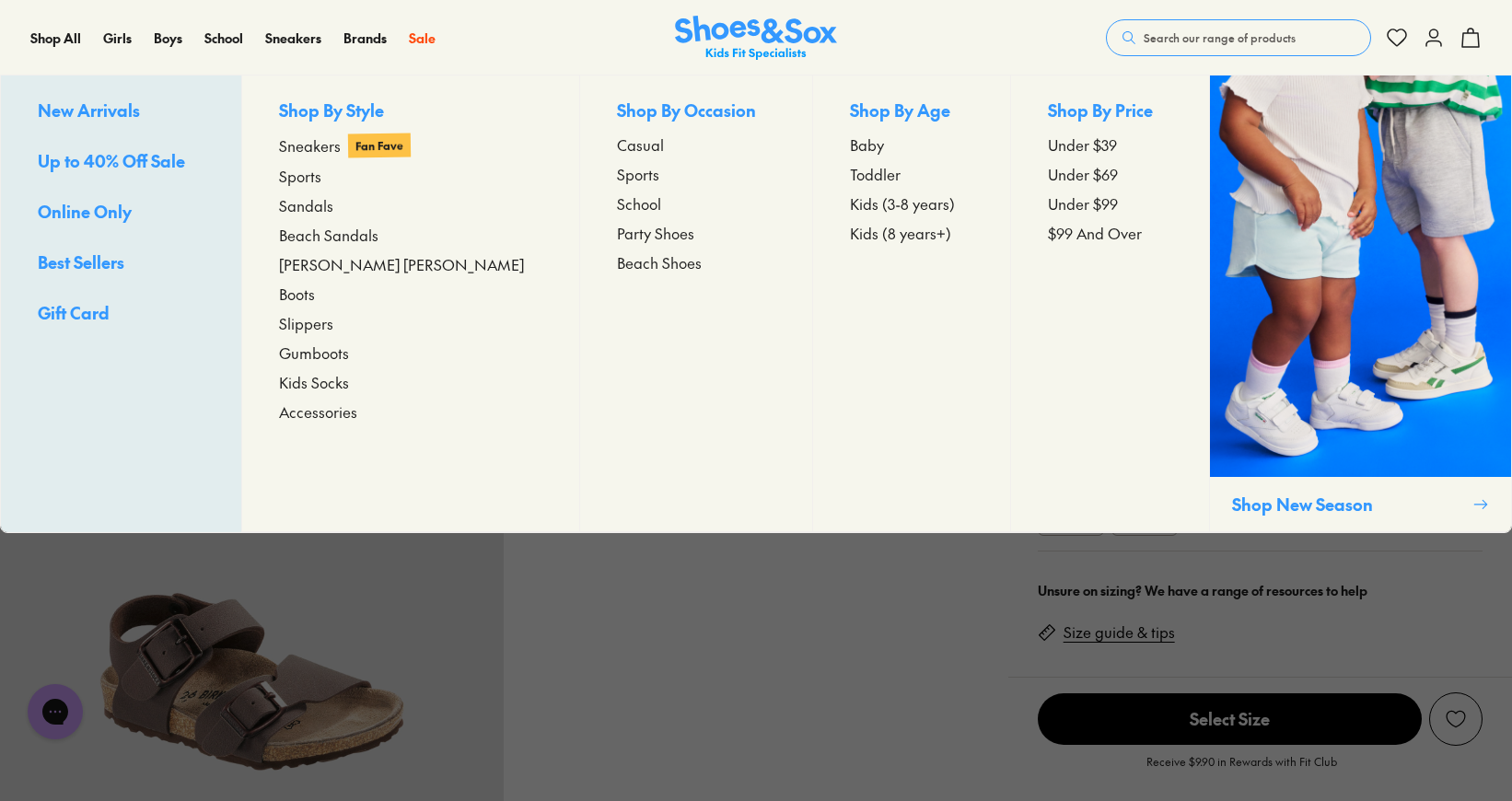
scroll to position [288, 0]
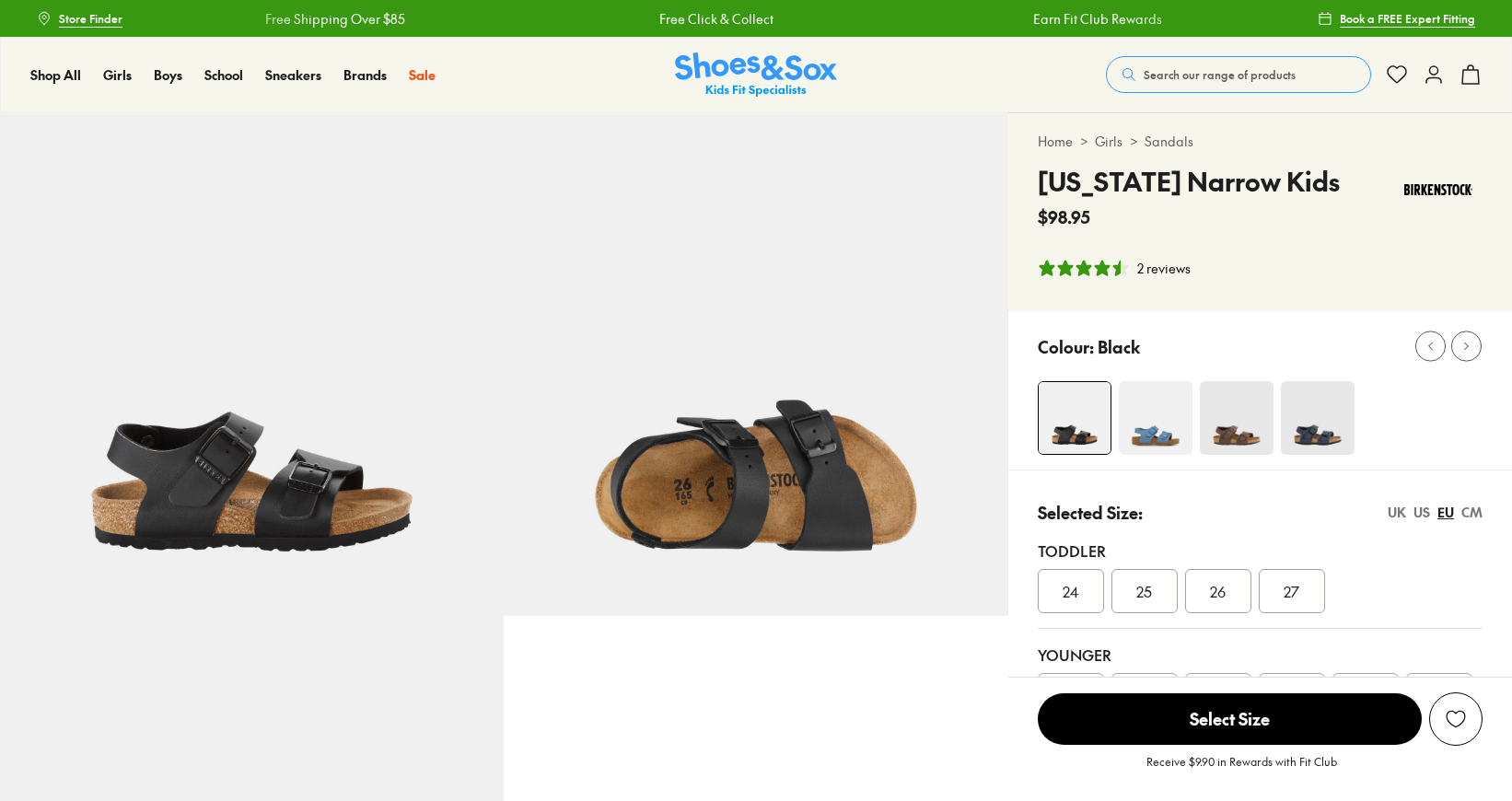
select select "*"
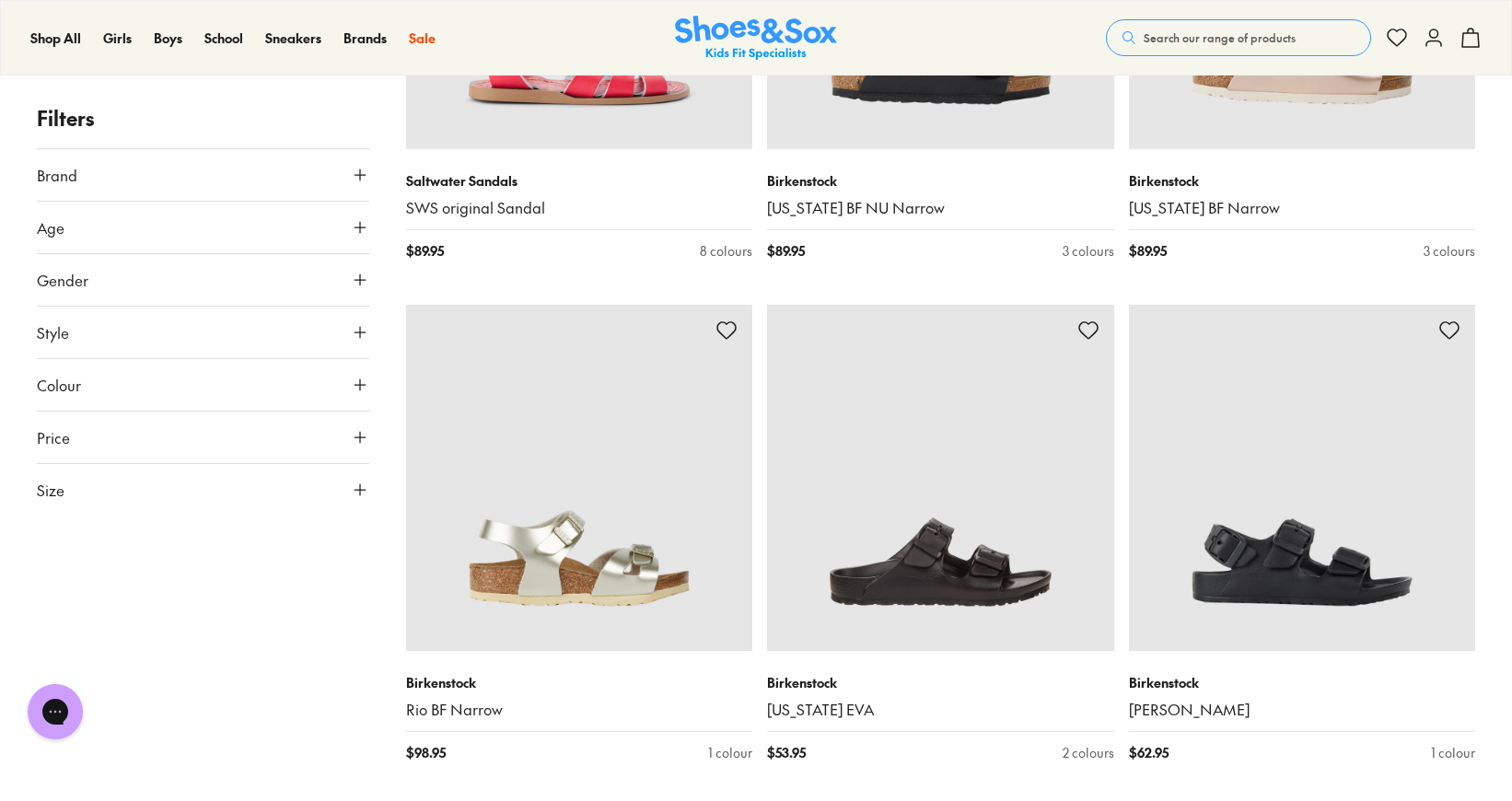
scroll to position [4707, 0]
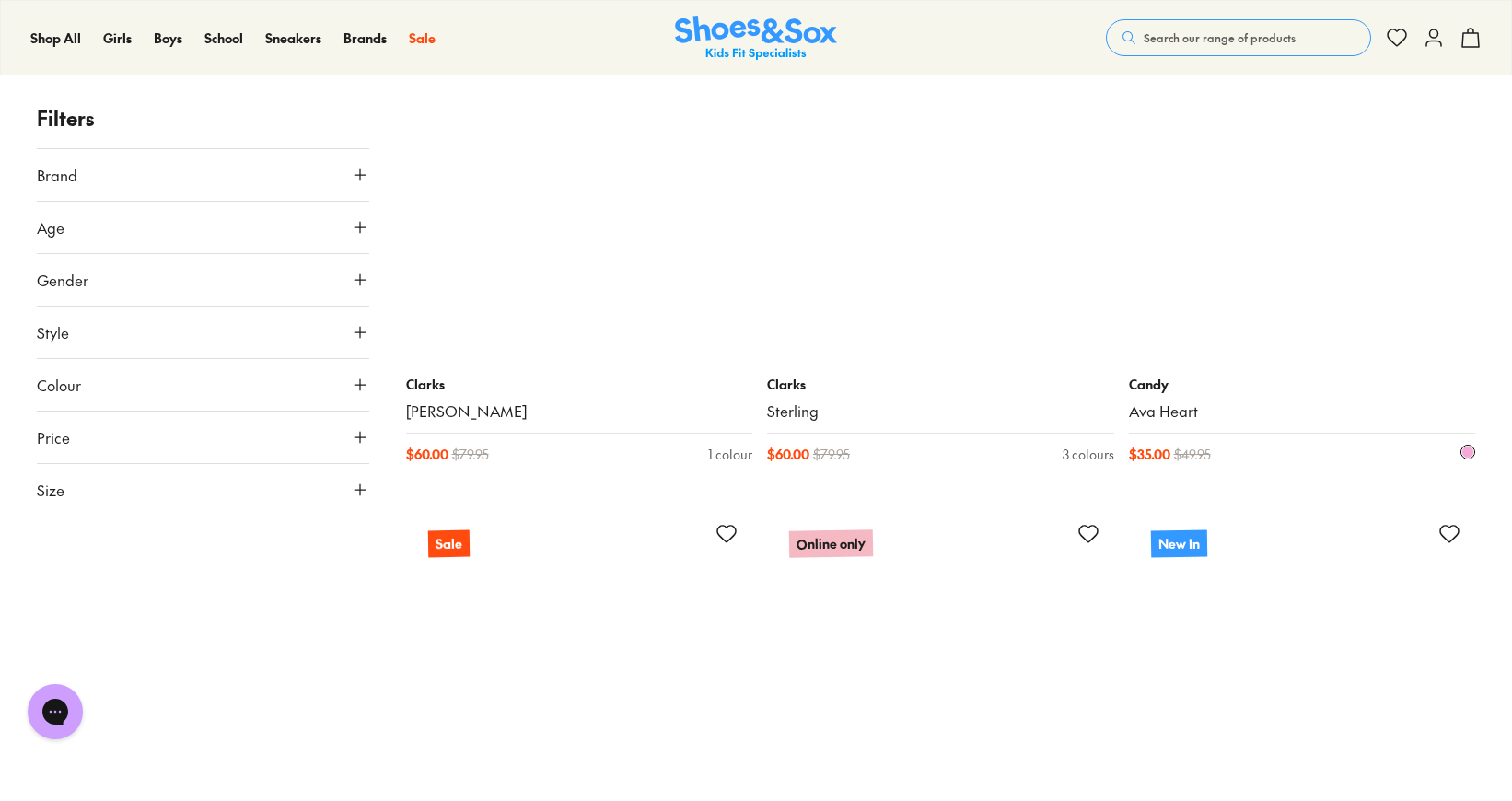
scroll to position [10111, 0]
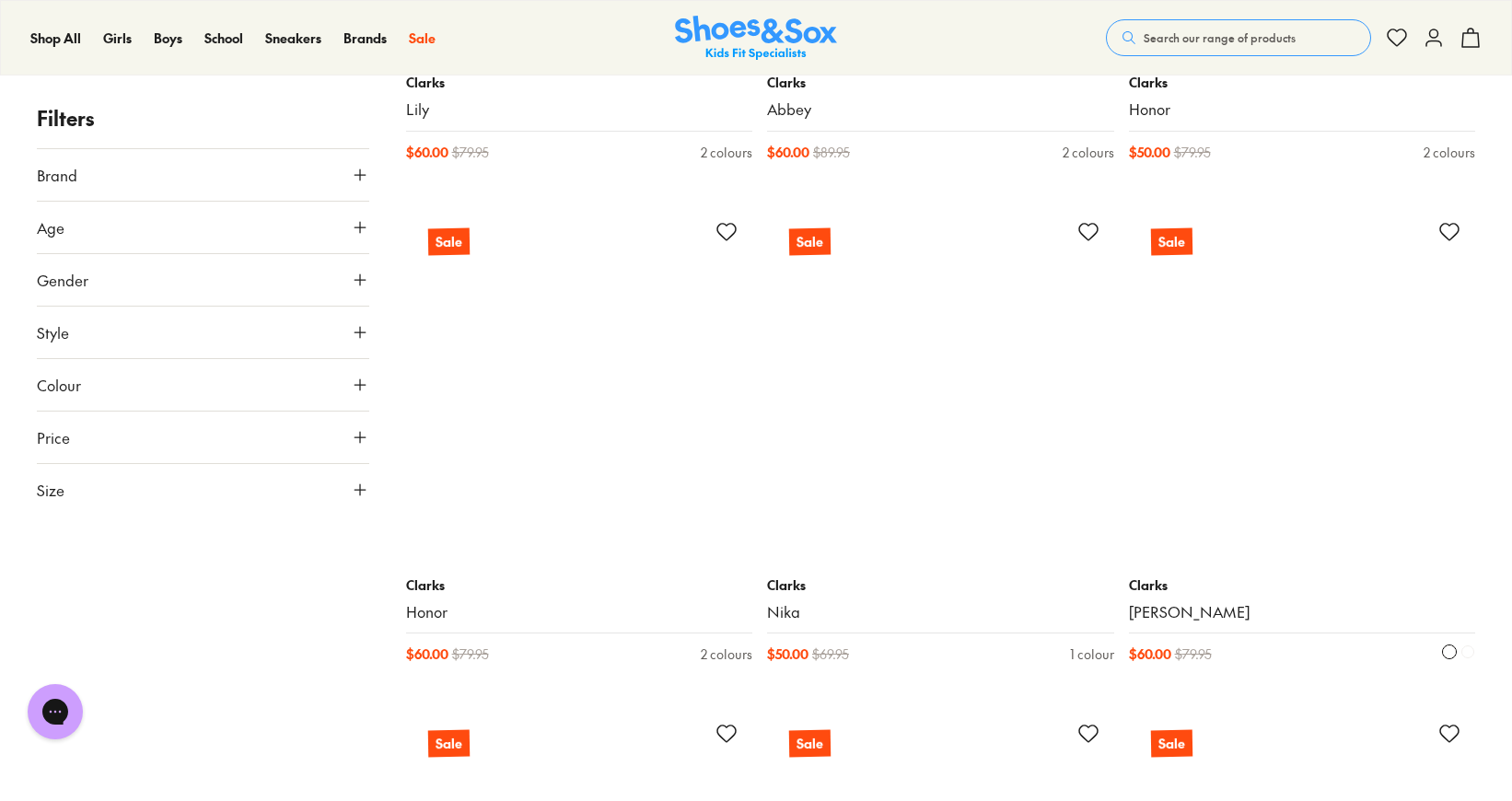
scroll to position [14842, 0]
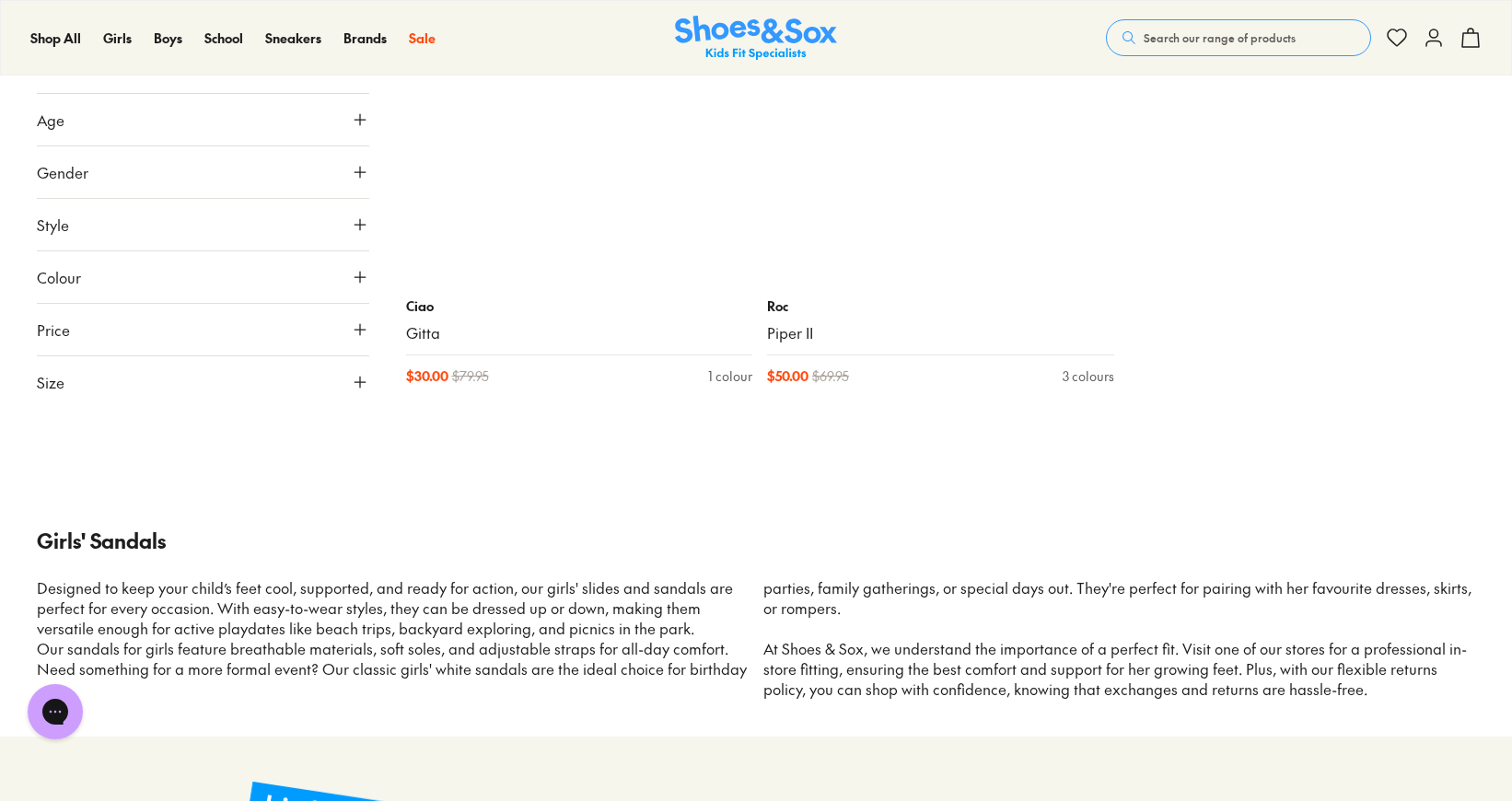
scroll to position [20663, 0]
